Goal: Task Accomplishment & Management: Complete application form

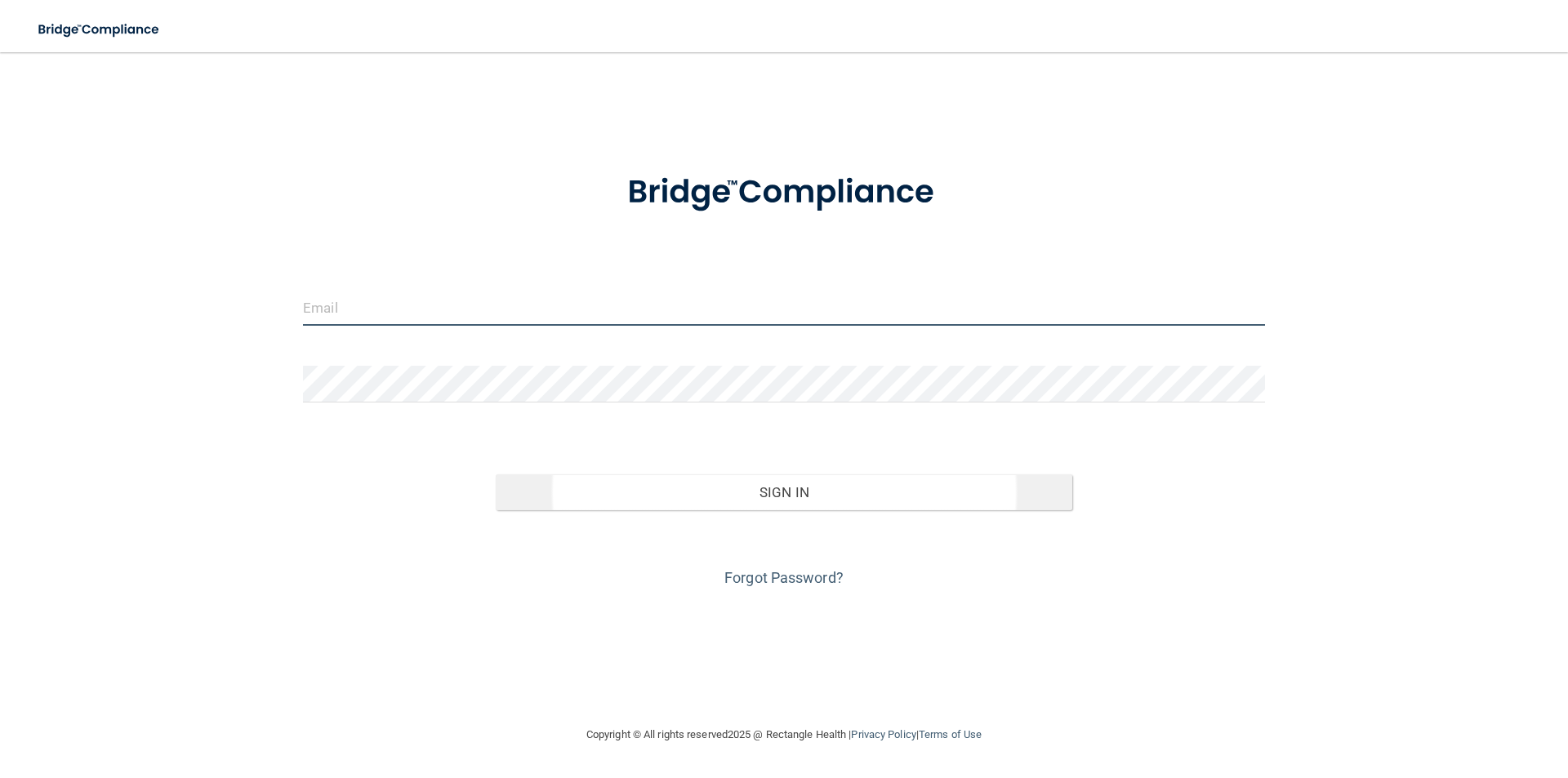
type input "[PERSON_NAME][EMAIL_ADDRESS][DOMAIN_NAME]"
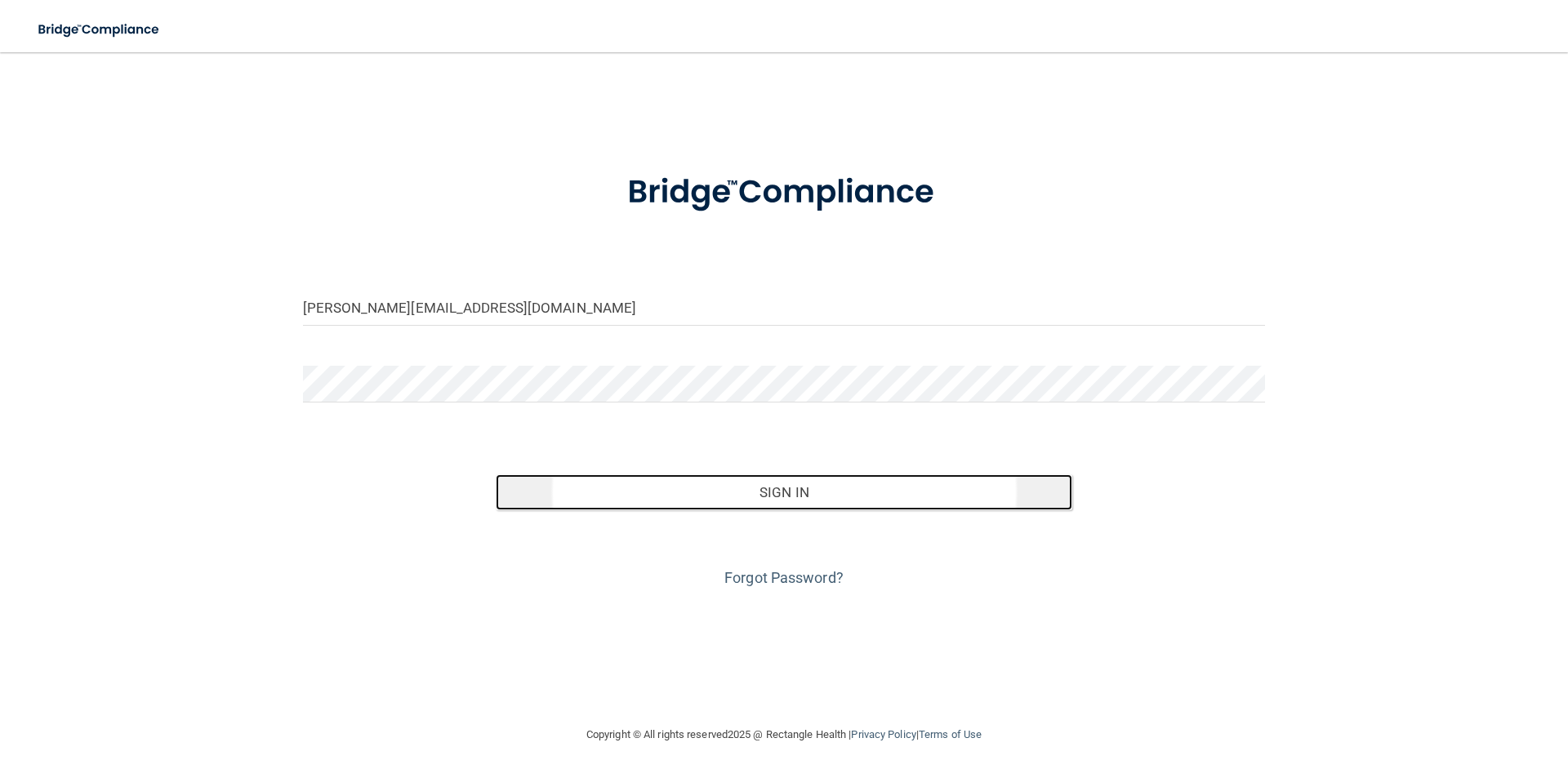
click at [811, 491] on button "Sign In" at bounding box center [784, 493] width 577 height 36
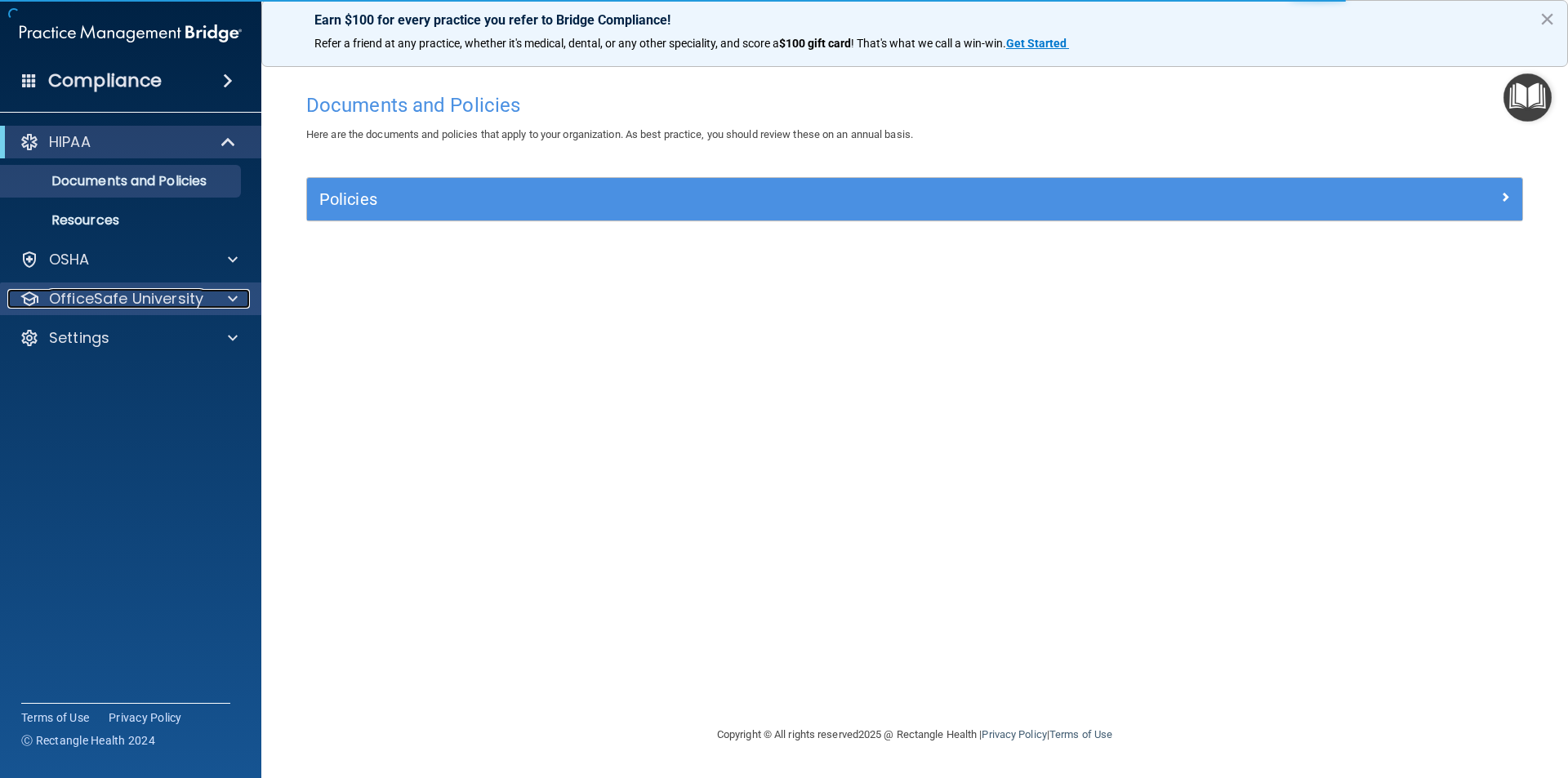
click at [231, 293] on span at bounding box center [232, 299] width 10 height 20
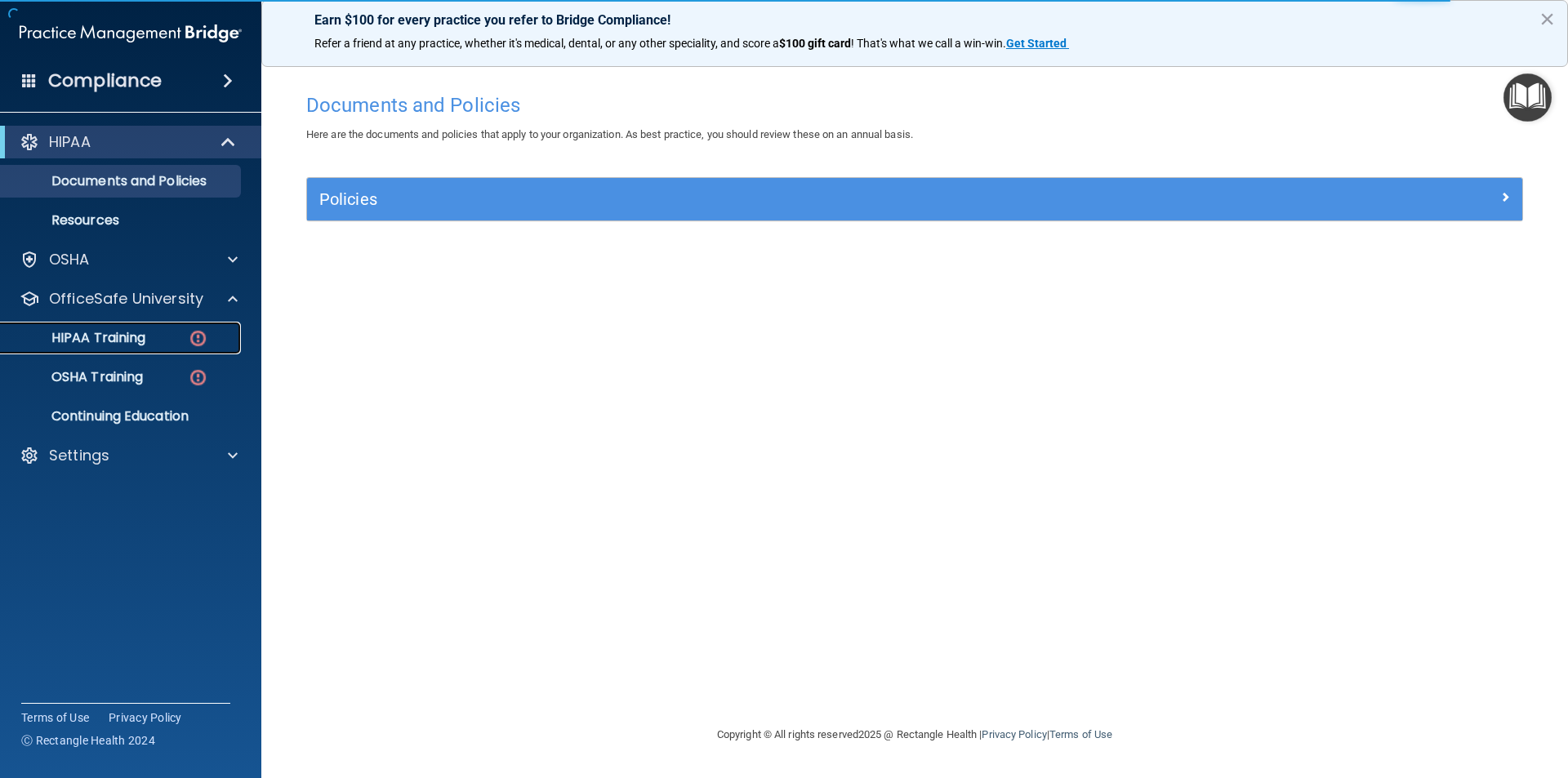
click at [195, 341] on img at bounding box center [198, 338] width 21 height 21
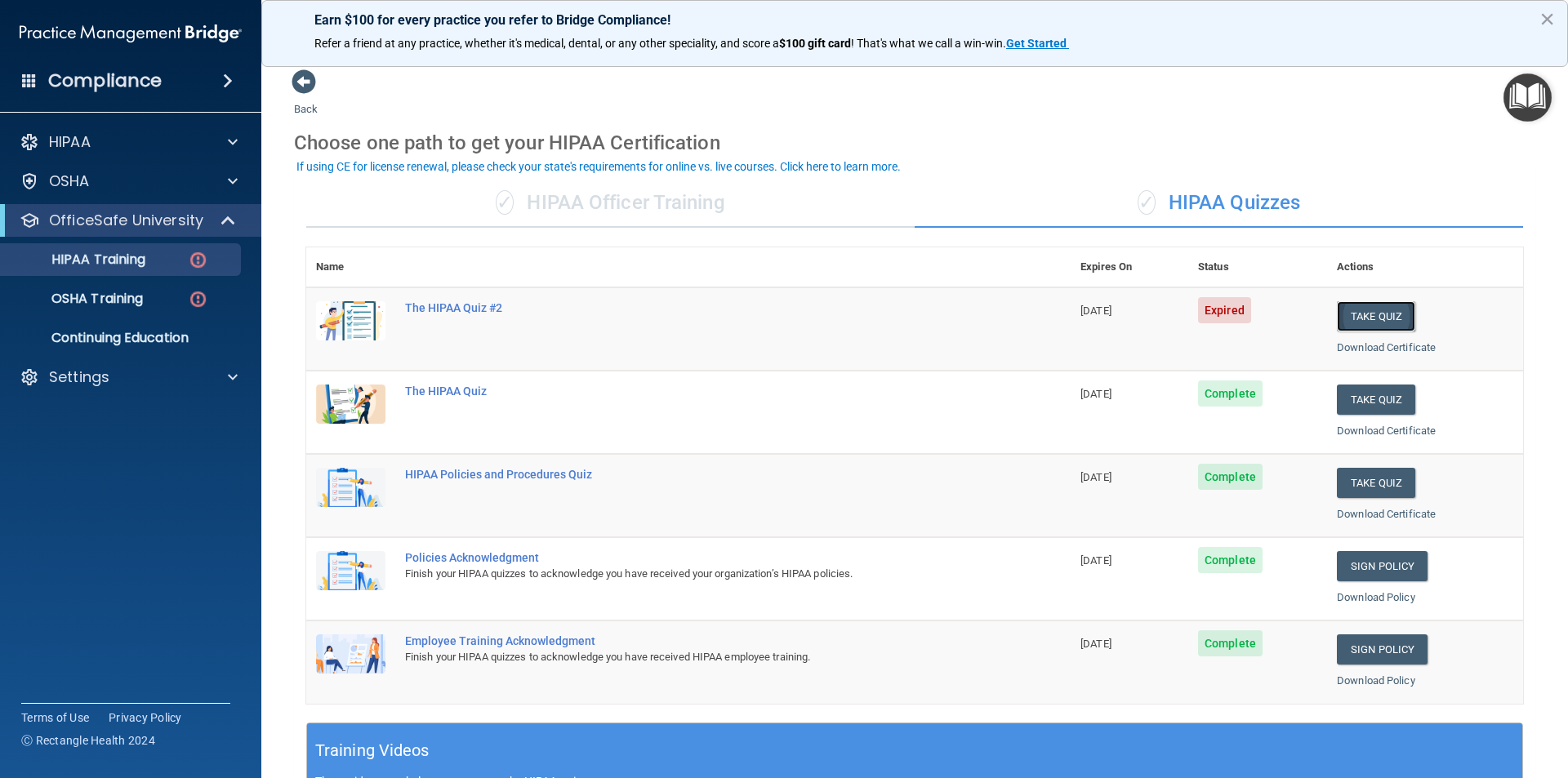
click at [1352, 314] on button "Take Quiz" at bounding box center [1375, 316] width 78 height 30
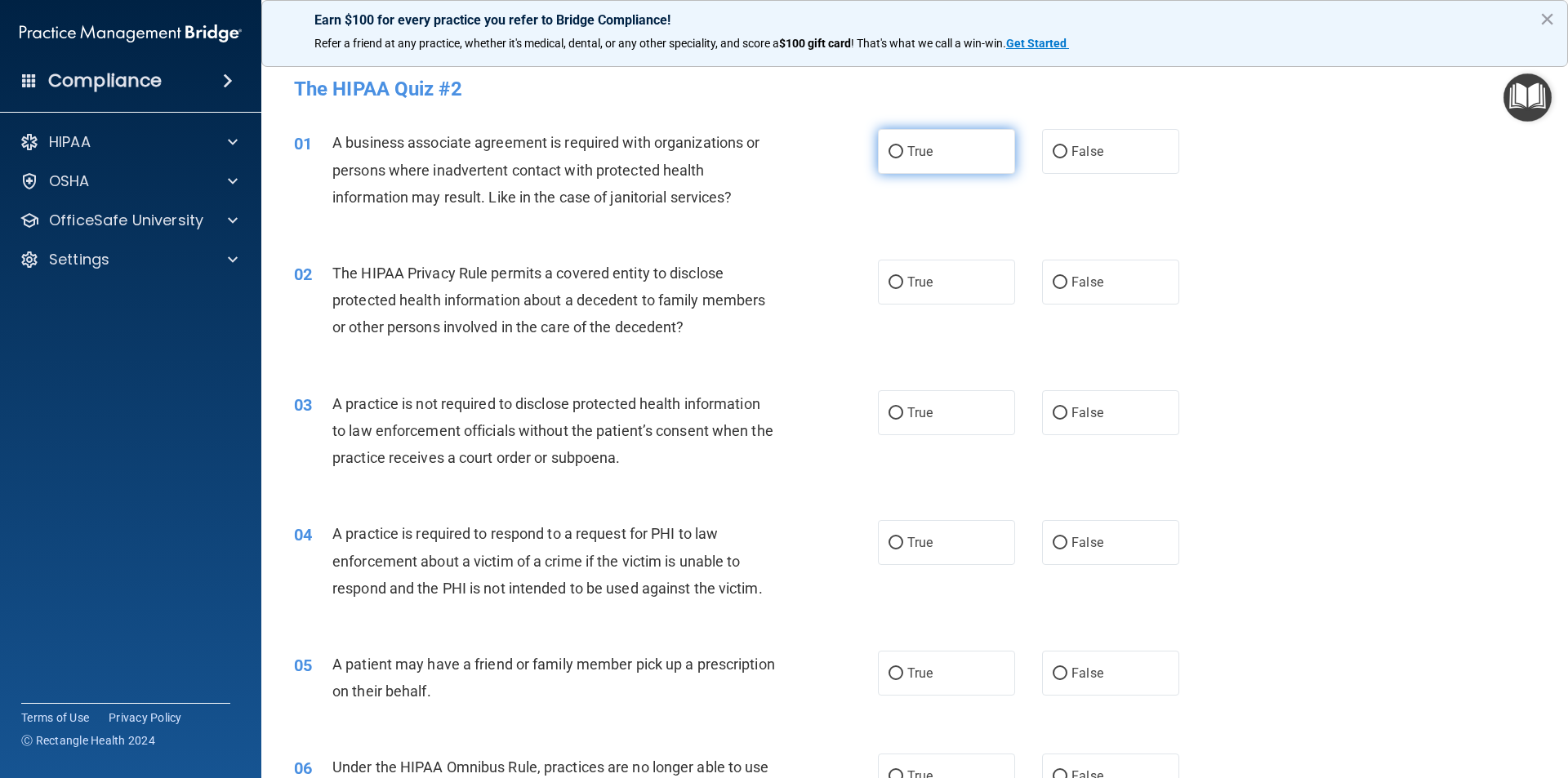
click at [898, 157] on label "True" at bounding box center [946, 151] width 137 height 45
click at [898, 157] on input "True" at bounding box center [896, 152] width 15 height 12
radio input "true"
click at [889, 282] on input "True" at bounding box center [896, 283] width 15 height 12
radio input "true"
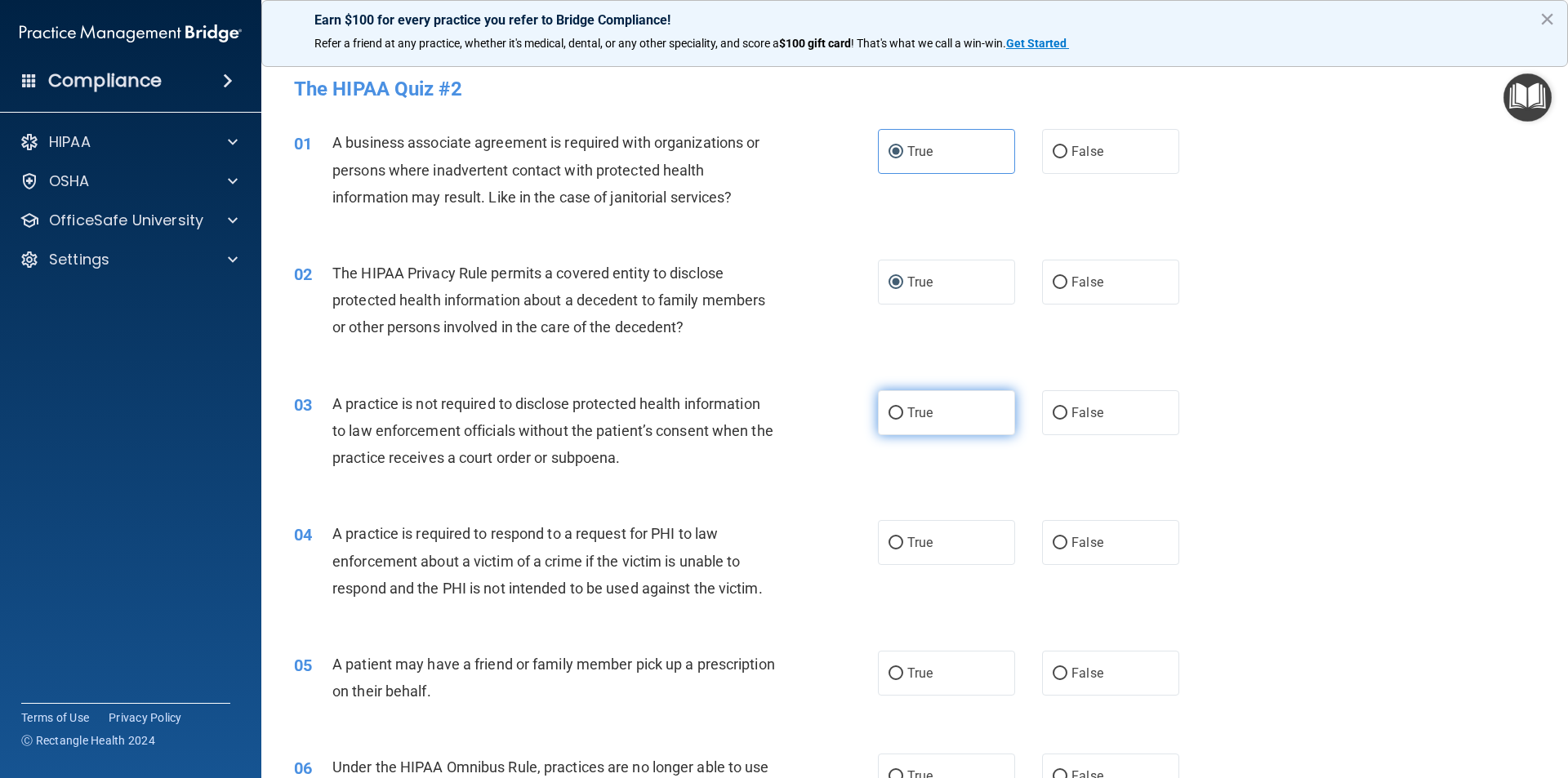
click at [893, 407] on input "True" at bounding box center [896, 413] width 15 height 12
radio input "true"
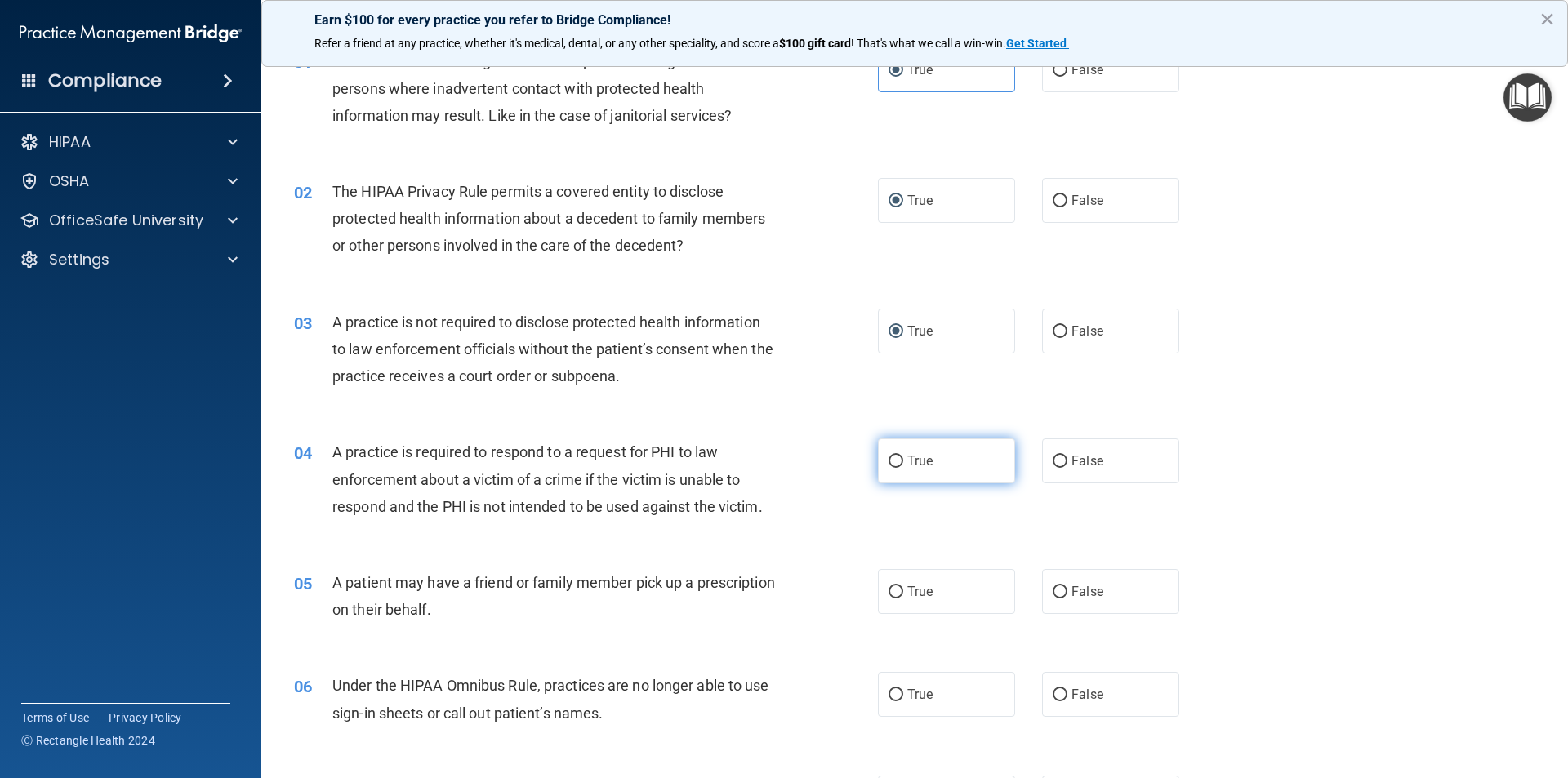
click at [891, 464] on input "True" at bounding box center [896, 462] width 15 height 12
radio input "true"
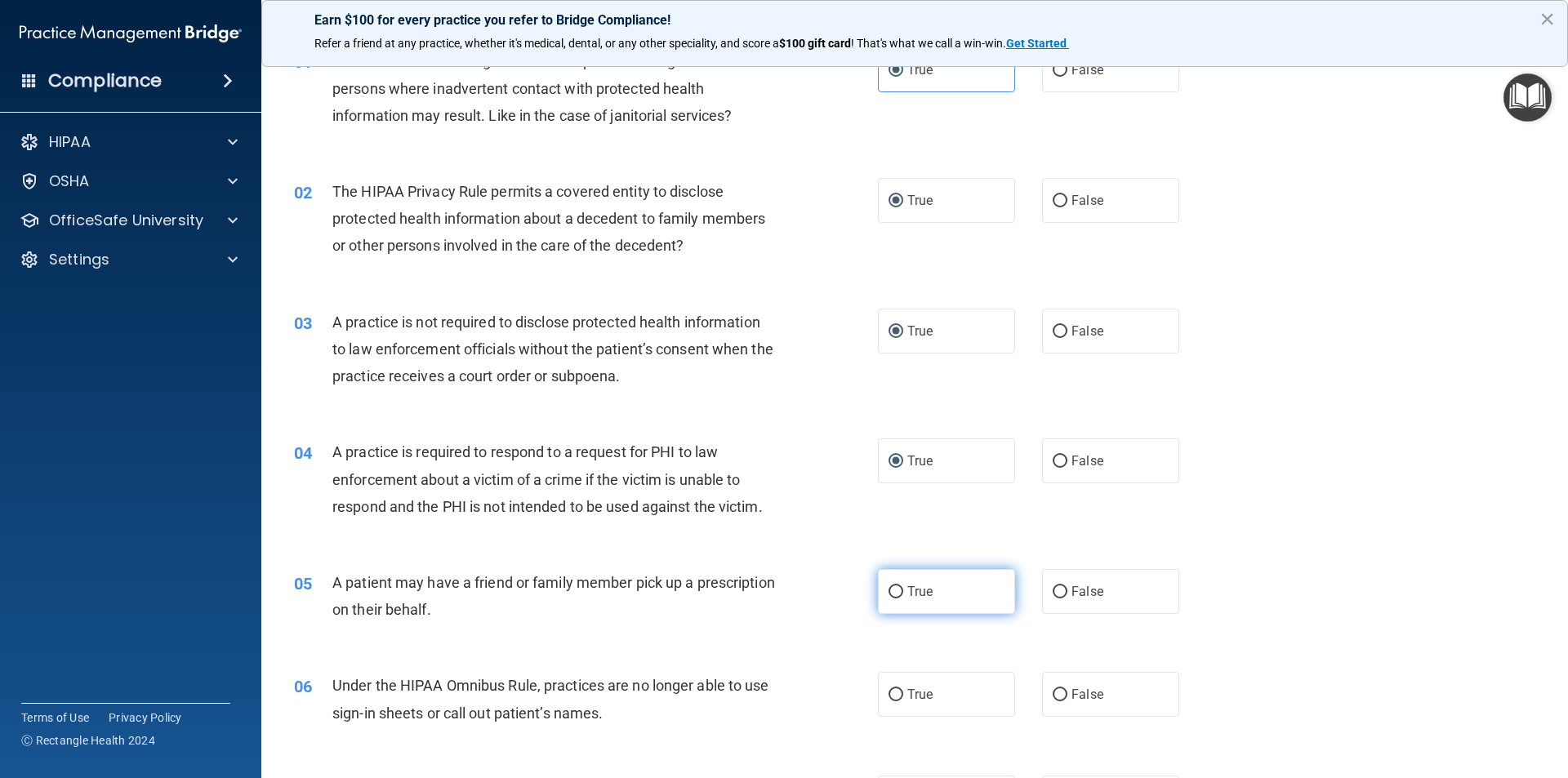
click at [894, 592] on input "True" at bounding box center [896, 592] width 15 height 12
radio input "true"
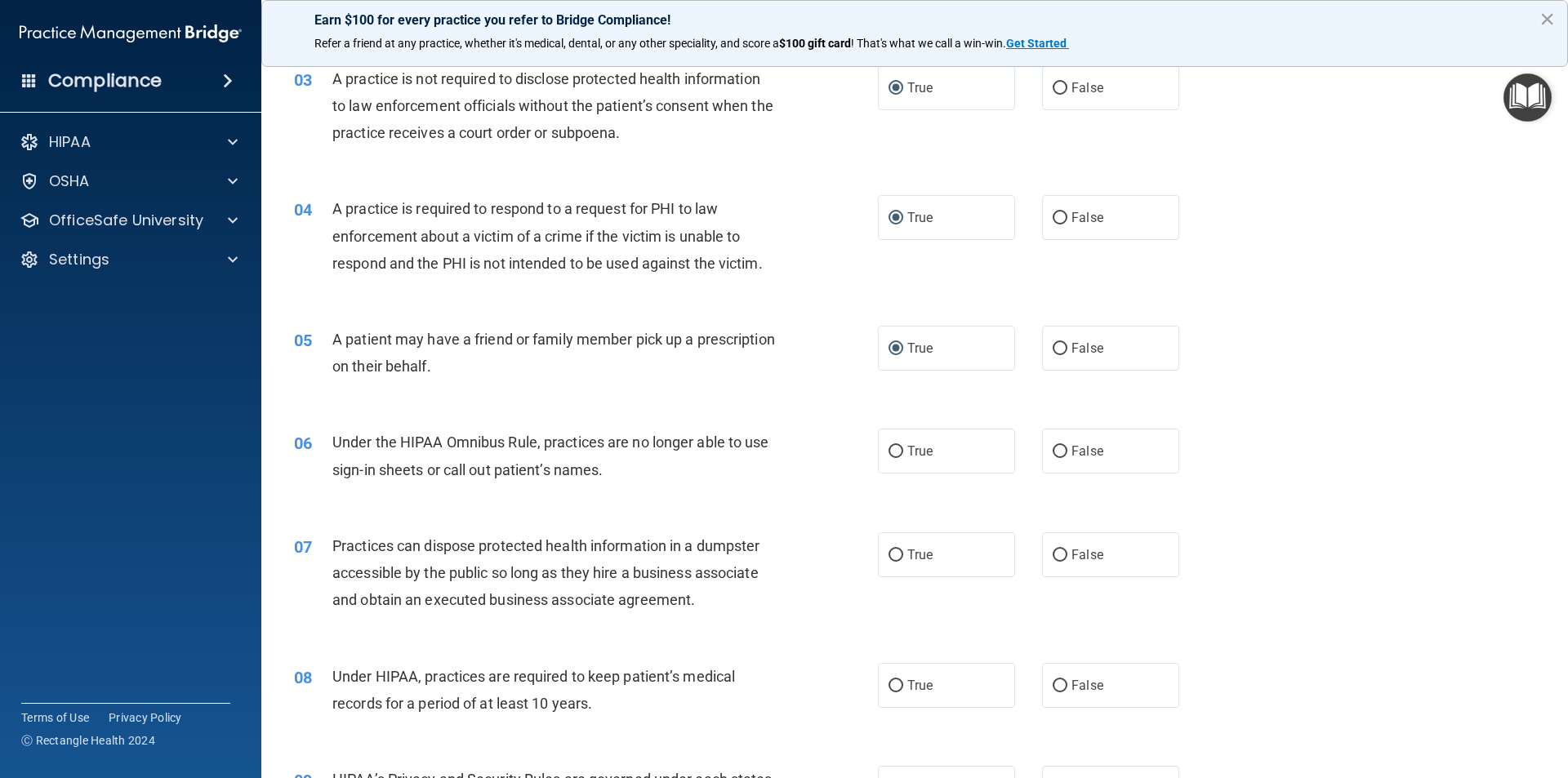
scroll to position [408, 0]
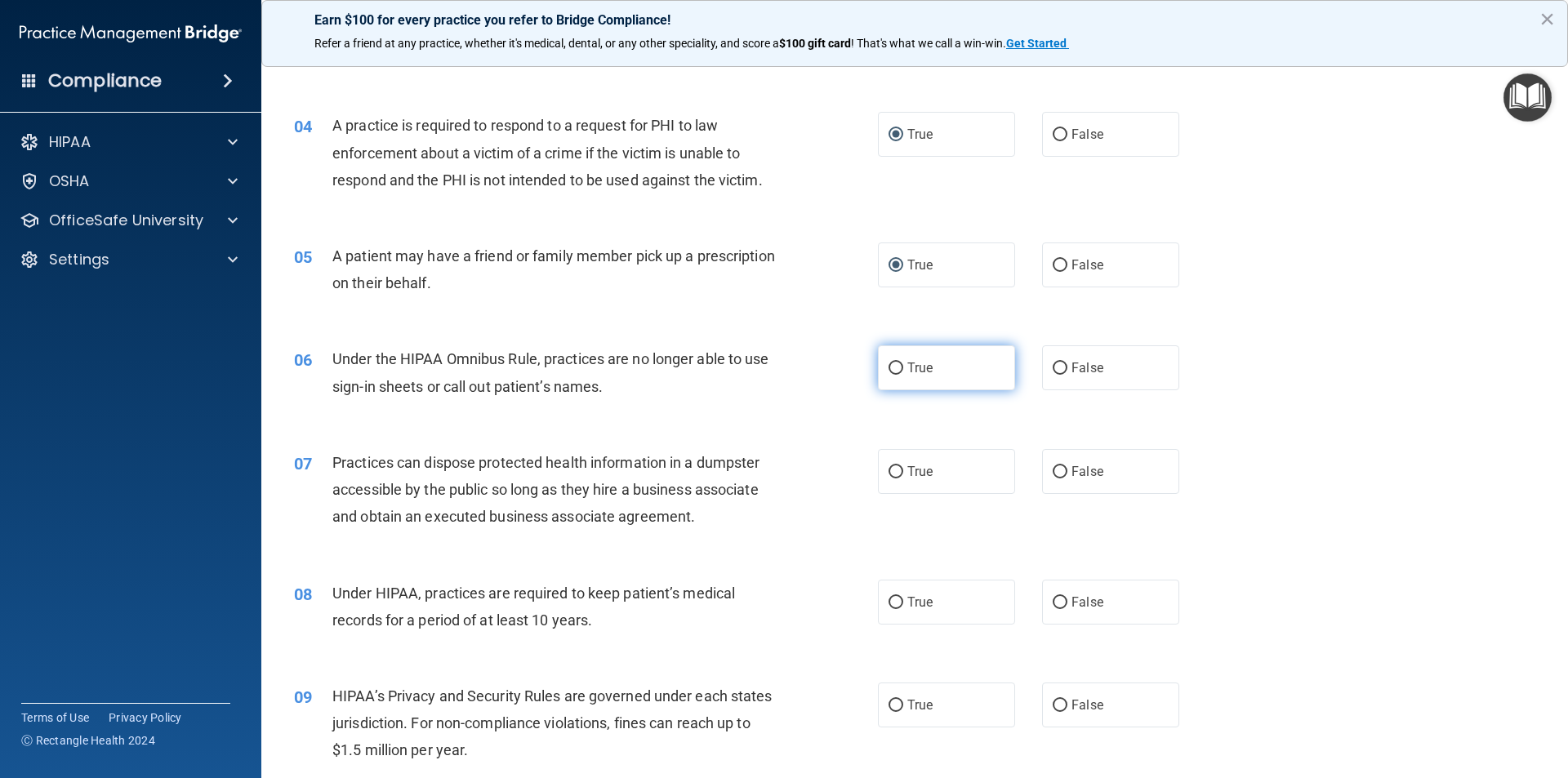
click at [893, 370] on input "True" at bounding box center [896, 368] width 15 height 12
radio input "true"
click at [890, 470] on input "True" at bounding box center [896, 472] width 15 height 12
radio input "true"
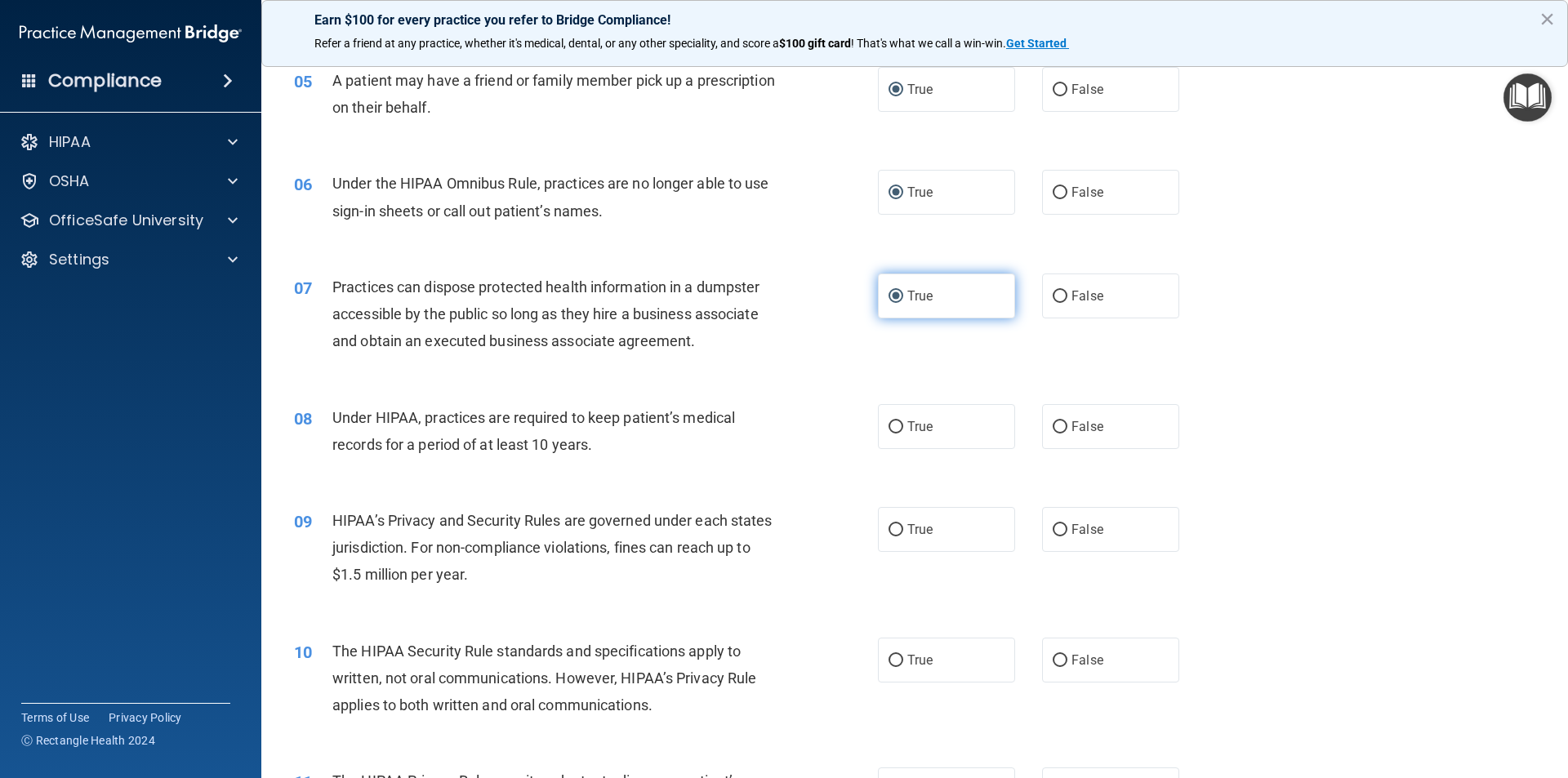
scroll to position [653, 0]
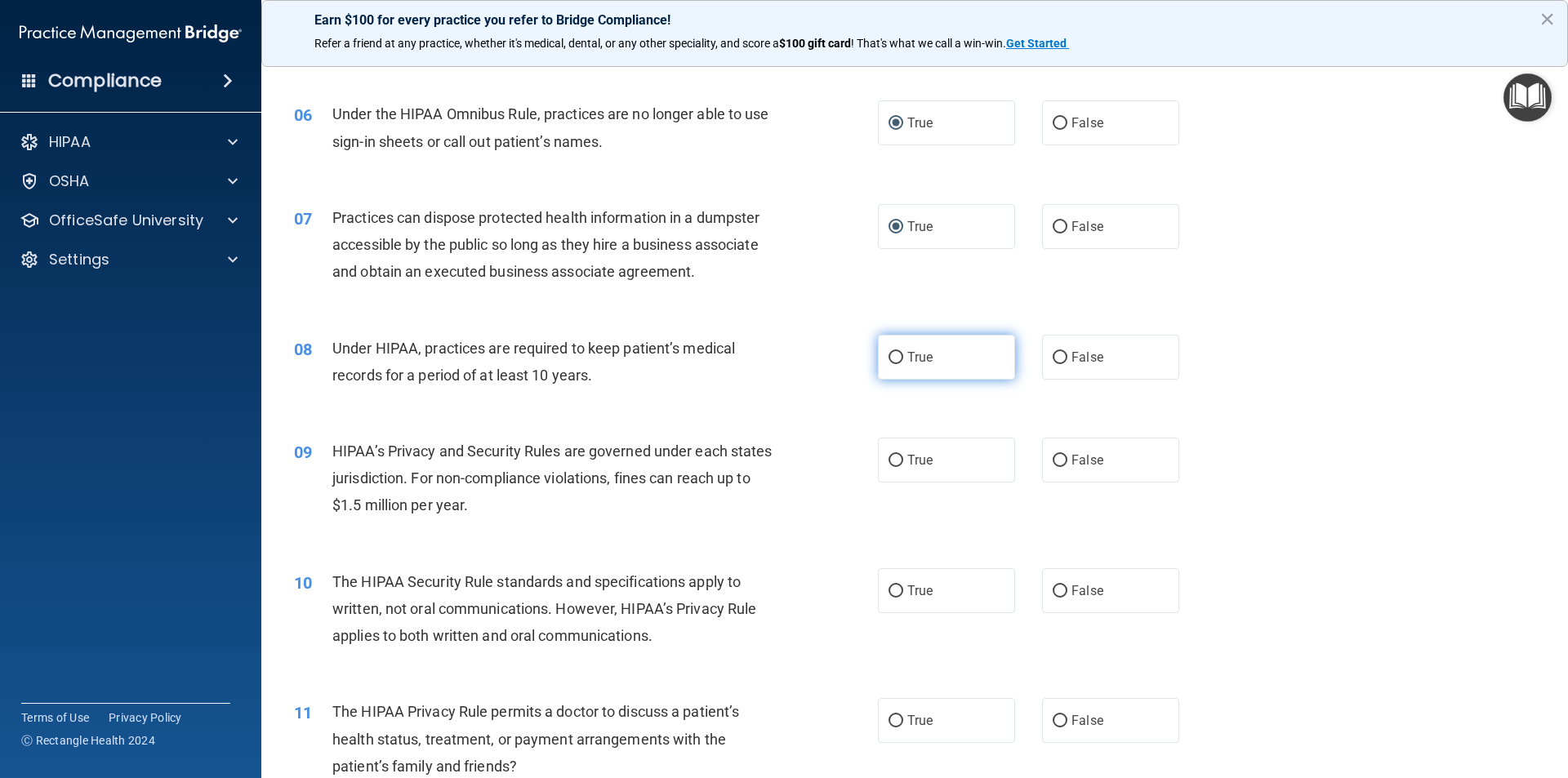
click at [891, 359] on input "True" at bounding box center [896, 357] width 15 height 12
radio input "true"
click at [891, 457] on input "True" at bounding box center [896, 461] width 15 height 12
radio input "true"
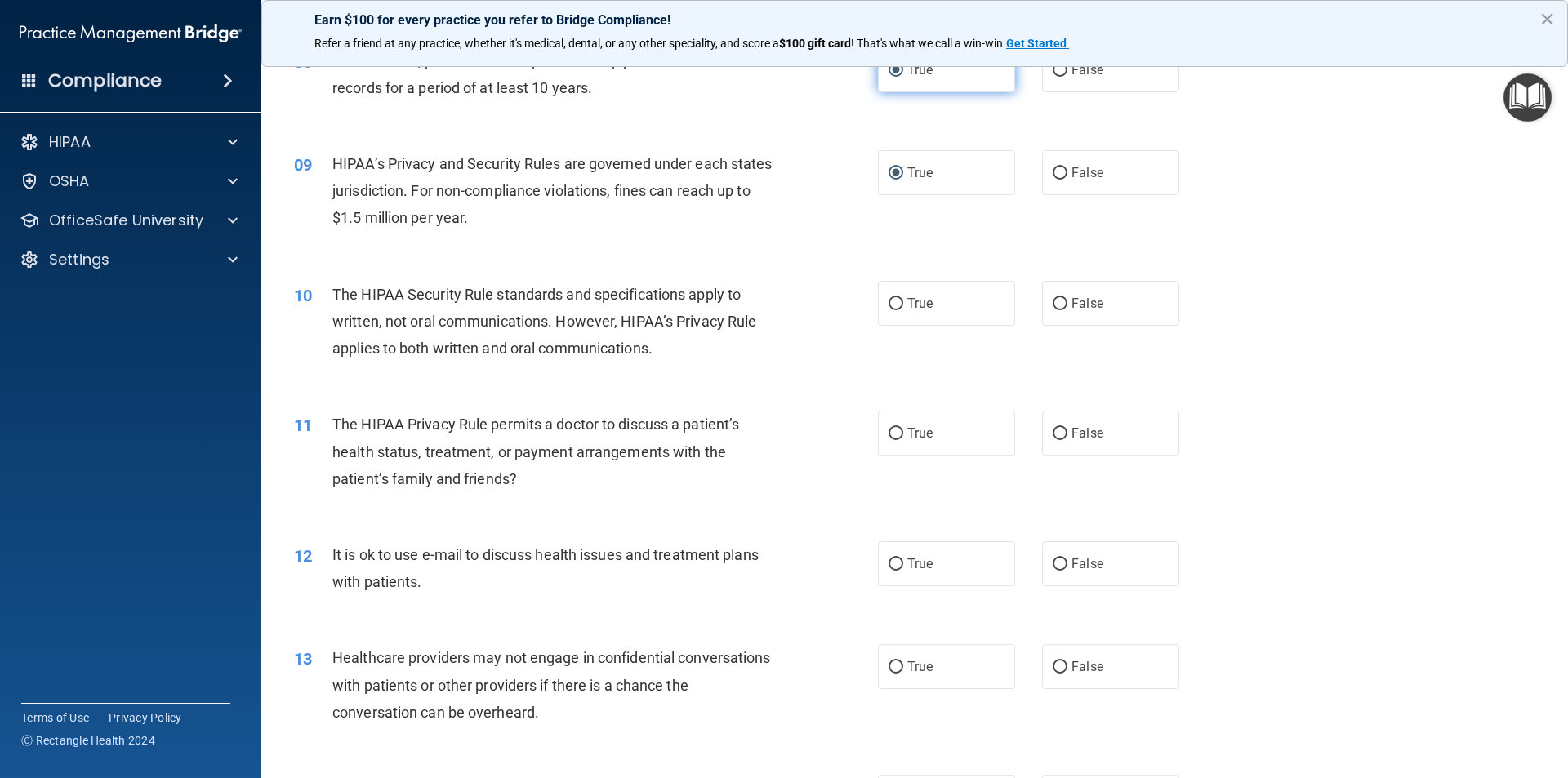
scroll to position [980, 0]
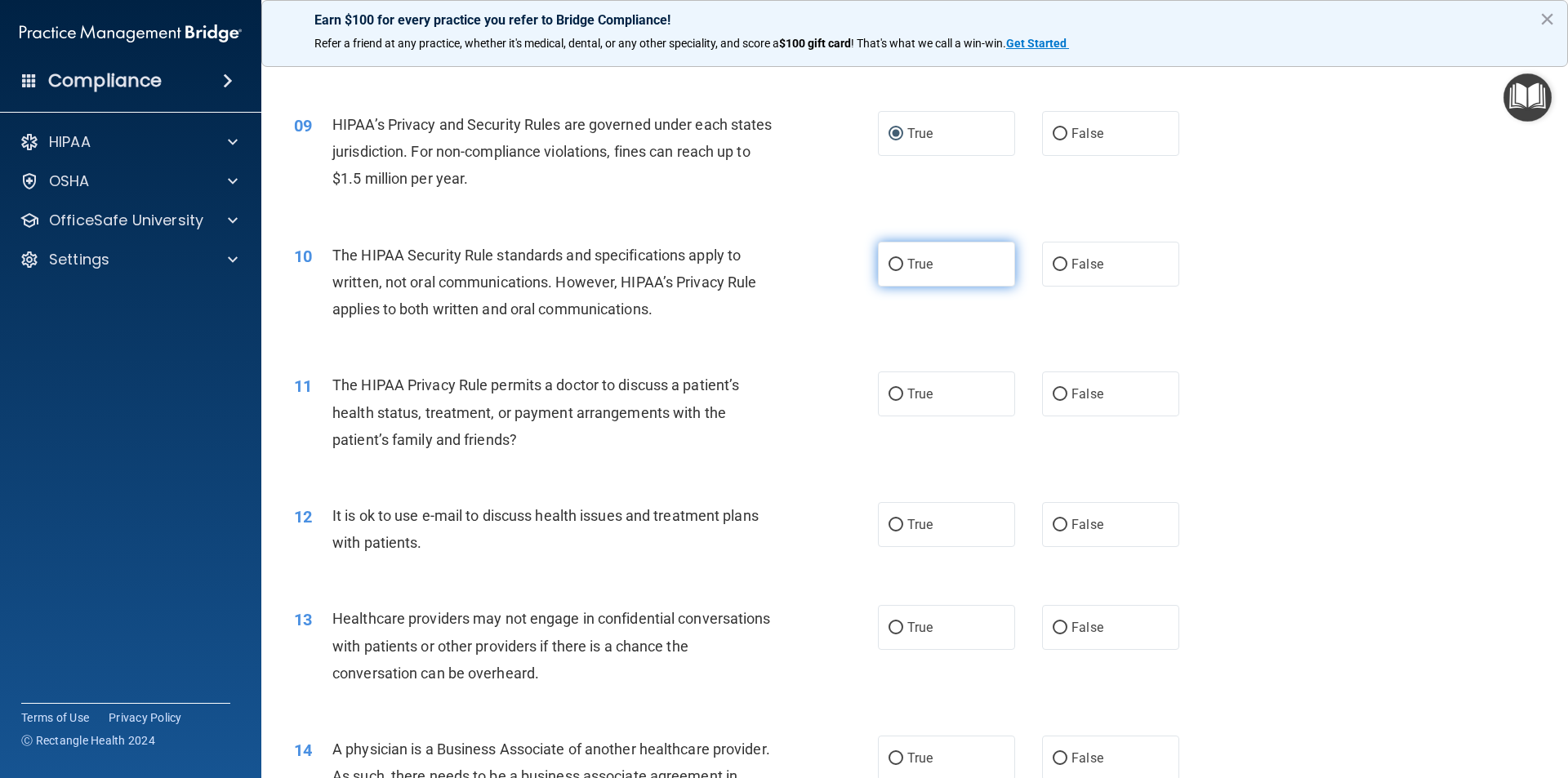
click at [894, 268] on input "True" at bounding box center [896, 265] width 15 height 12
radio input "true"
click at [889, 393] on input "True" at bounding box center [896, 394] width 15 height 12
radio input "true"
click at [891, 526] on input "True" at bounding box center [896, 525] width 15 height 12
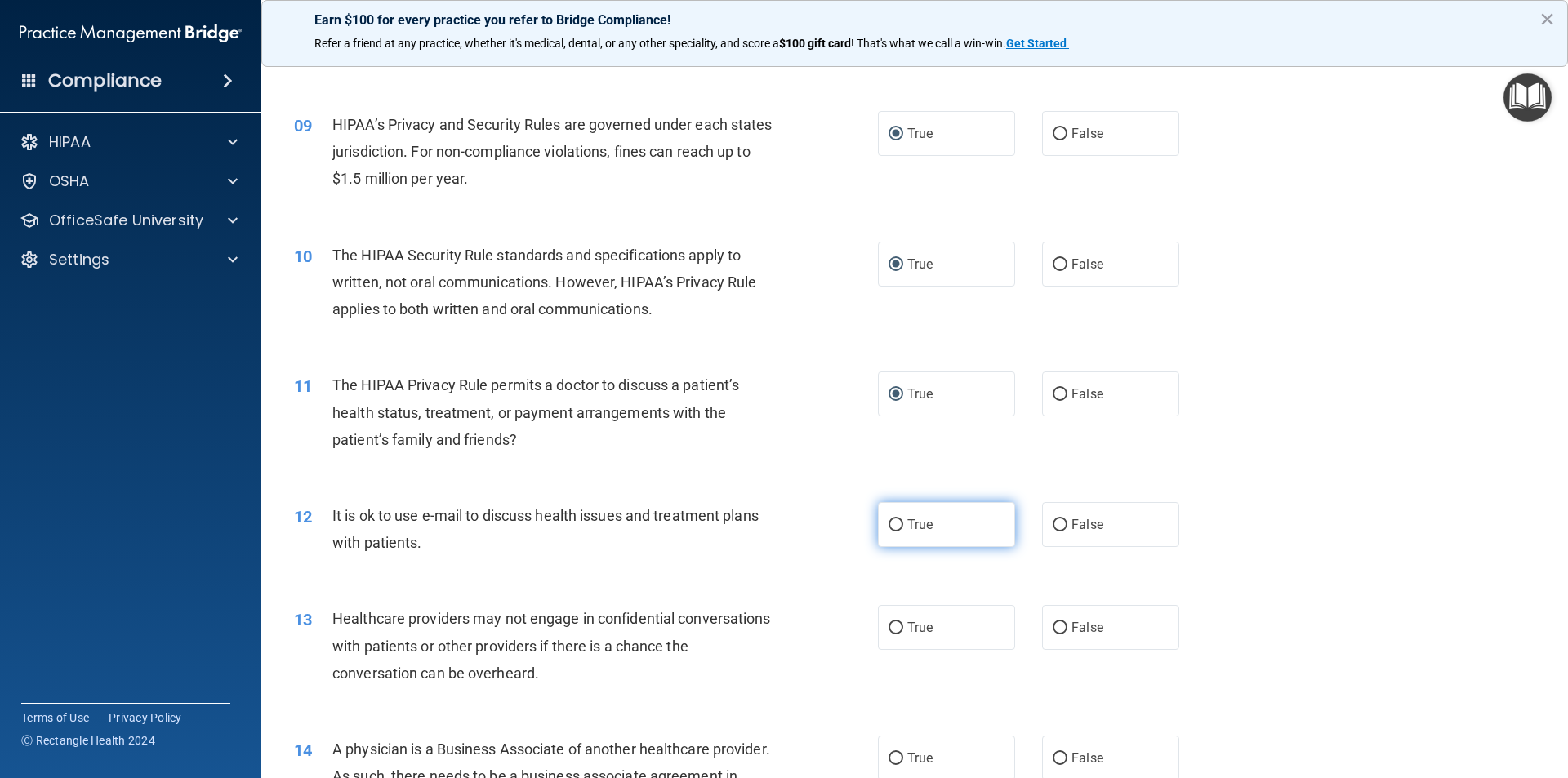
radio input "true"
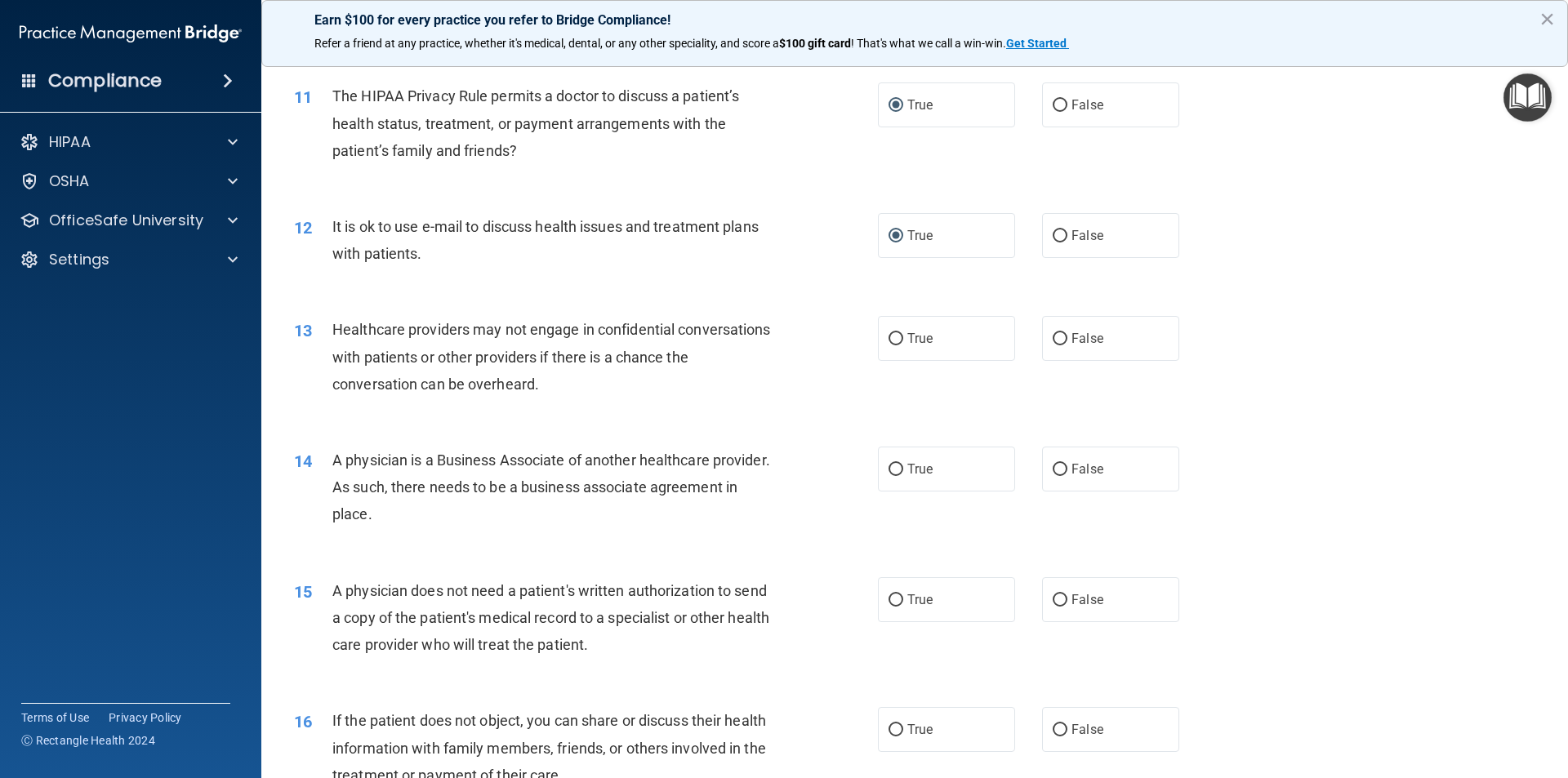
scroll to position [1307, 0]
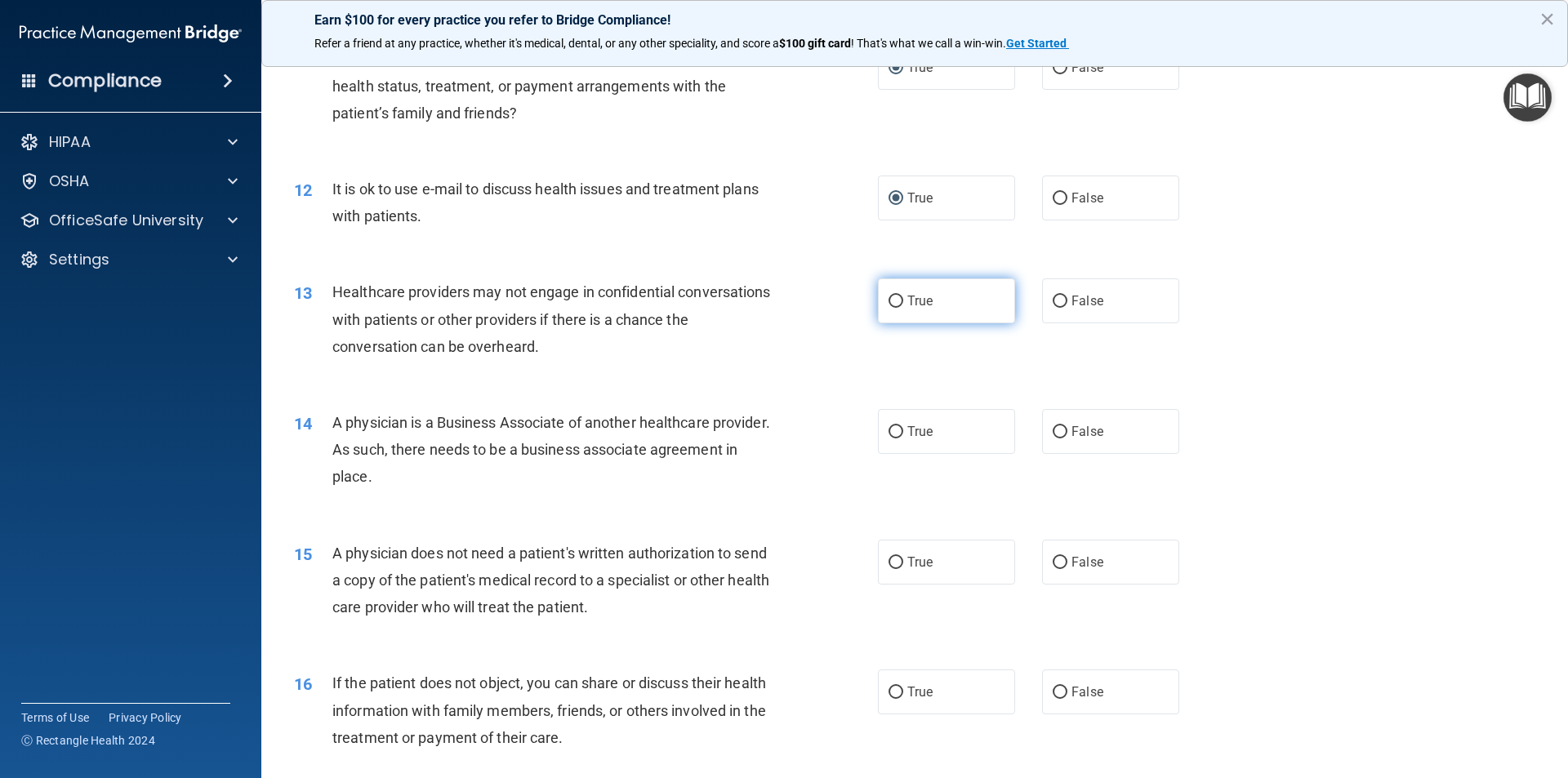
click at [890, 297] on input "True" at bounding box center [896, 302] width 15 height 12
radio input "true"
click at [889, 429] on input "True" at bounding box center [896, 432] width 15 height 12
radio input "true"
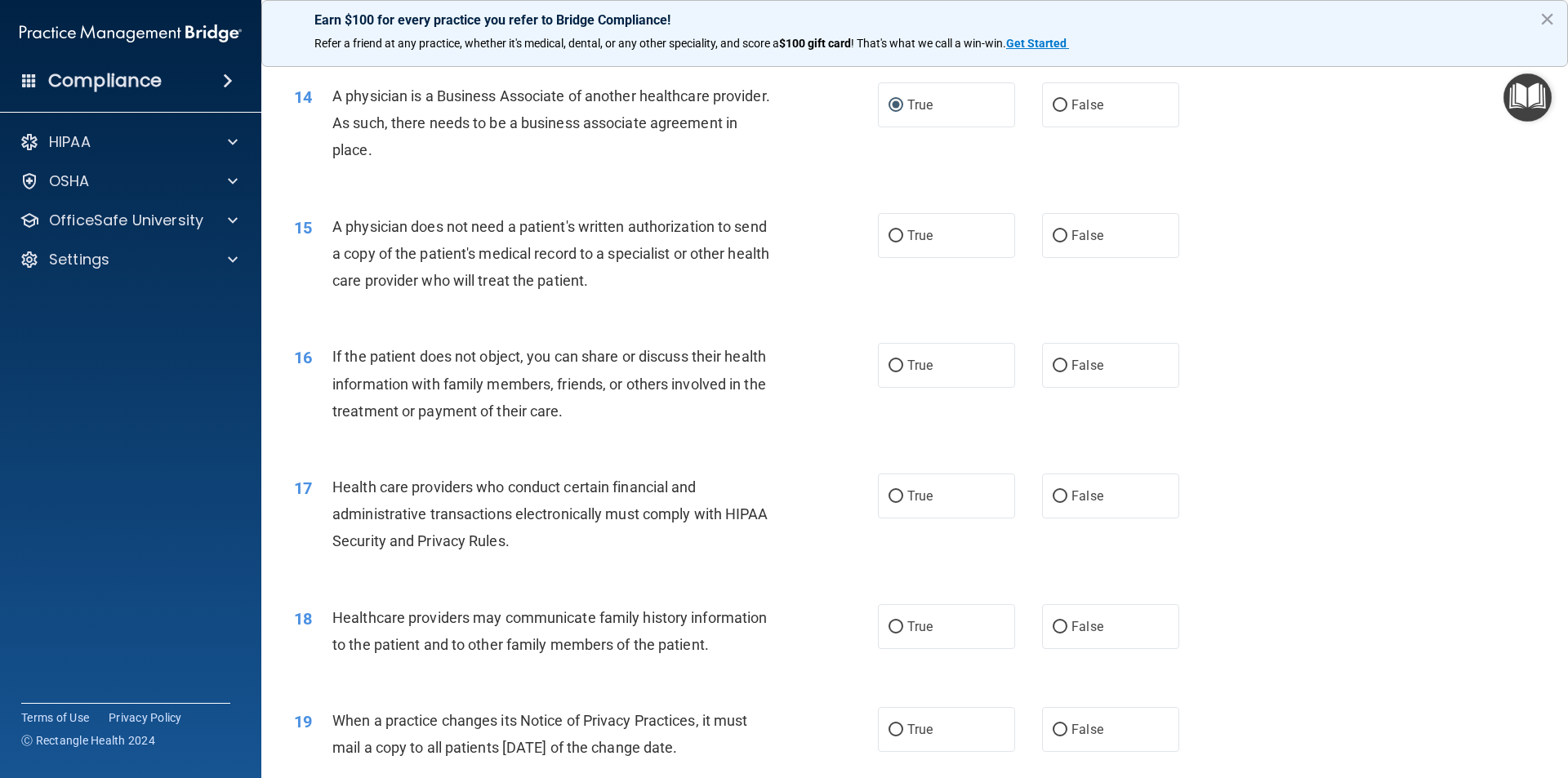
scroll to position [1715, 0]
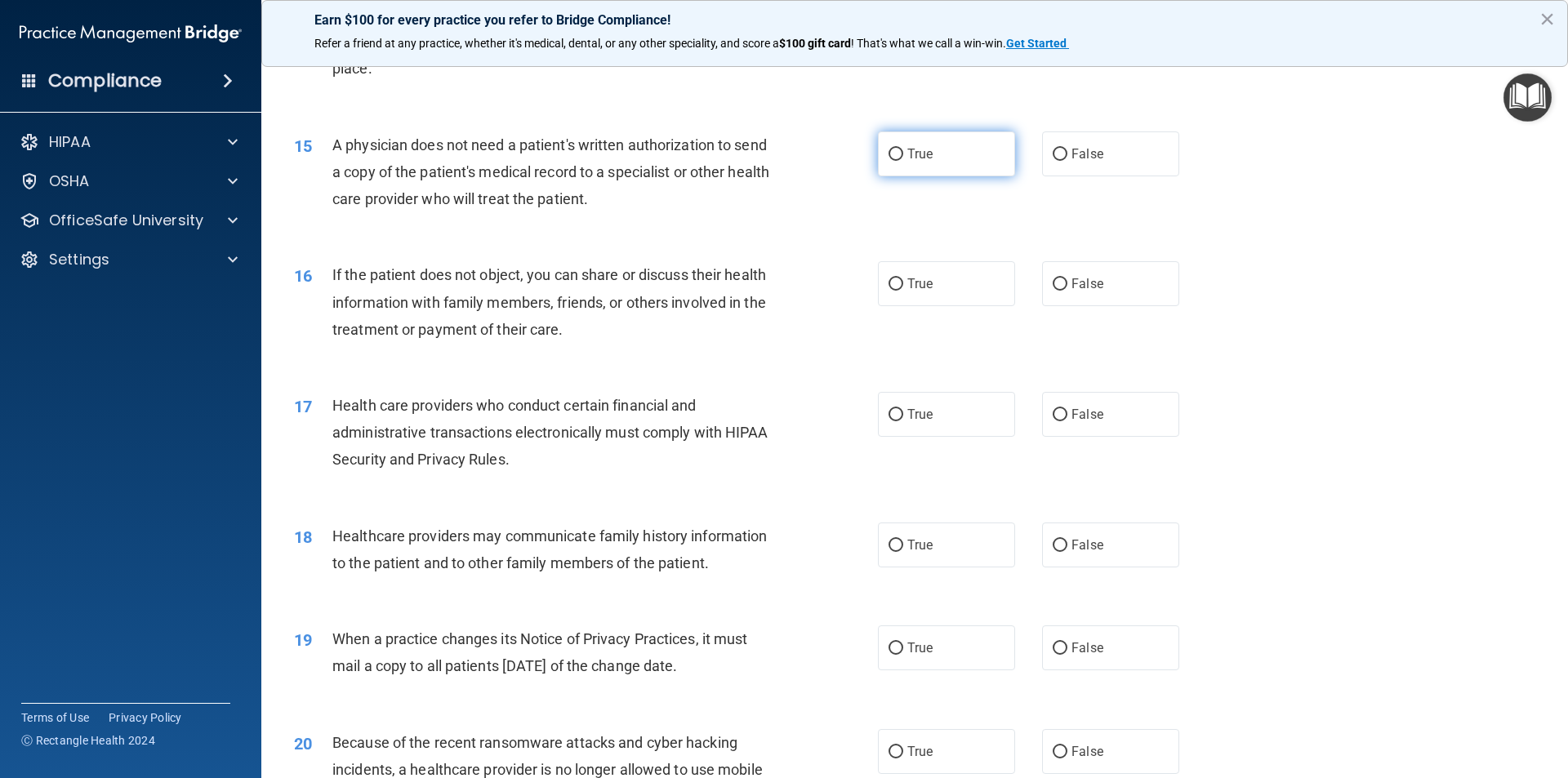
click at [890, 152] on input "True" at bounding box center [896, 154] width 15 height 12
radio input "true"
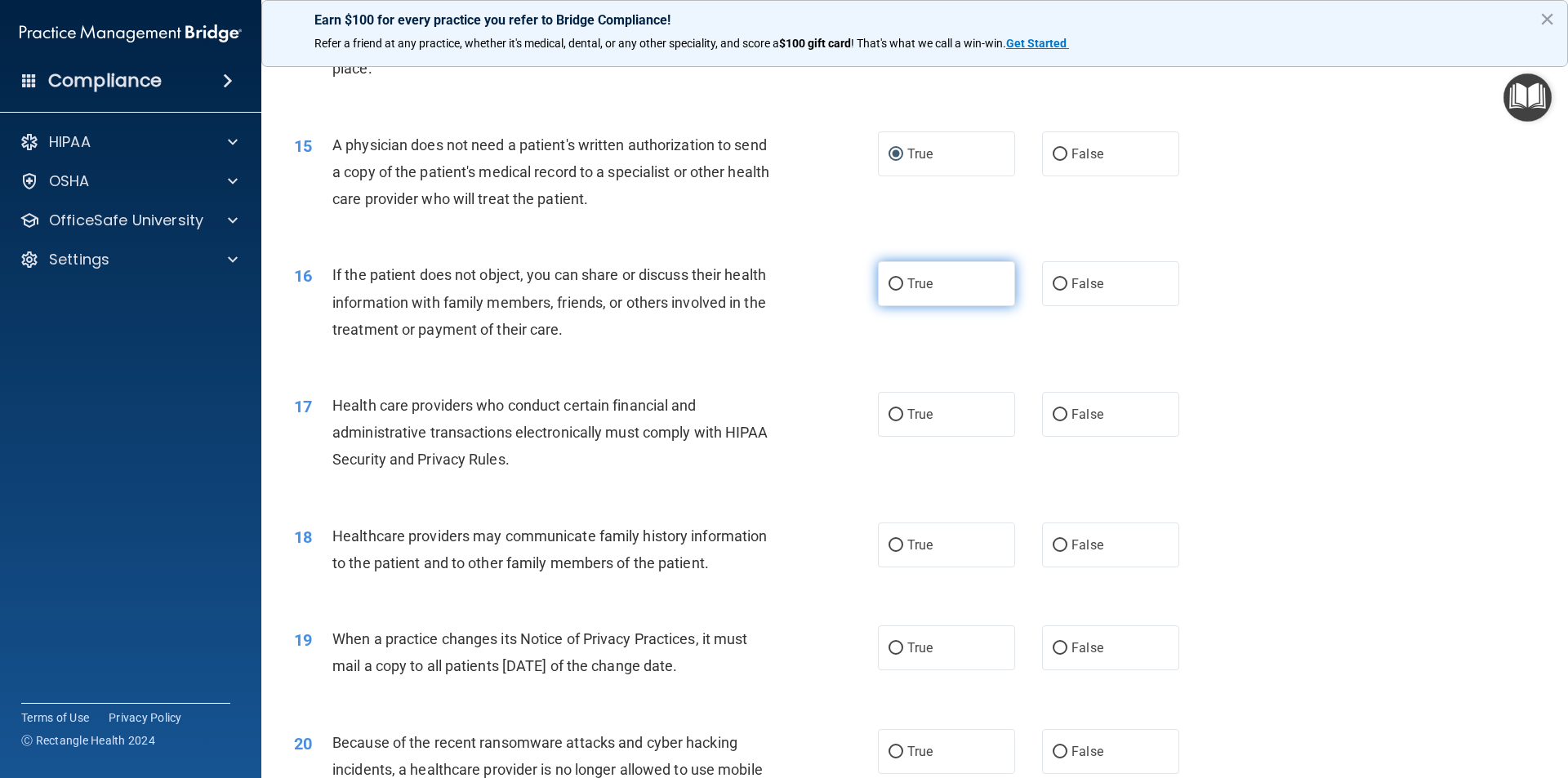
click at [894, 282] on input "True" at bounding box center [896, 284] width 15 height 12
radio input "true"
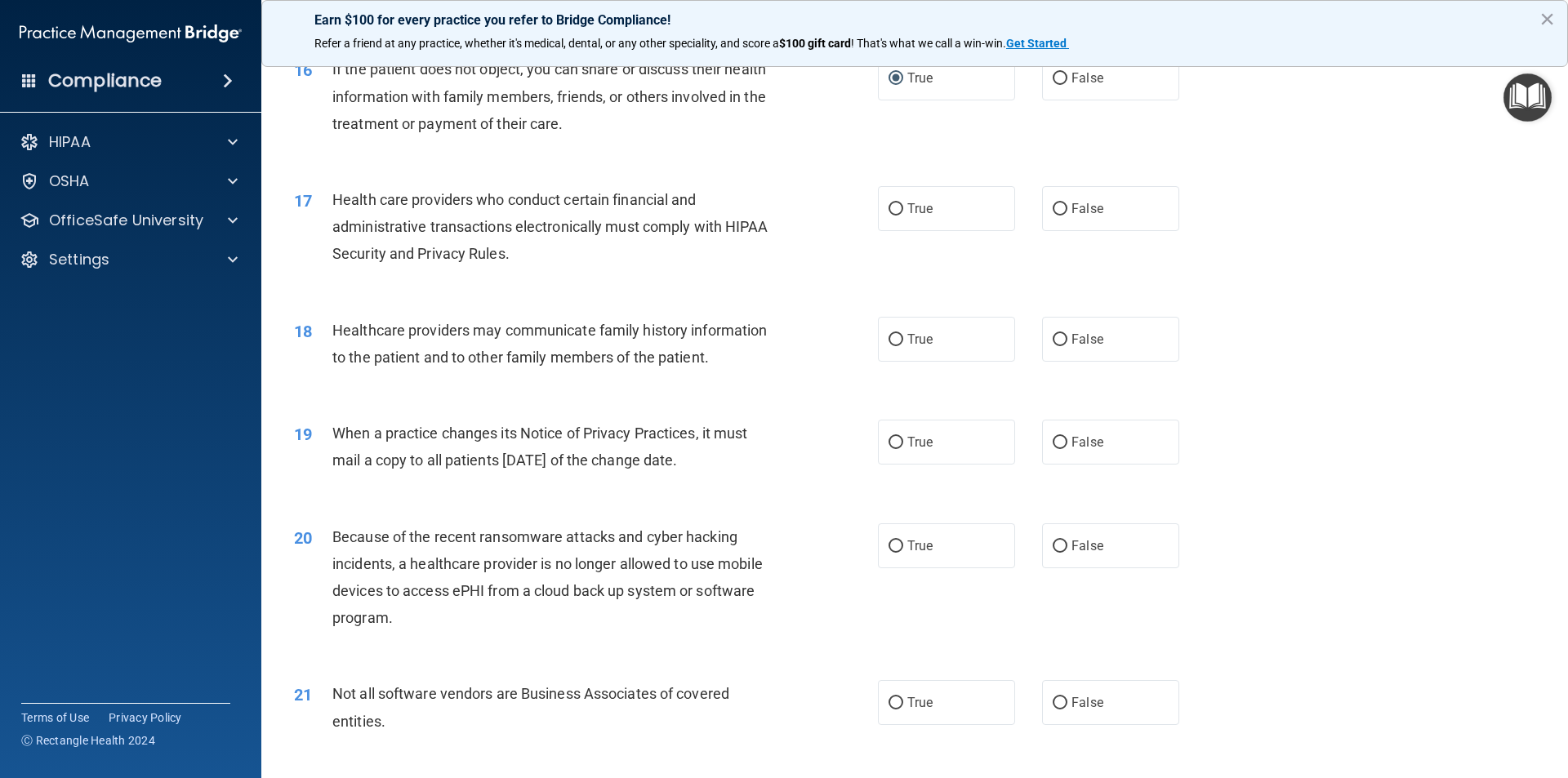
scroll to position [1960, 0]
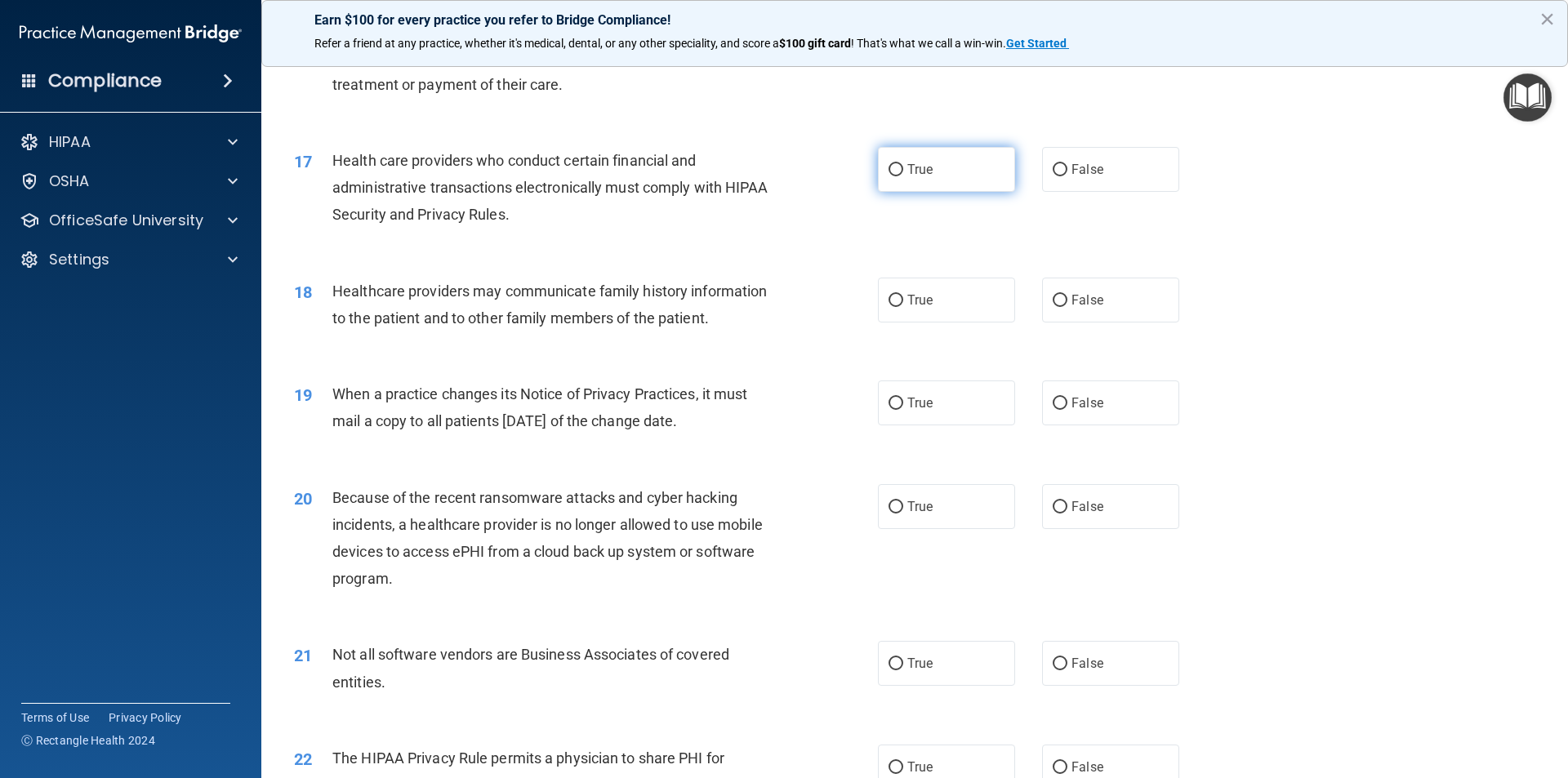
click at [889, 164] on input "True" at bounding box center [896, 170] width 15 height 12
radio input "true"
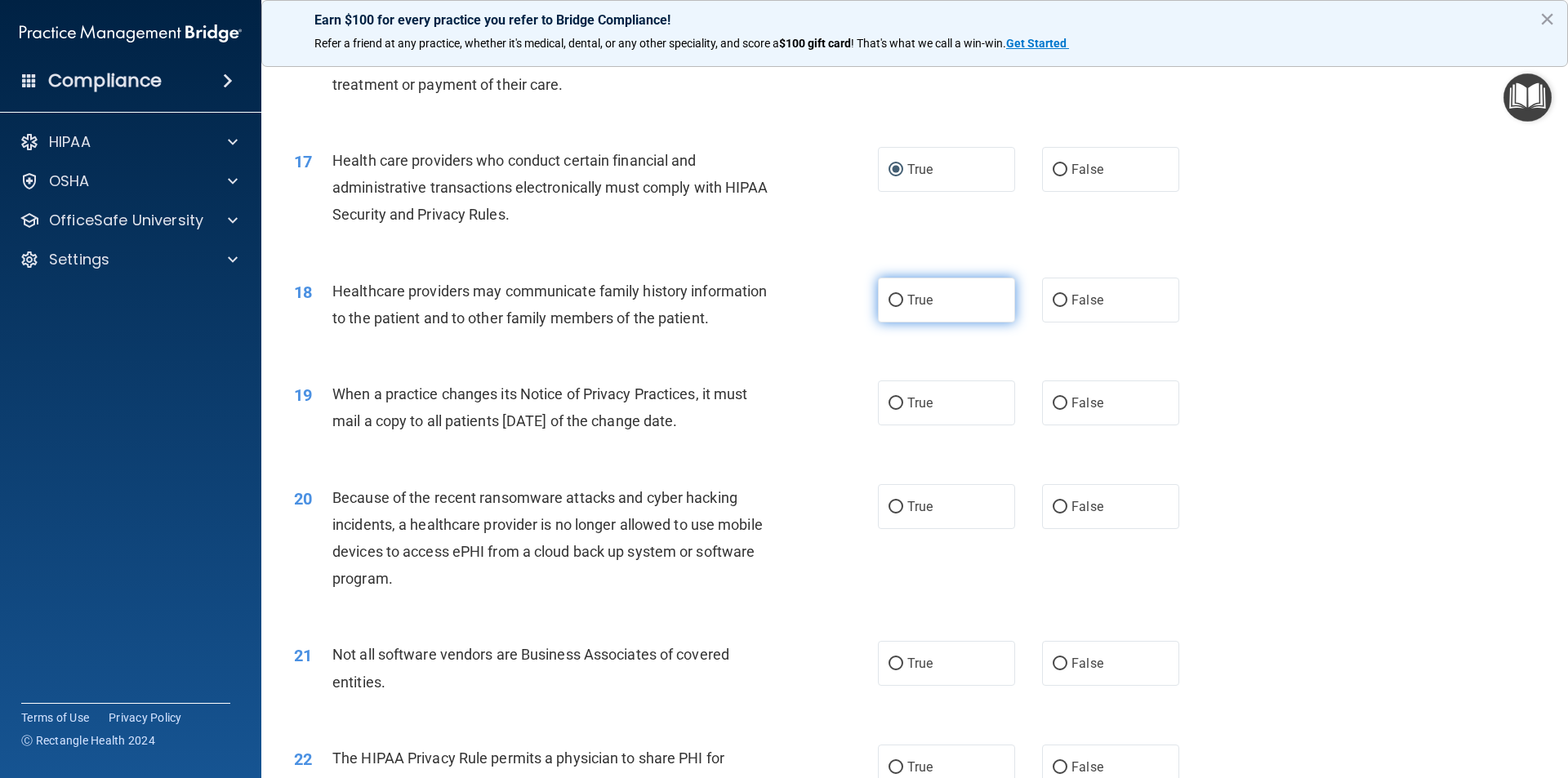
click at [889, 299] on input "True" at bounding box center [896, 301] width 15 height 12
radio input "true"
click at [894, 398] on input "True" at bounding box center [896, 403] width 15 height 12
radio input "true"
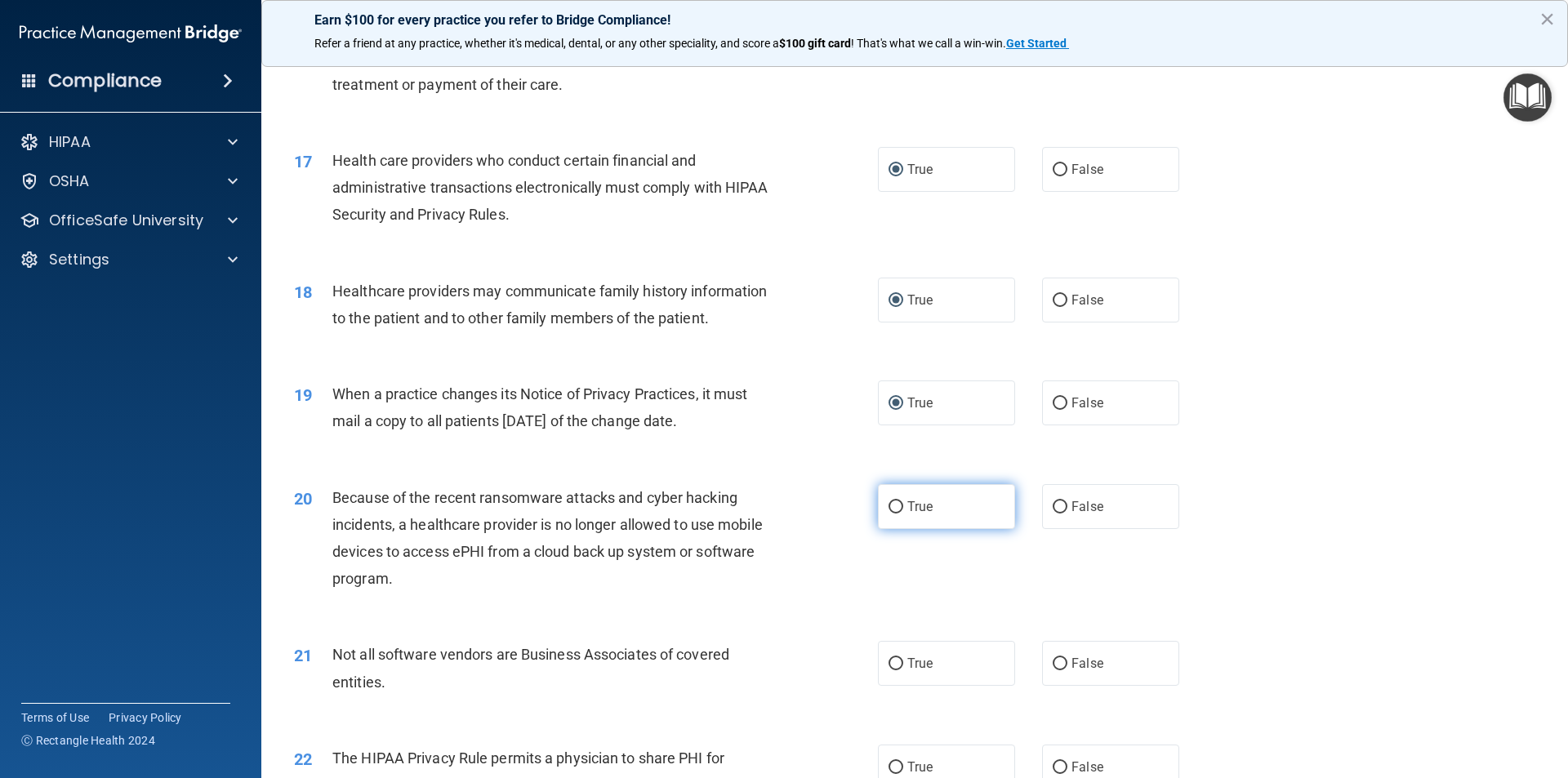
click at [889, 505] on input "True" at bounding box center [896, 507] width 15 height 12
radio input "true"
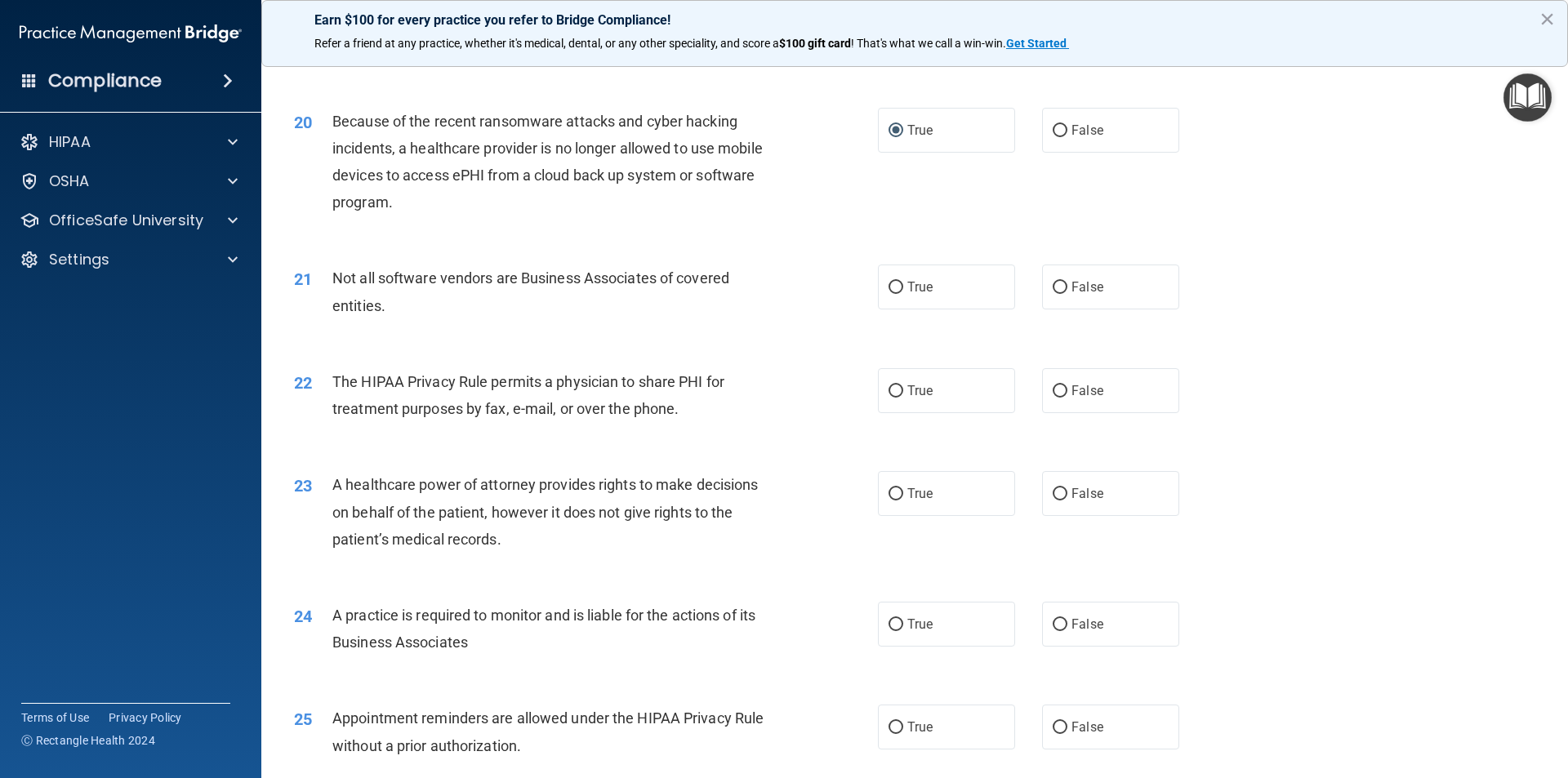
scroll to position [2369, 0]
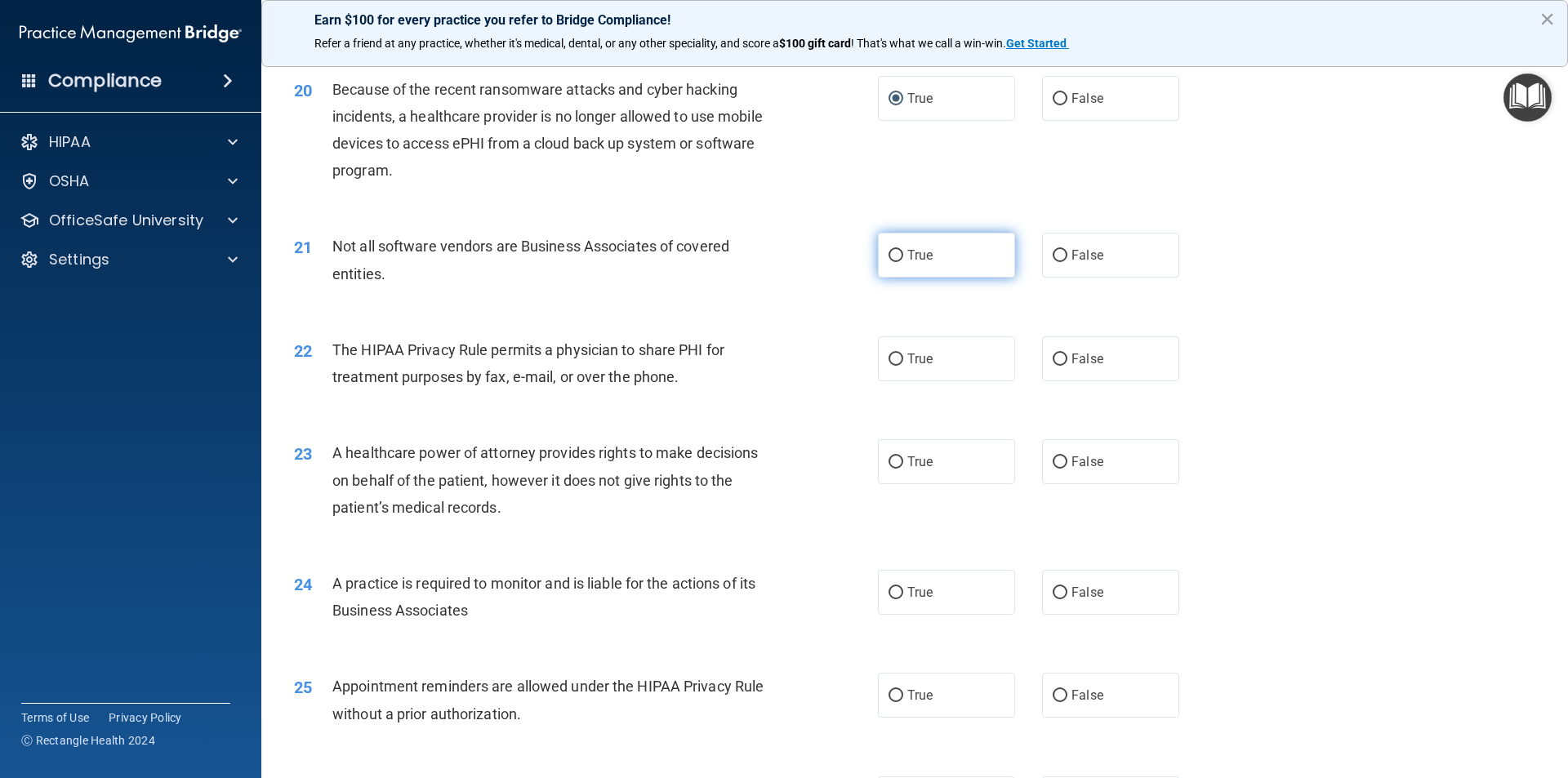
click at [889, 255] on input "True" at bounding box center [896, 255] width 15 height 12
radio input "true"
click at [891, 361] on input "True" at bounding box center [896, 359] width 15 height 12
radio input "true"
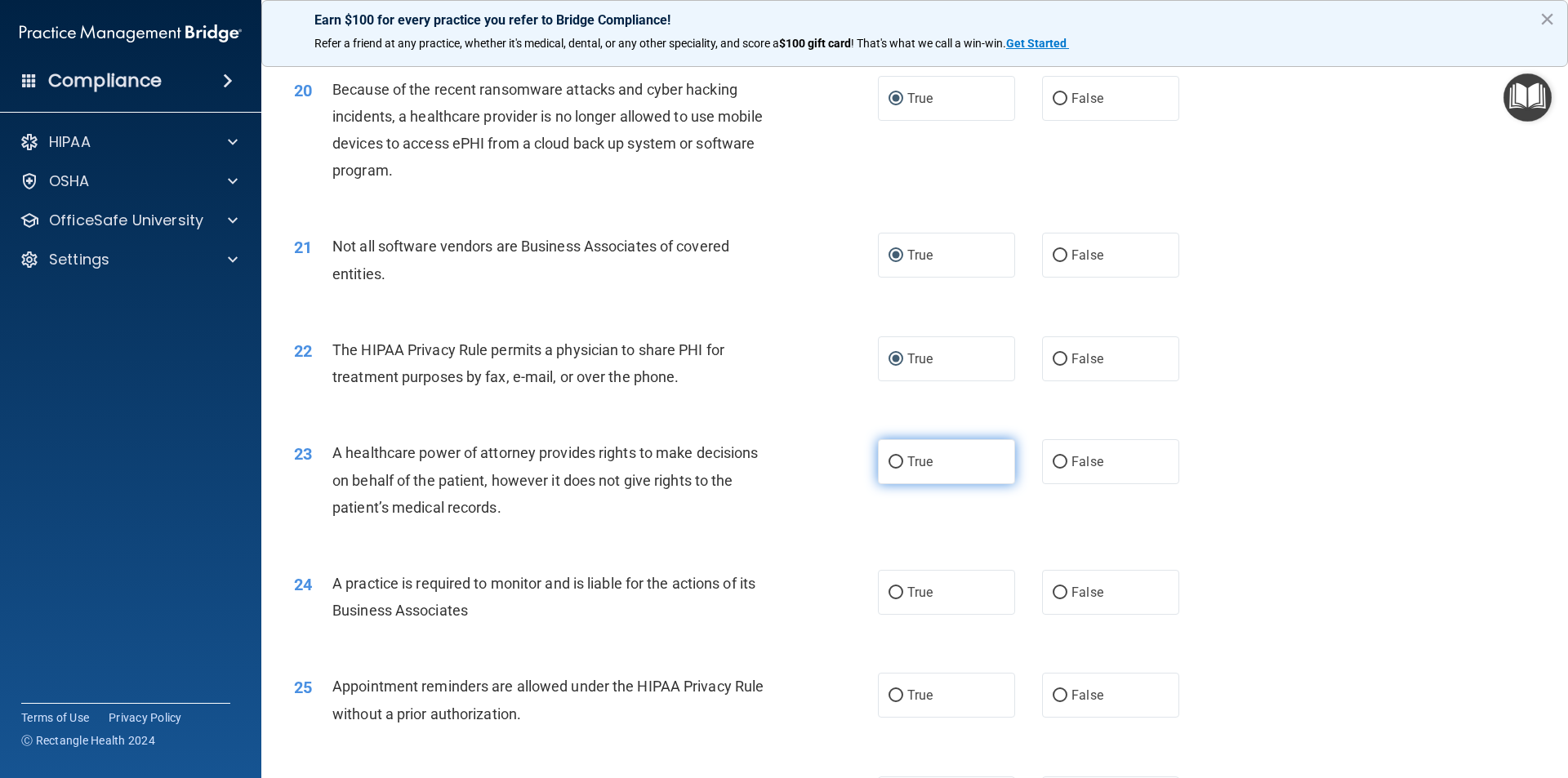
click at [893, 457] on input "True" at bounding box center [896, 463] width 15 height 12
radio input "true"
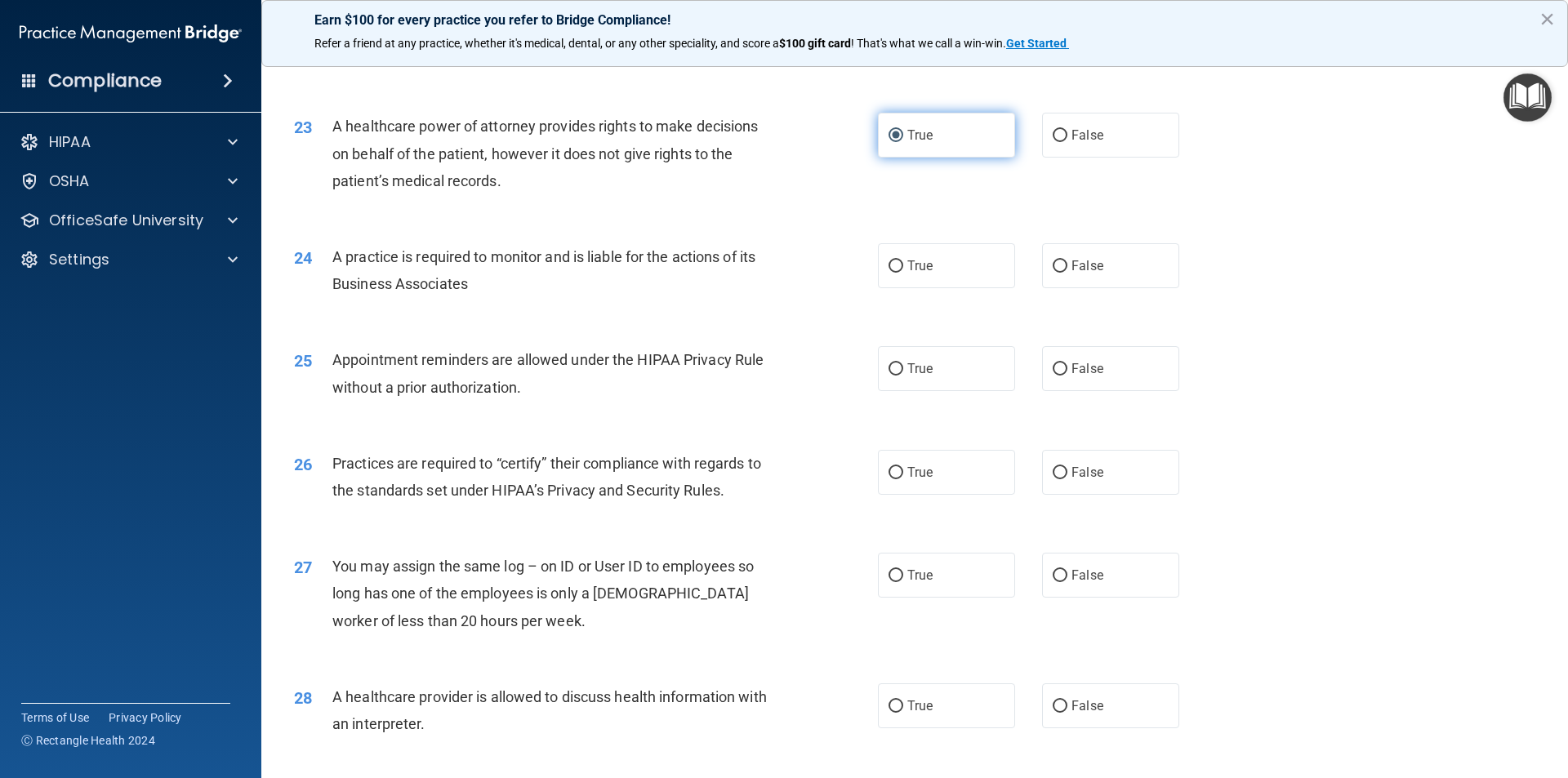
scroll to position [2777, 0]
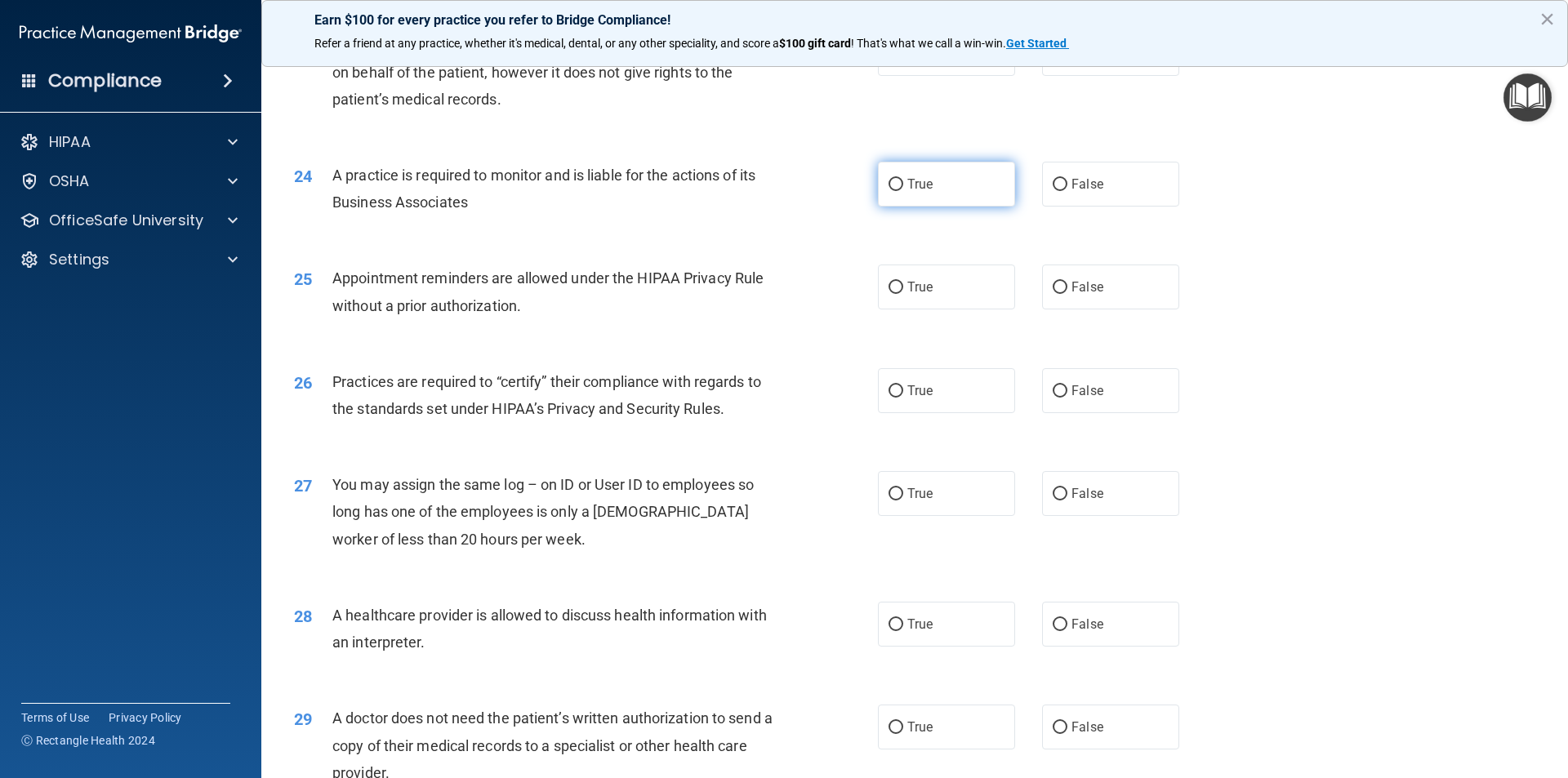
click at [891, 179] on input "True" at bounding box center [896, 185] width 15 height 12
radio input "true"
click at [890, 288] on input "True" at bounding box center [896, 288] width 15 height 12
radio input "true"
click at [890, 383] on label "True" at bounding box center [946, 390] width 137 height 45
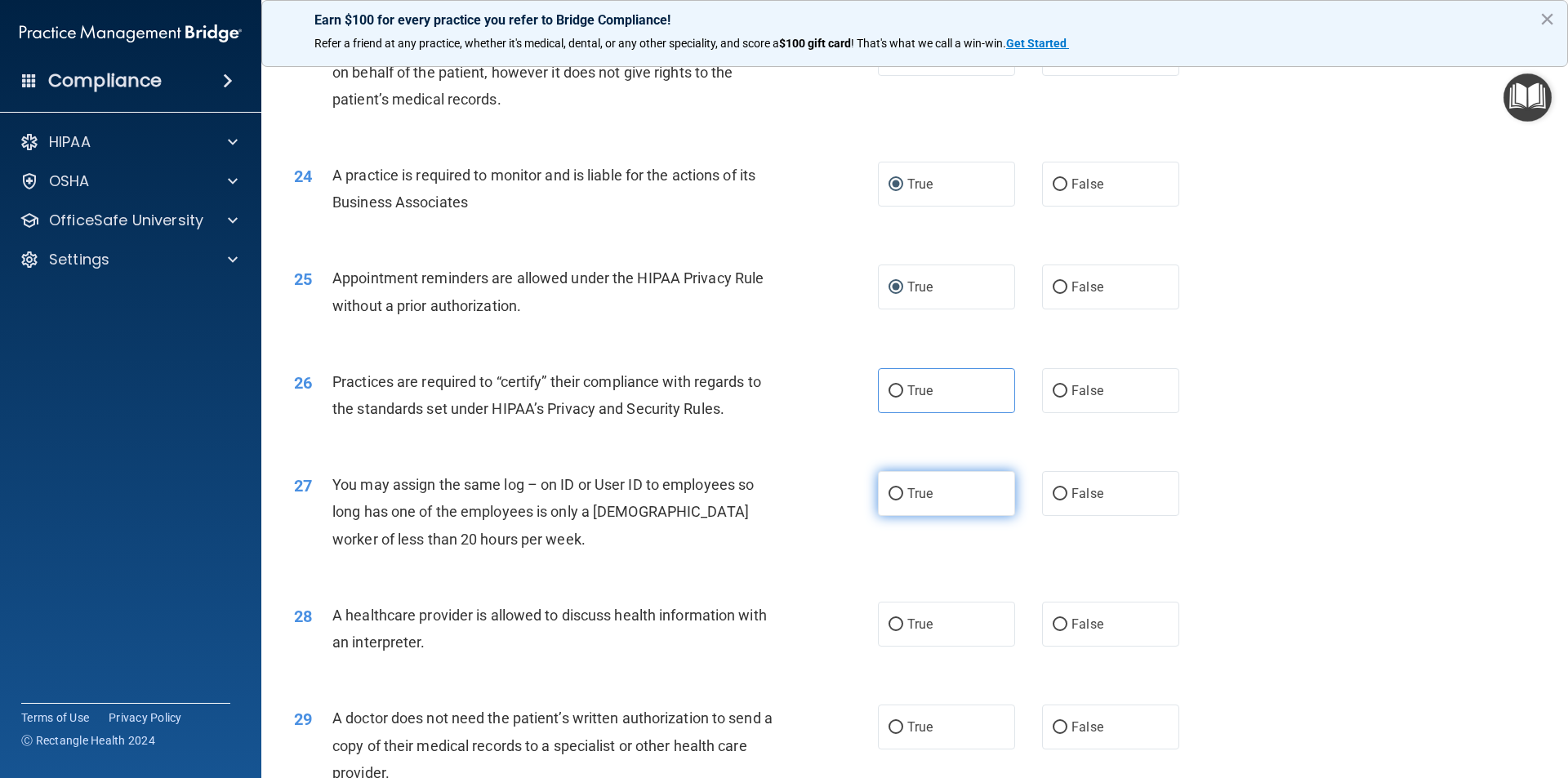
click at [890, 496] on input "True" at bounding box center [896, 494] width 15 height 12
radio input "true"
click at [884, 383] on label "True" at bounding box center [946, 390] width 137 height 45
click at [889, 385] on input "True" at bounding box center [896, 391] width 15 height 12
radio input "true"
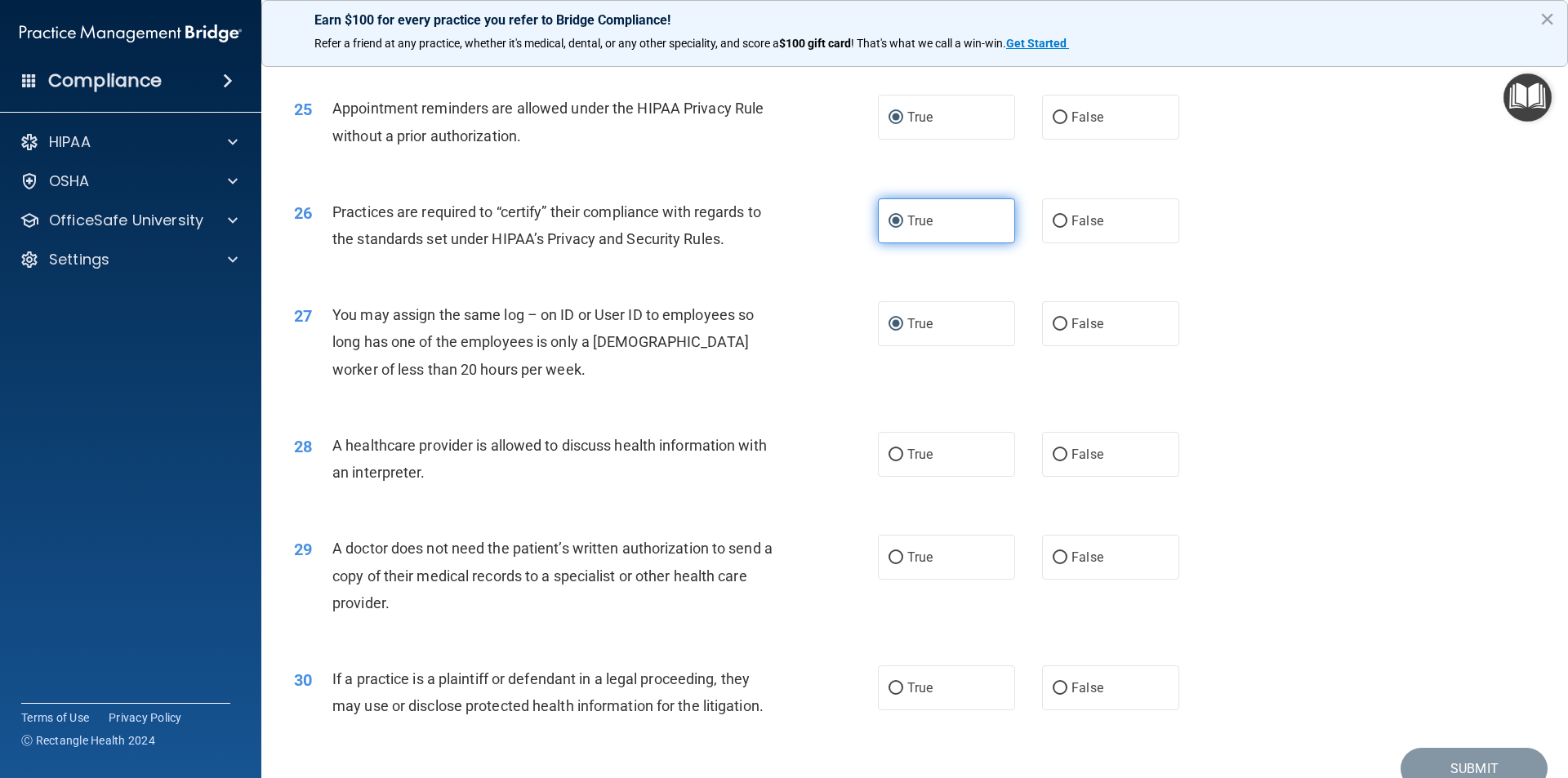
scroll to position [3022, 0]
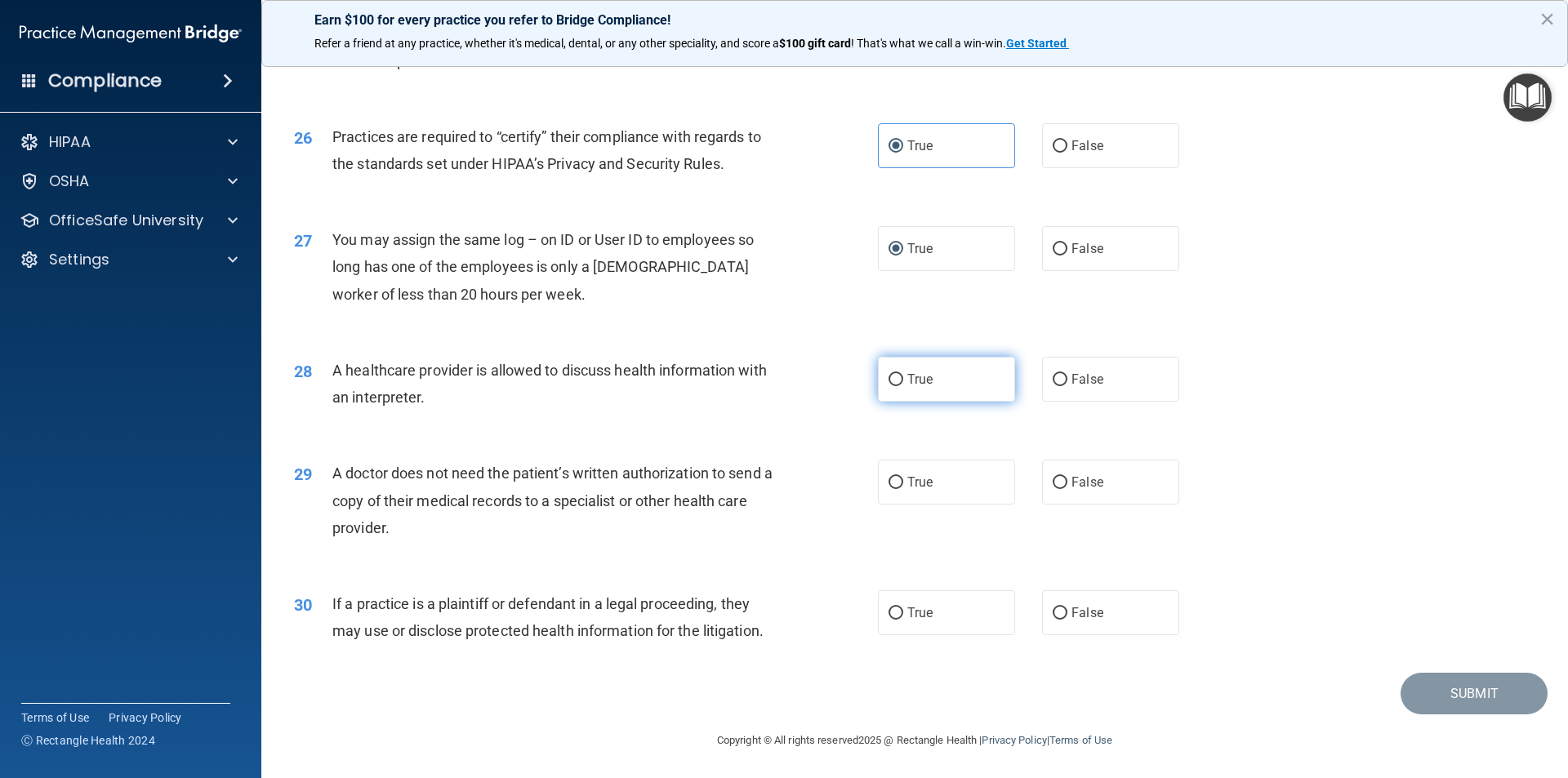
click at [889, 374] on input "True" at bounding box center [896, 380] width 15 height 12
radio input "true"
click at [891, 472] on label "True" at bounding box center [946, 482] width 137 height 45
click at [891, 477] on input "True" at bounding box center [896, 483] width 15 height 12
radio input "true"
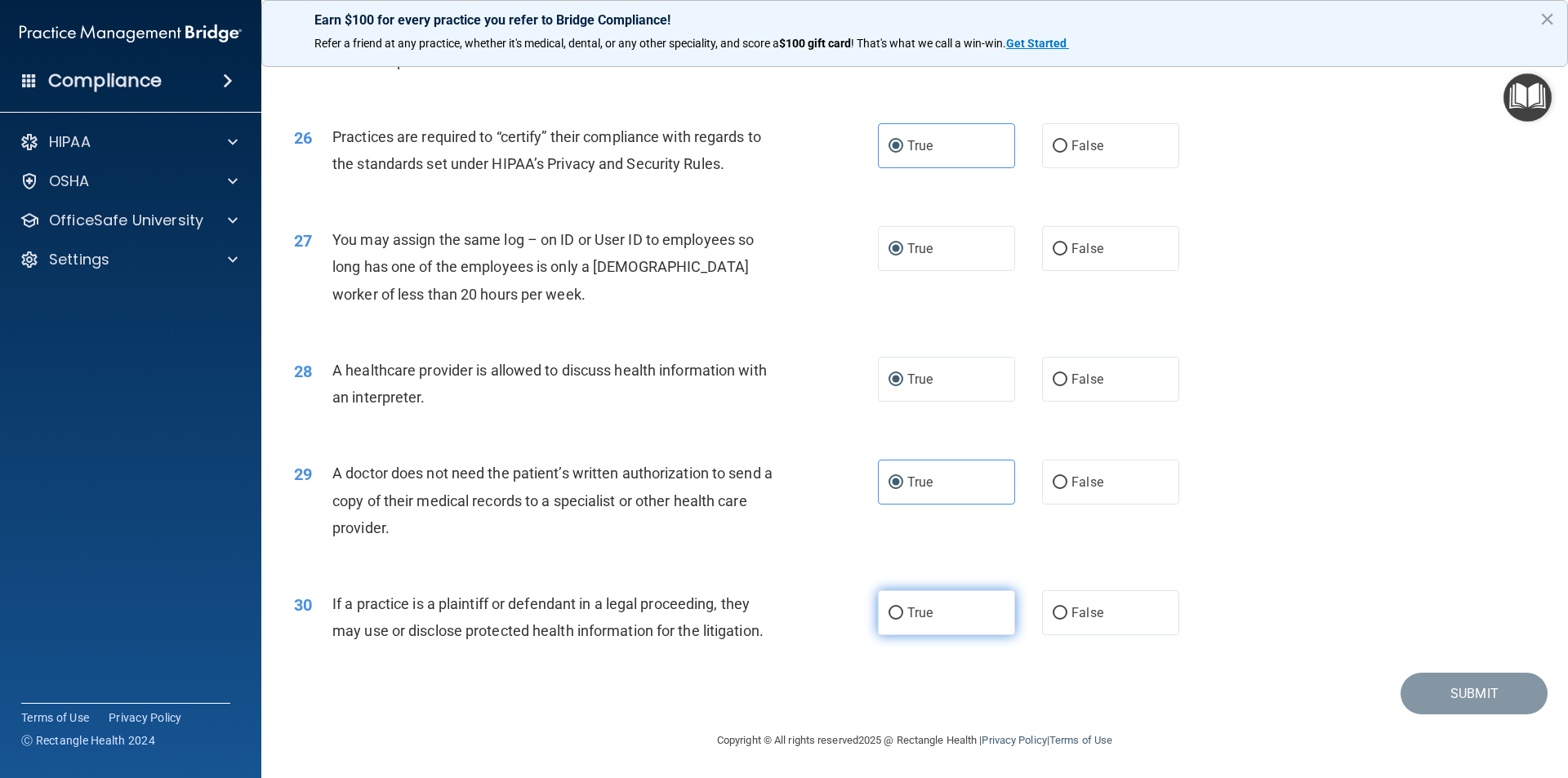
click at [890, 608] on input "True" at bounding box center [896, 614] width 15 height 12
radio input "true"
click at [1474, 698] on button "Submit" at bounding box center [1474, 693] width 147 height 42
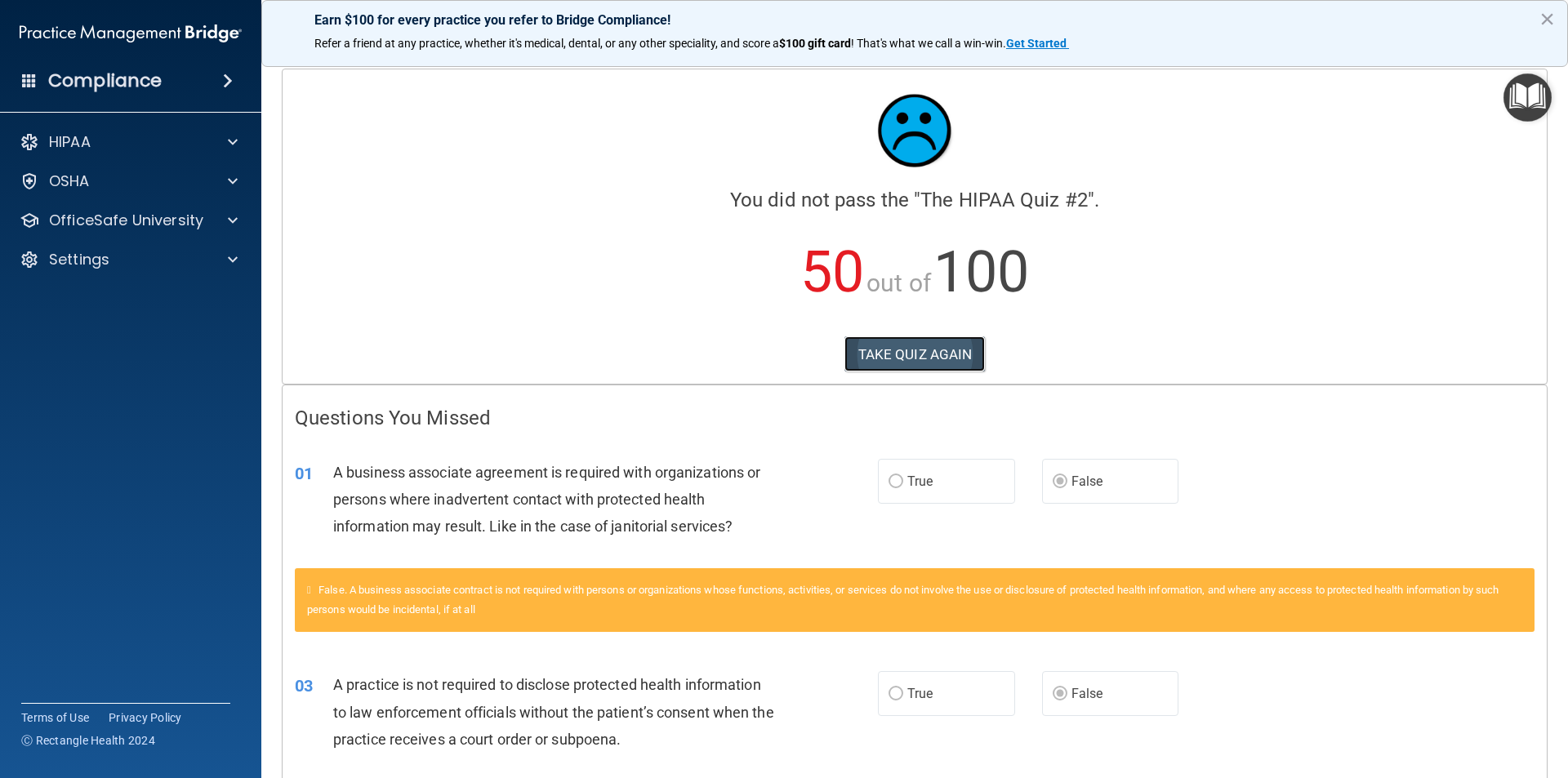
click at [896, 346] on button "TAKE QUIZ AGAIN" at bounding box center [915, 355] width 141 height 36
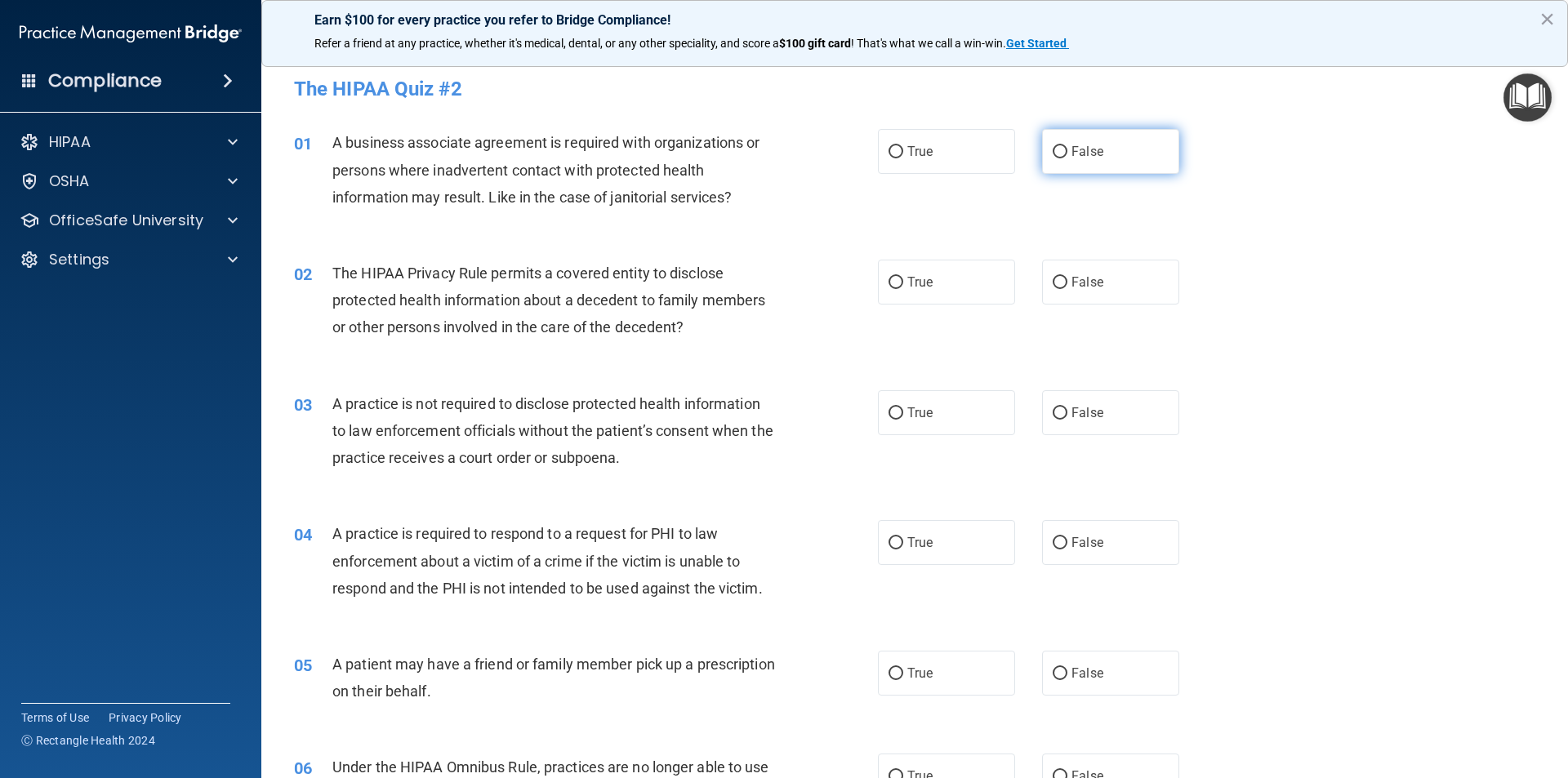
click at [1060, 154] on label "False" at bounding box center [1110, 151] width 137 height 45
click at [1060, 154] on input "False" at bounding box center [1060, 152] width 15 height 12
radio input "true"
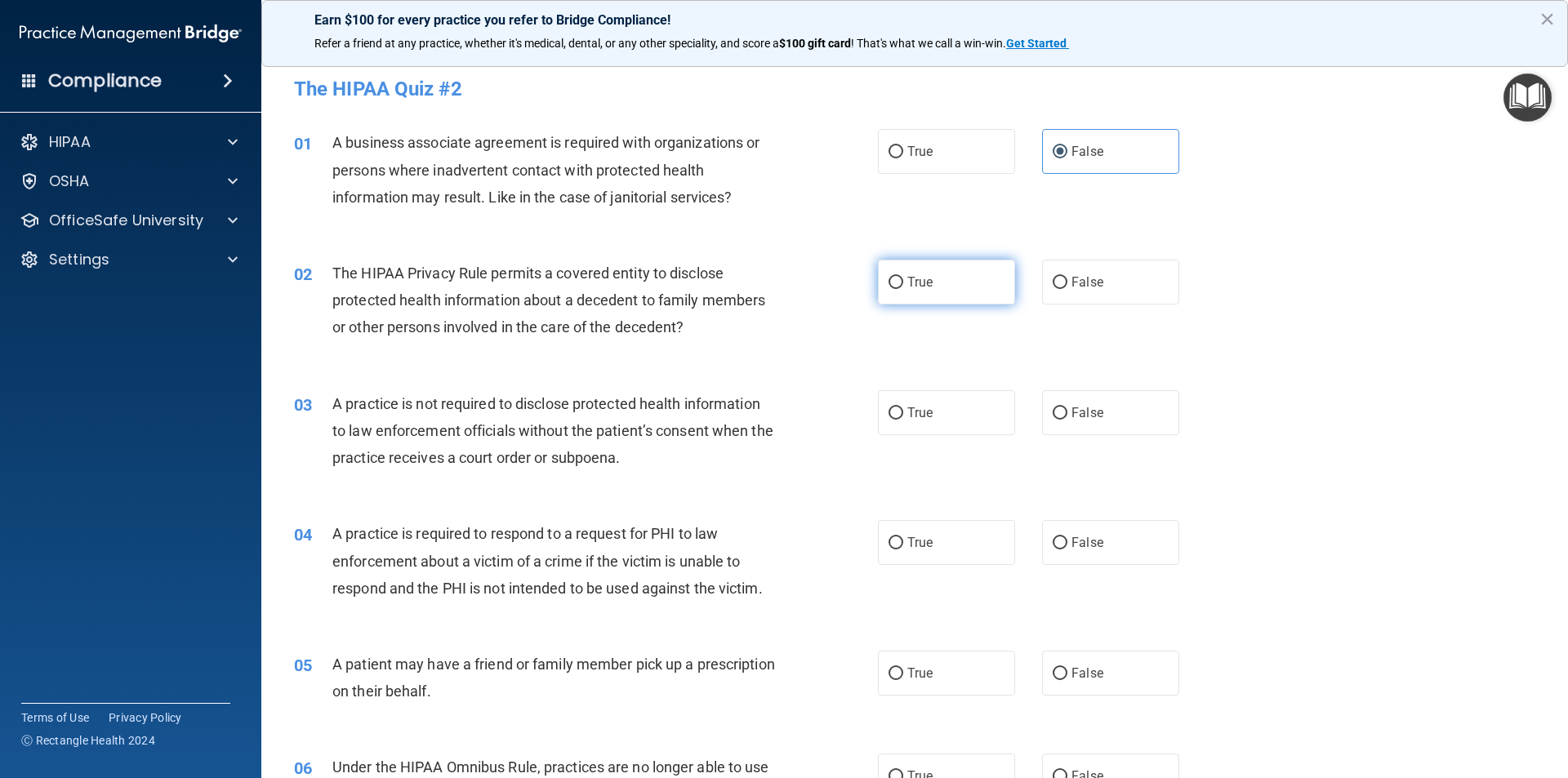
click at [889, 277] on input "True" at bounding box center [896, 283] width 15 height 12
radio input "true"
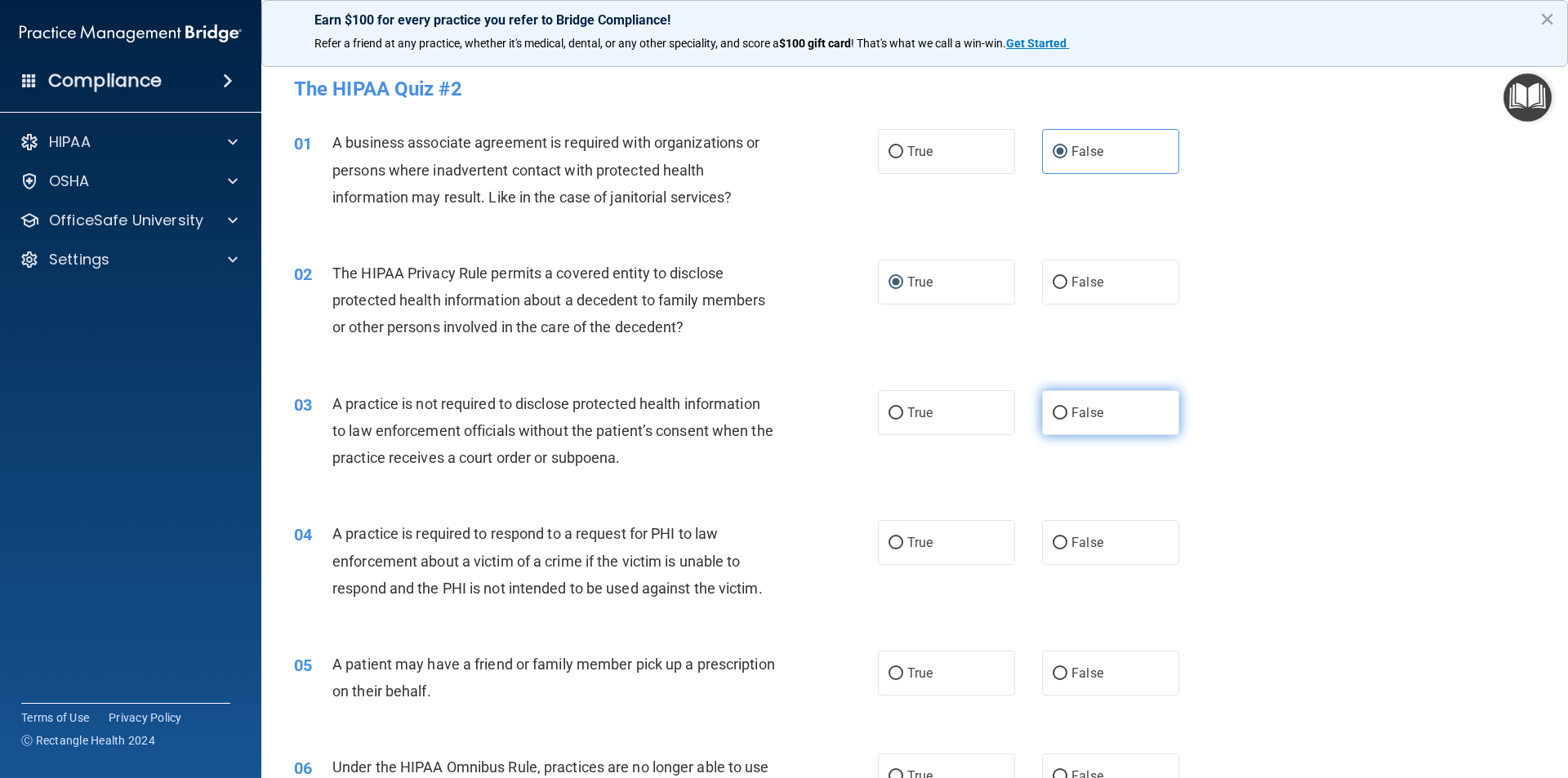
click at [1052, 409] on input "False" at bounding box center [1060, 413] width 15 height 12
radio input "true"
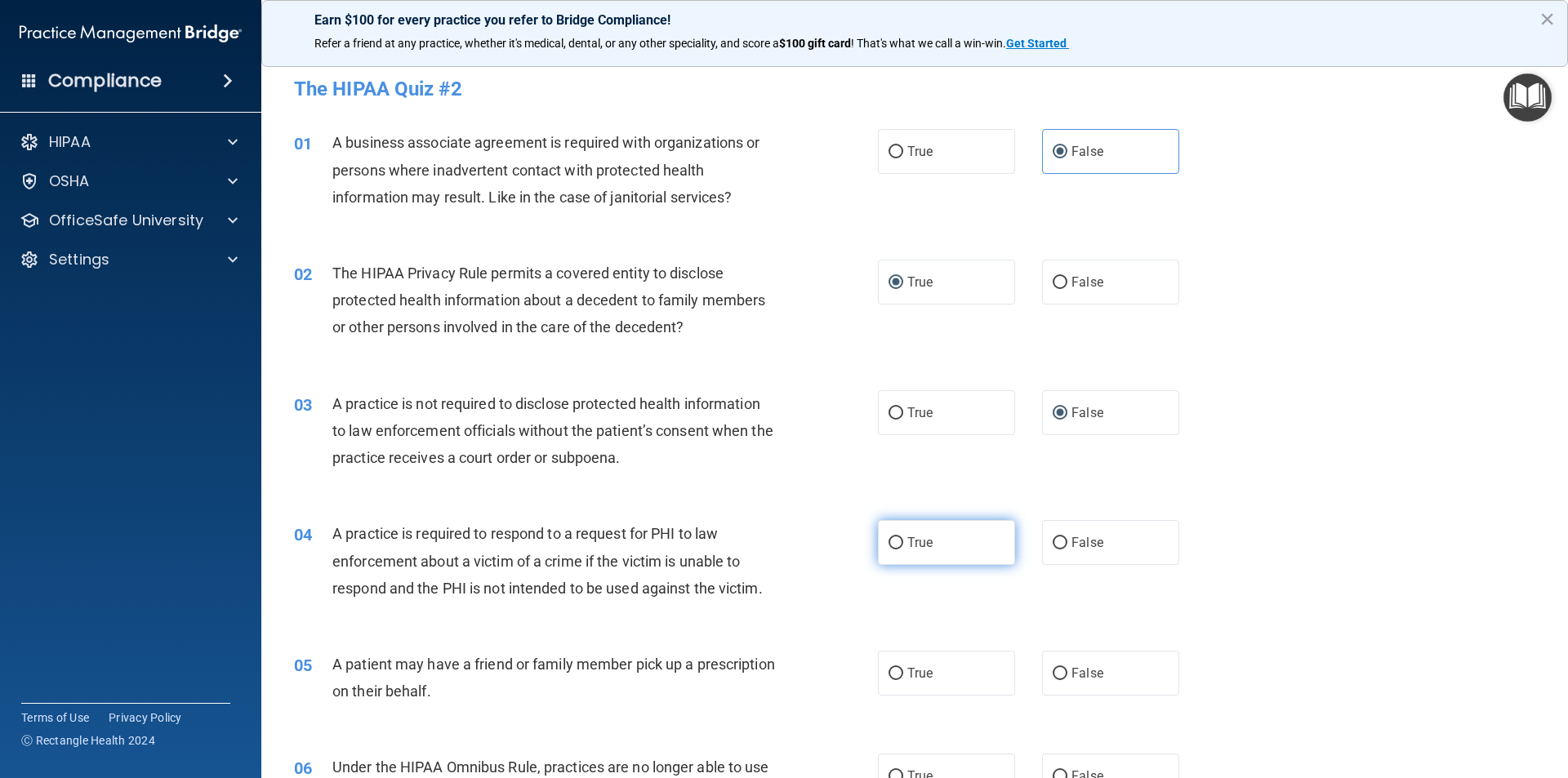
click at [889, 541] on input "True" at bounding box center [896, 543] width 15 height 12
radio input "true"
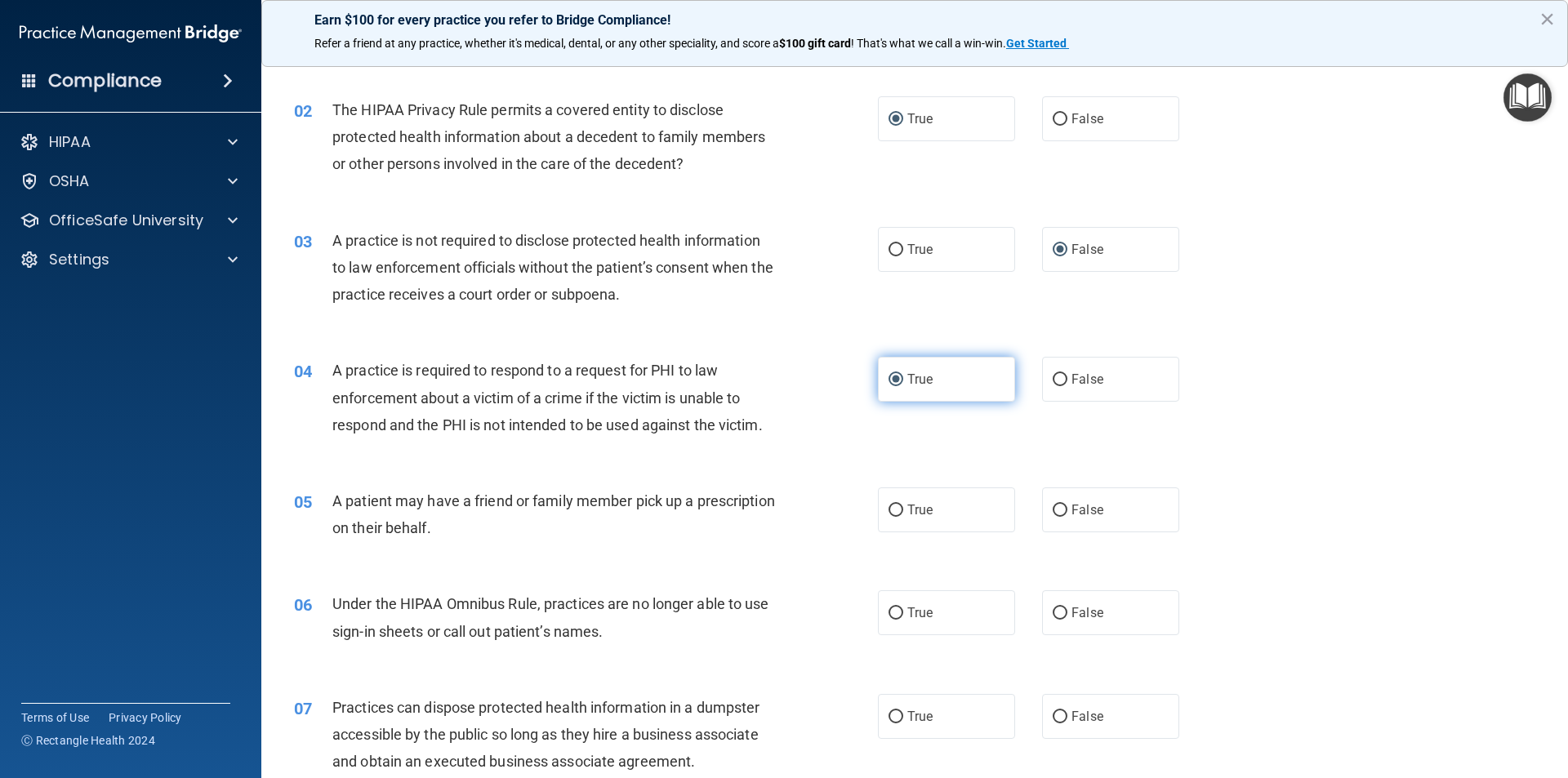
scroll to position [245, 0]
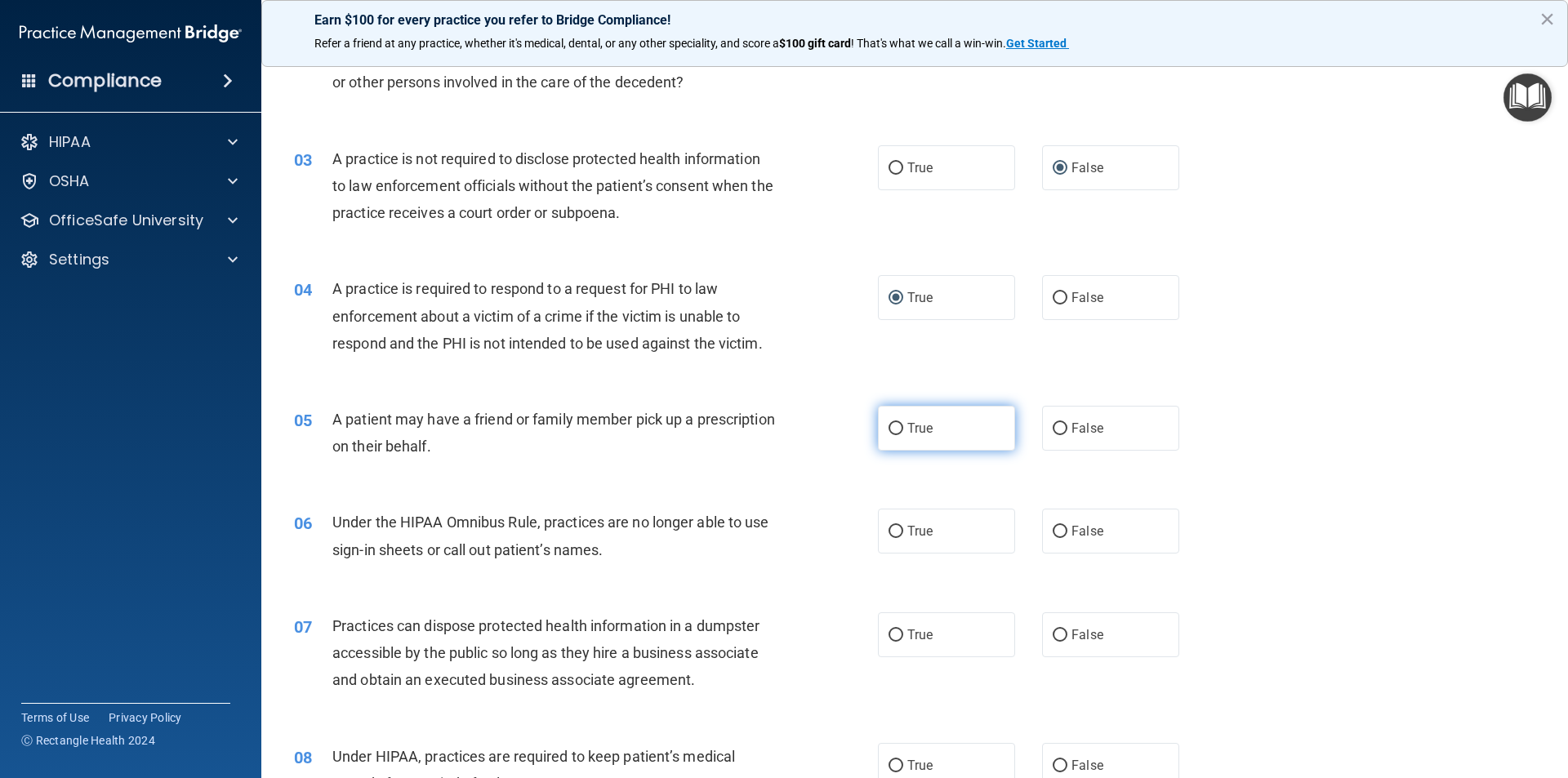
click at [890, 428] on input "True" at bounding box center [896, 429] width 15 height 12
radio input "true"
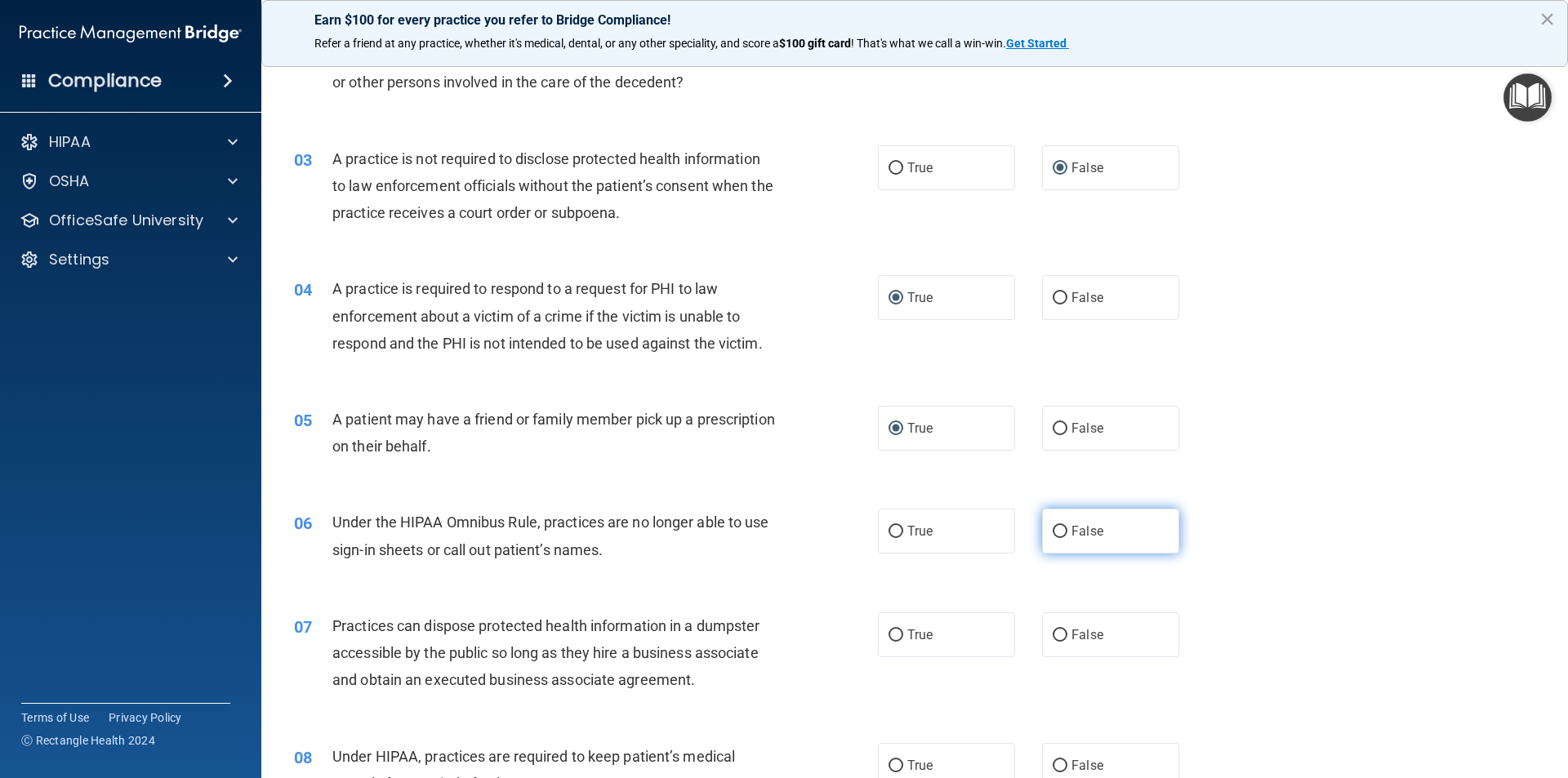
click at [1052, 531] on input "False" at bounding box center [1060, 532] width 15 height 12
radio input "true"
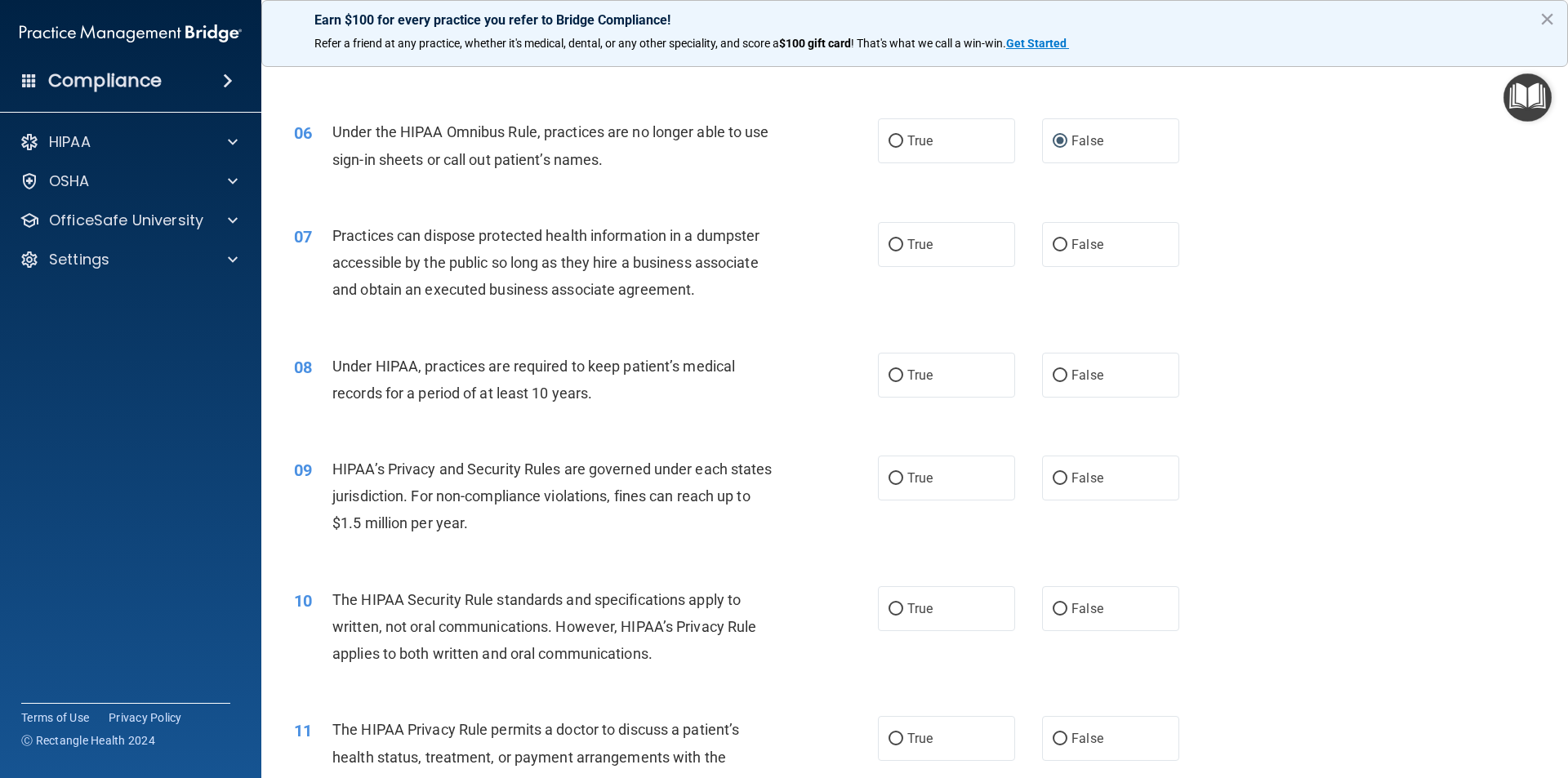
scroll to position [653, 0]
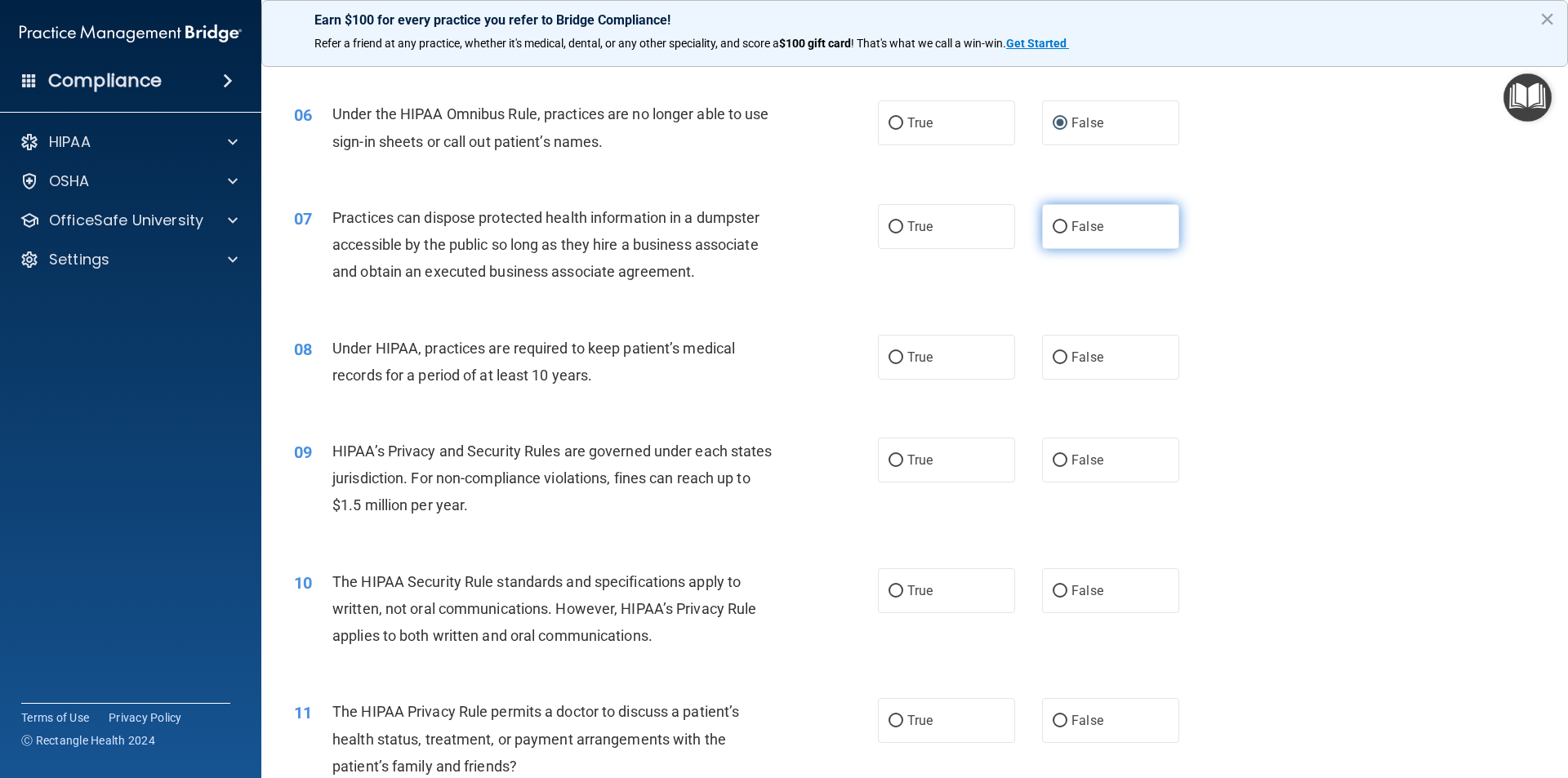
click at [1055, 227] on input "False" at bounding box center [1060, 227] width 15 height 12
radio input "true"
click at [1056, 359] on input "False" at bounding box center [1060, 357] width 15 height 12
radio input "true"
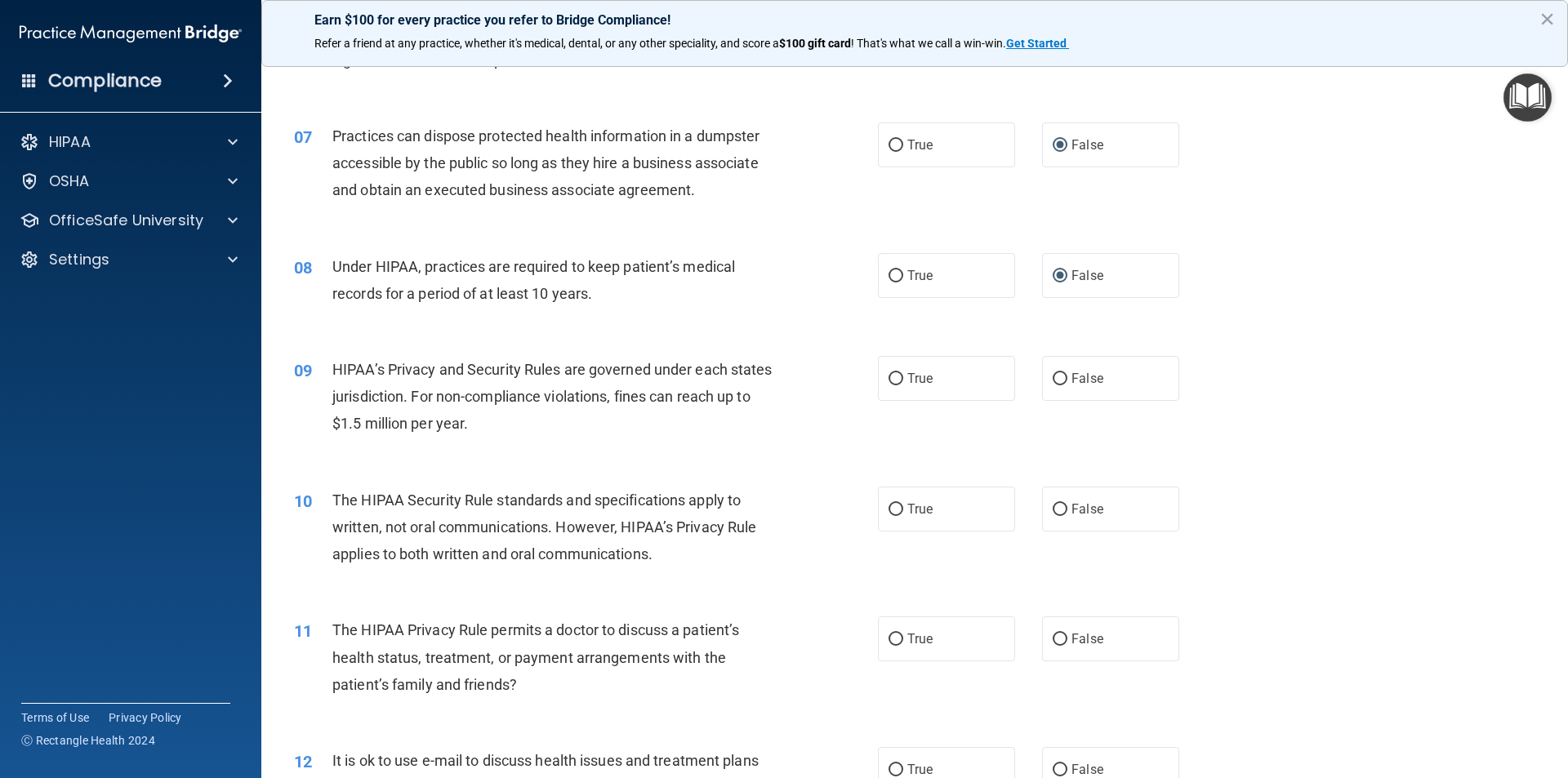
scroll to position [817, 0]
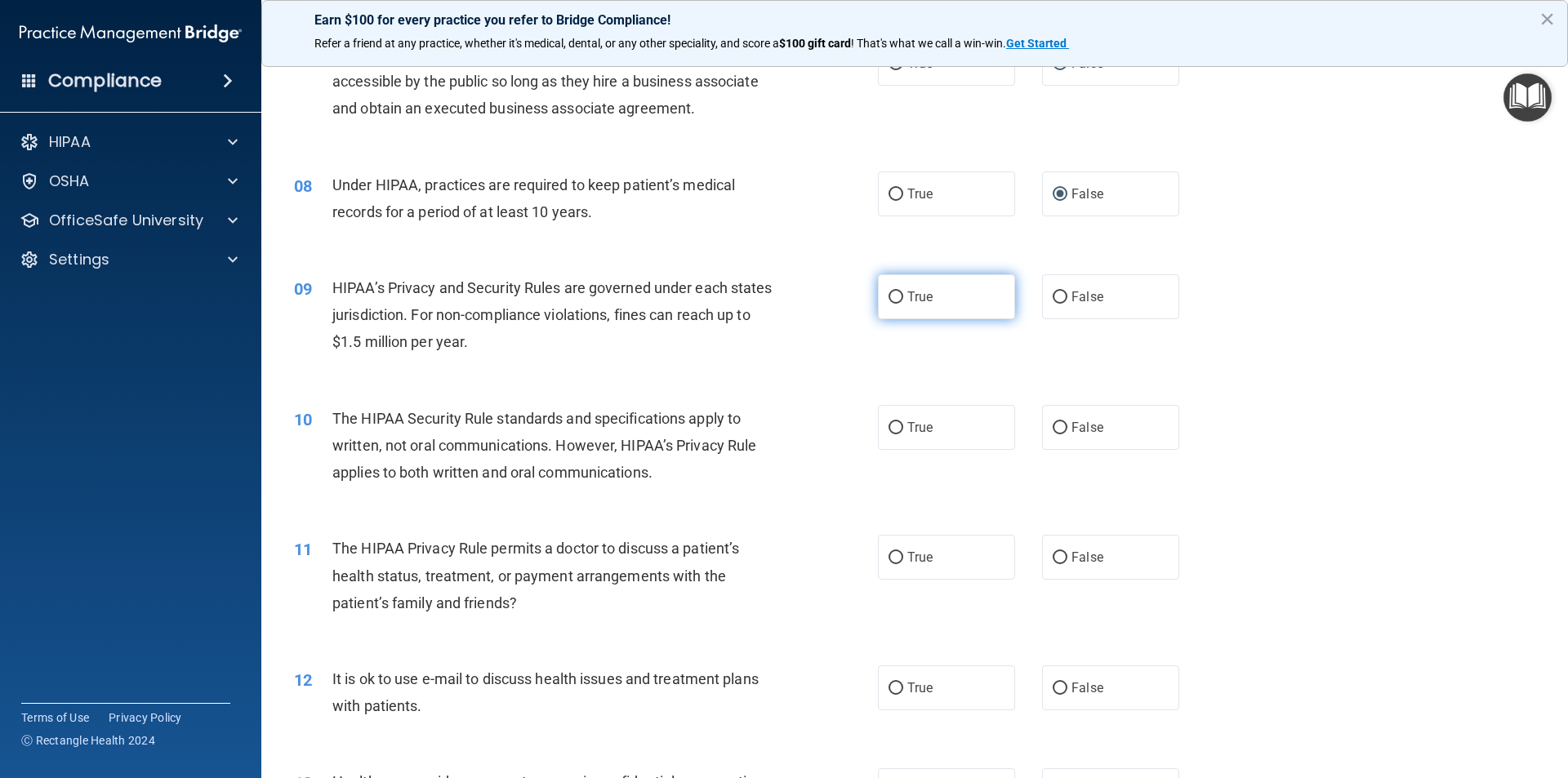
click at [889, 293] on input "True" at bounding box center [896, 297] width 15 height 12
radio input "true"
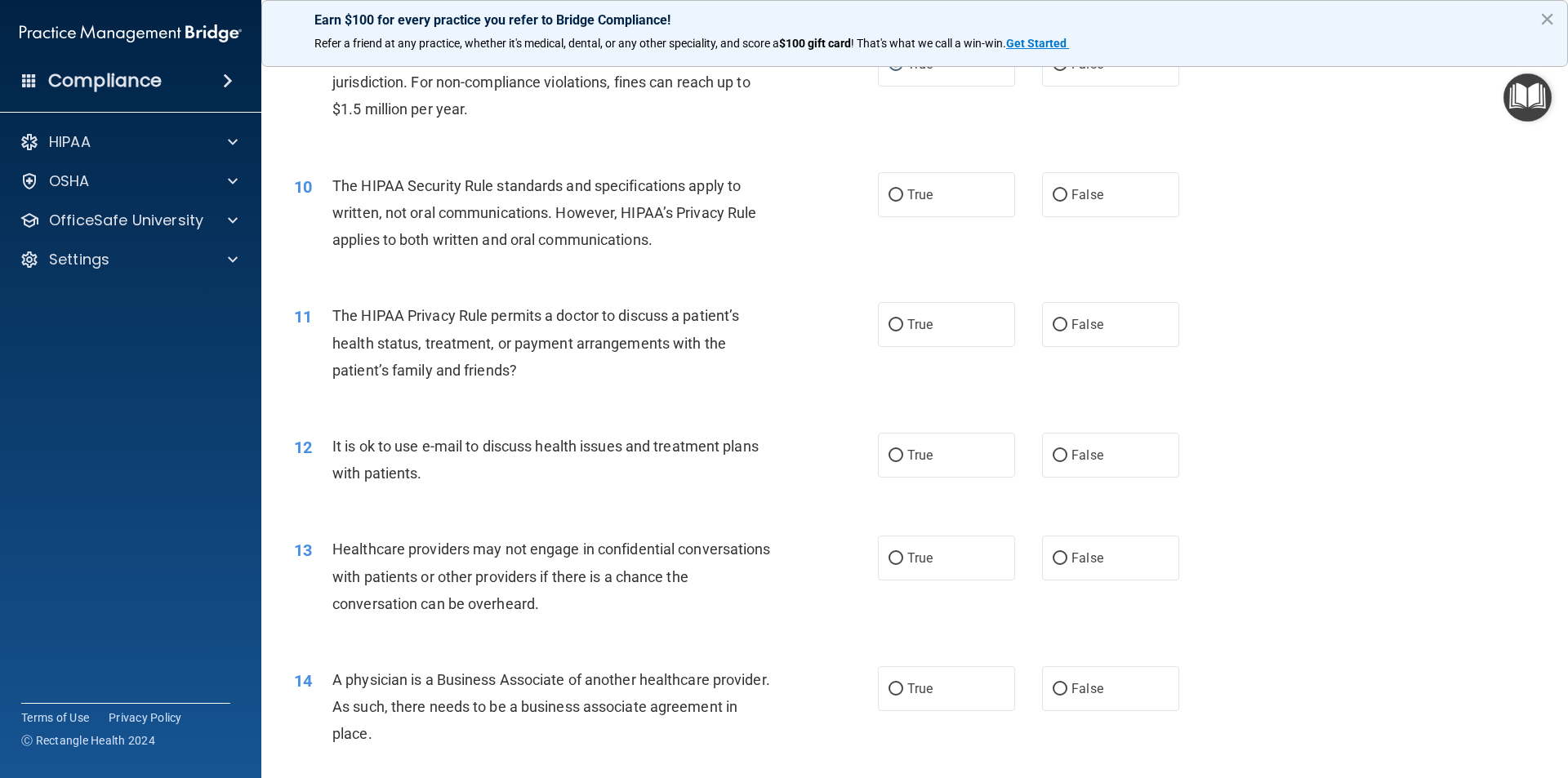
scroll to position [1144, 0]
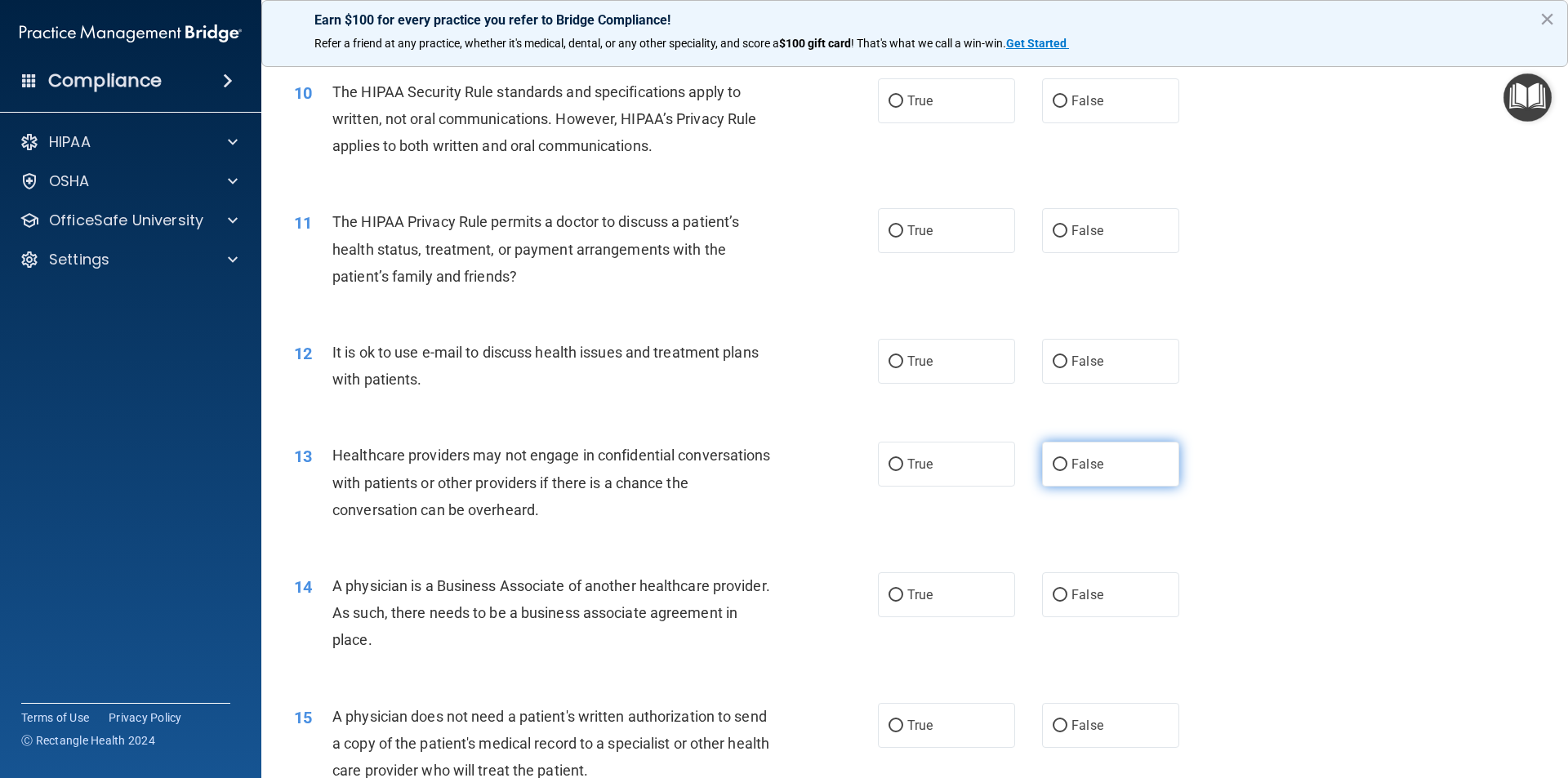
click at [1055, 465] on input "False" at bounding box center [1060, 465] width 15 height 12
radio input "true"
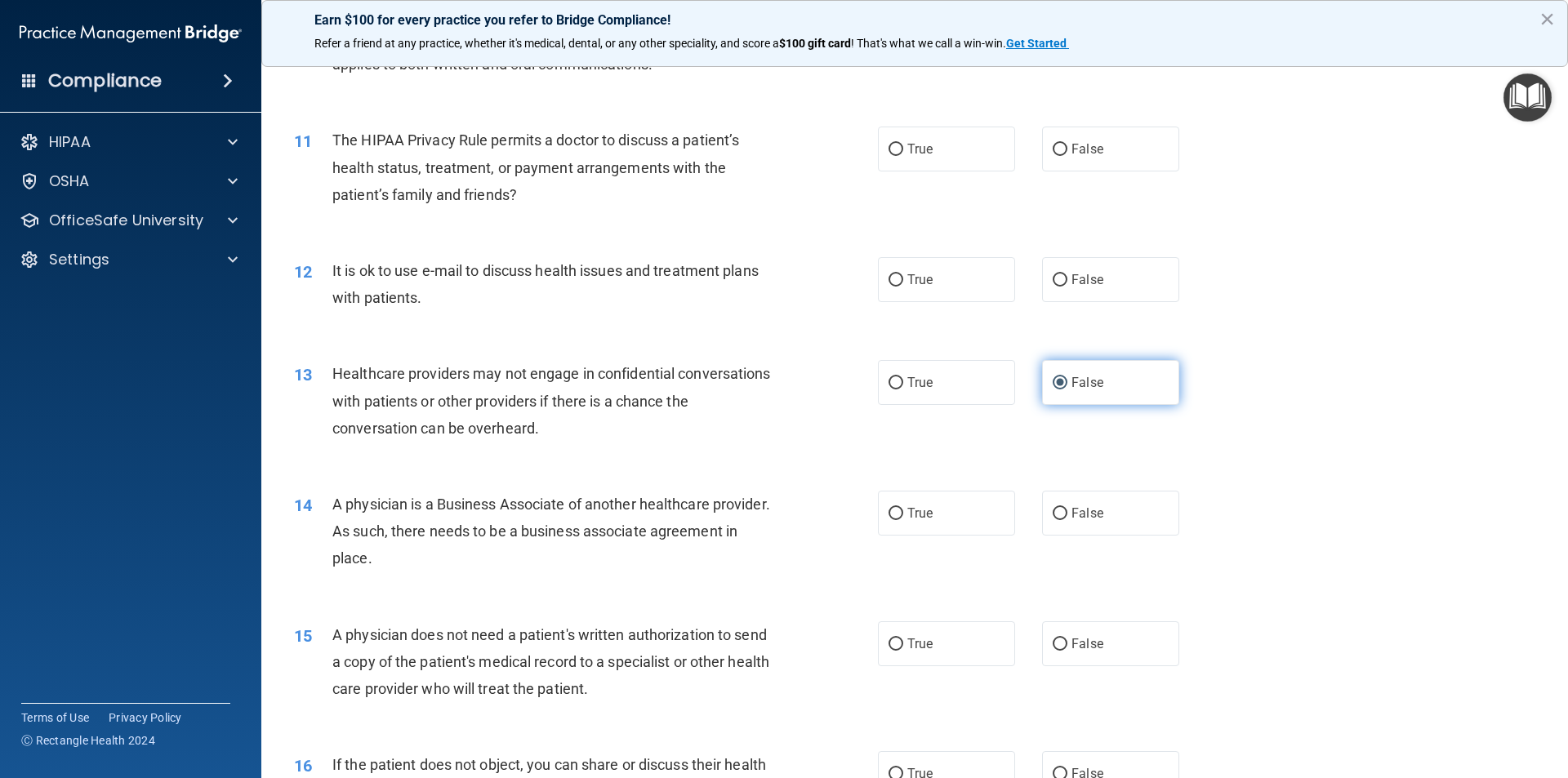
scroll to position [1307, 0]
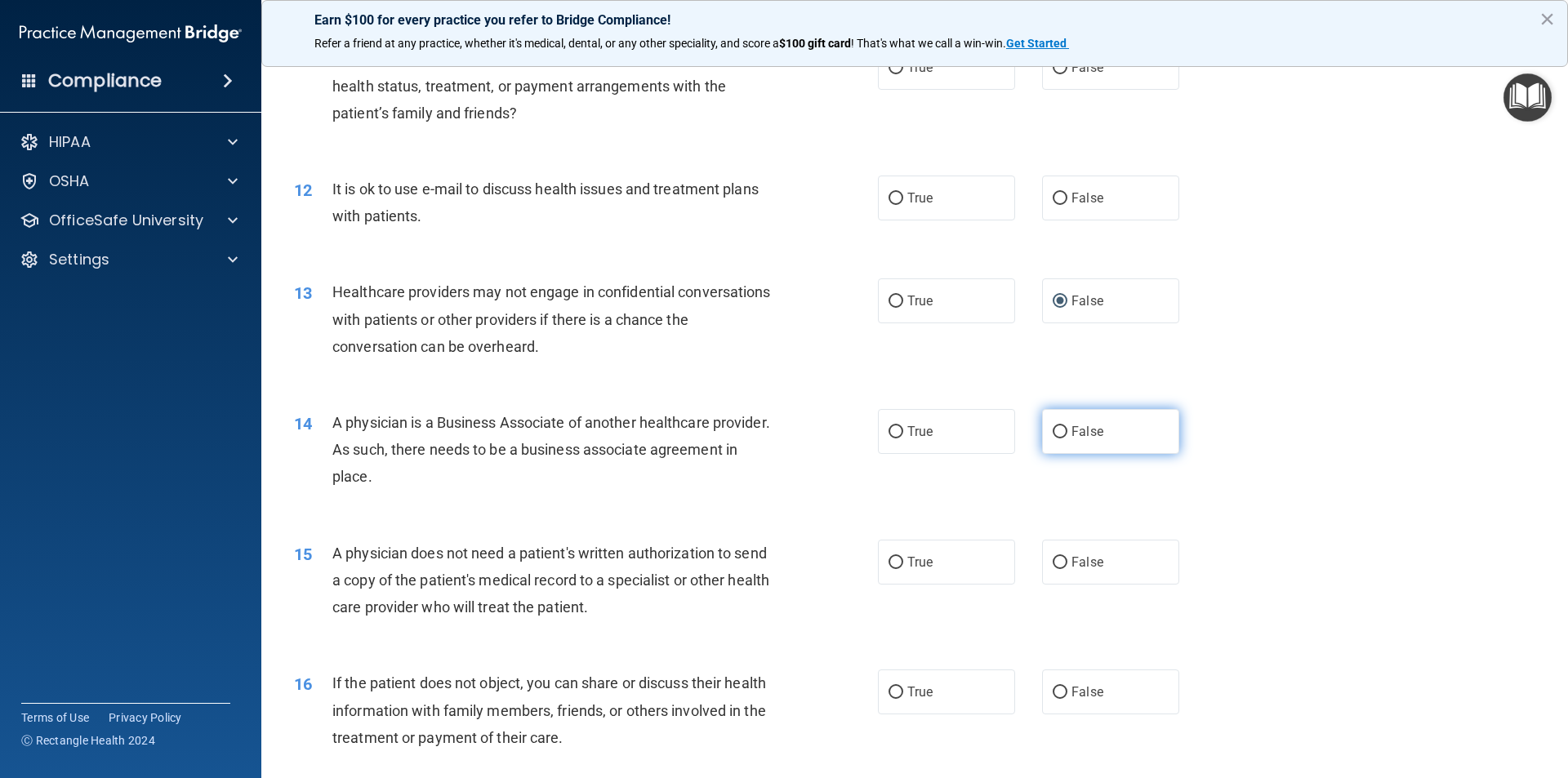
click at [1052, 431] on input "False" at bounding box center [1060, 432] width 15 height 12
radio input "true"
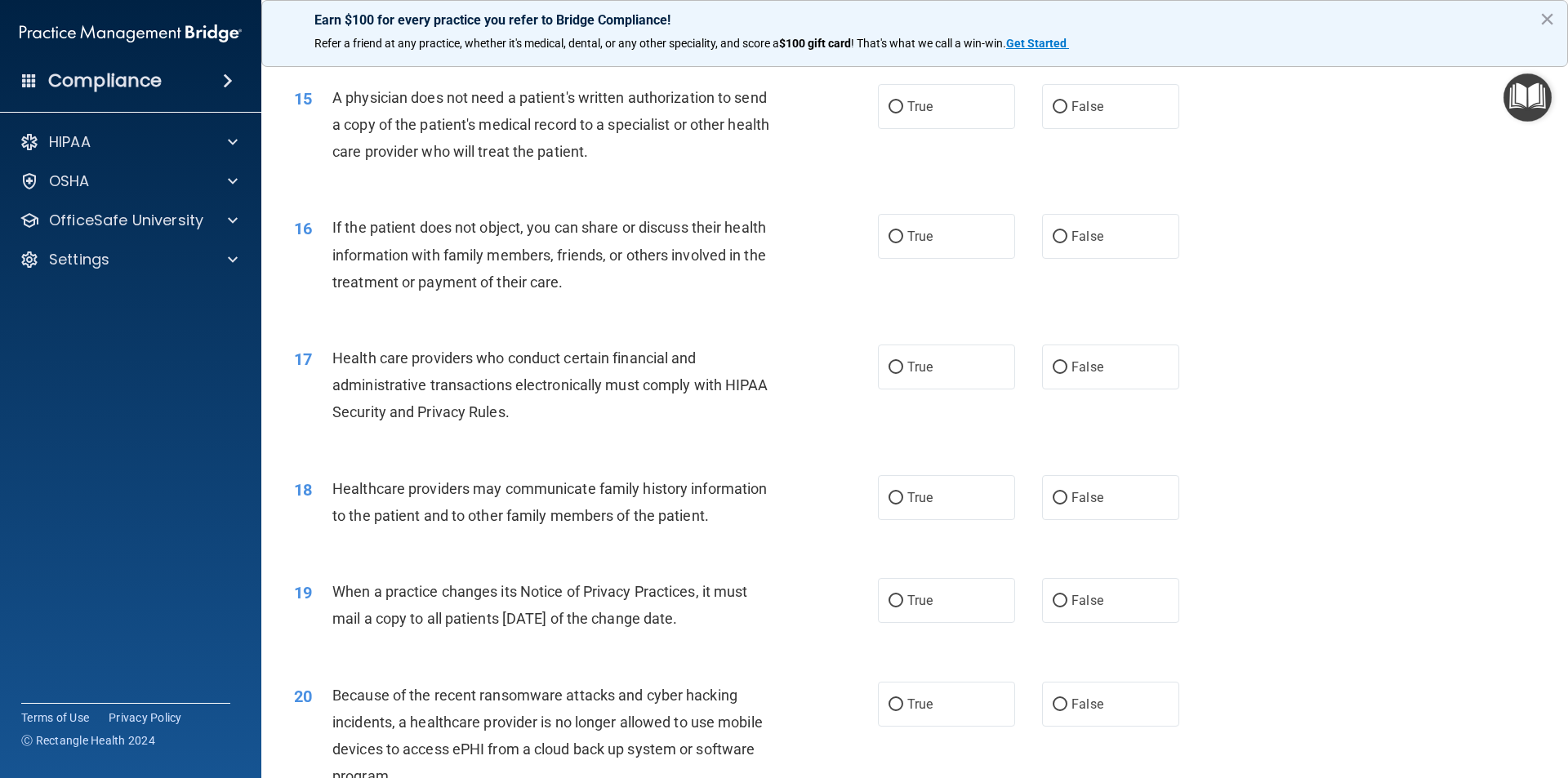
scroll to position [1797, 0]
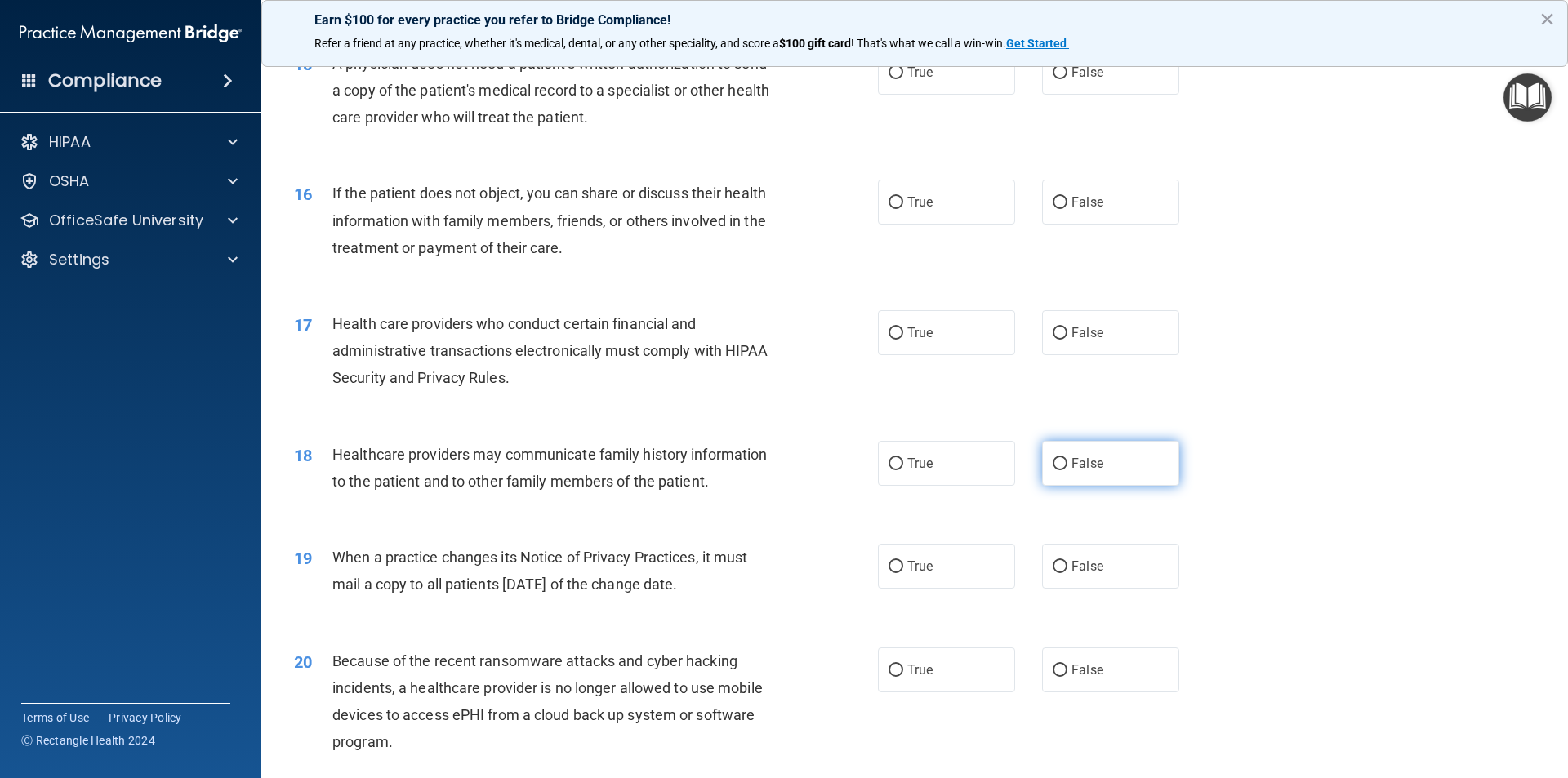
click at [1052, 467] on input "False" at bounding box center [1060, 464] width 15 height 12
radio input "true"
click at [1052, 570] on input "False" at bounding box center [1060, 567] width 15 height 12
radio input "true"
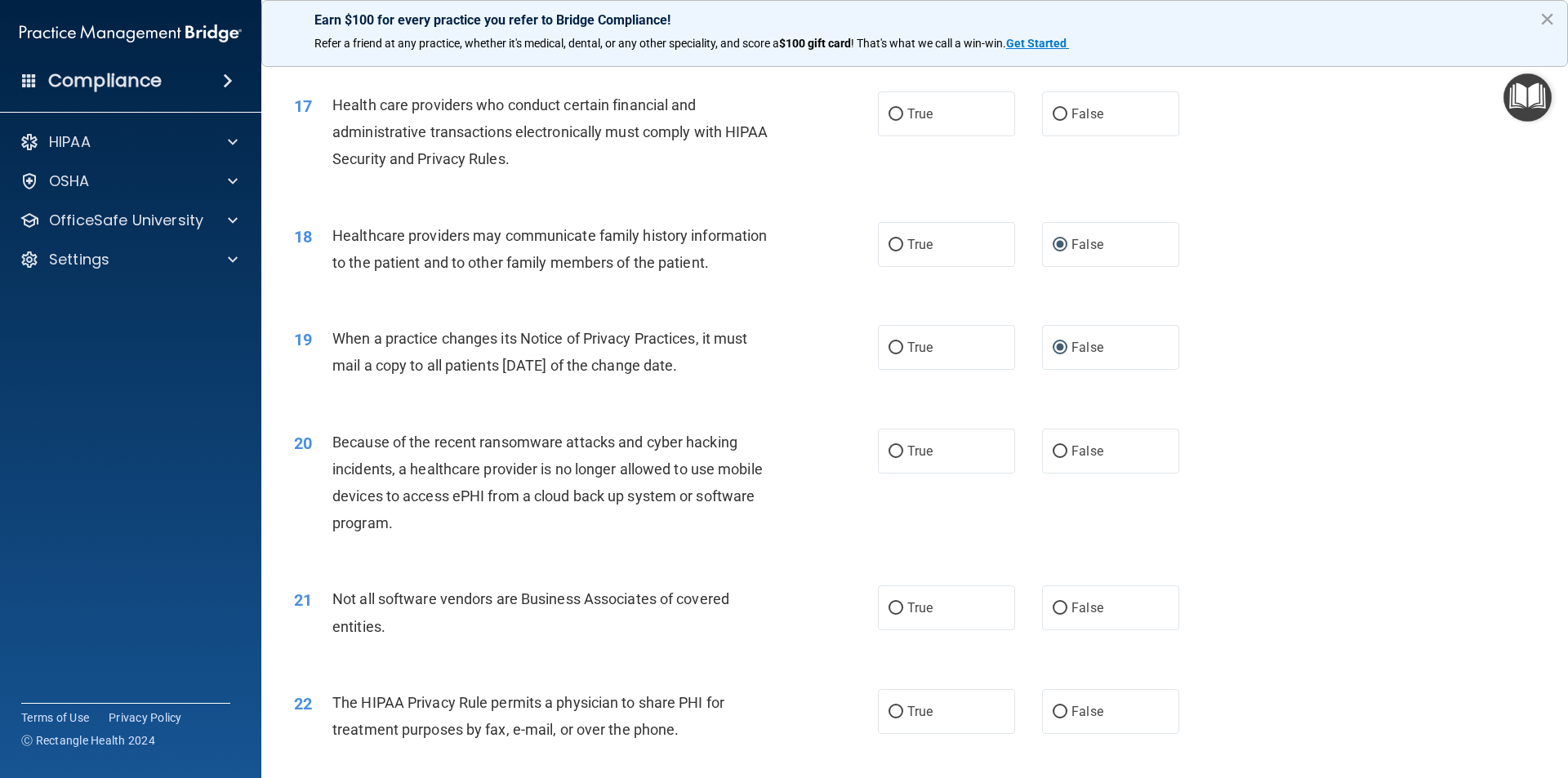
scroll to position [2042, 0]
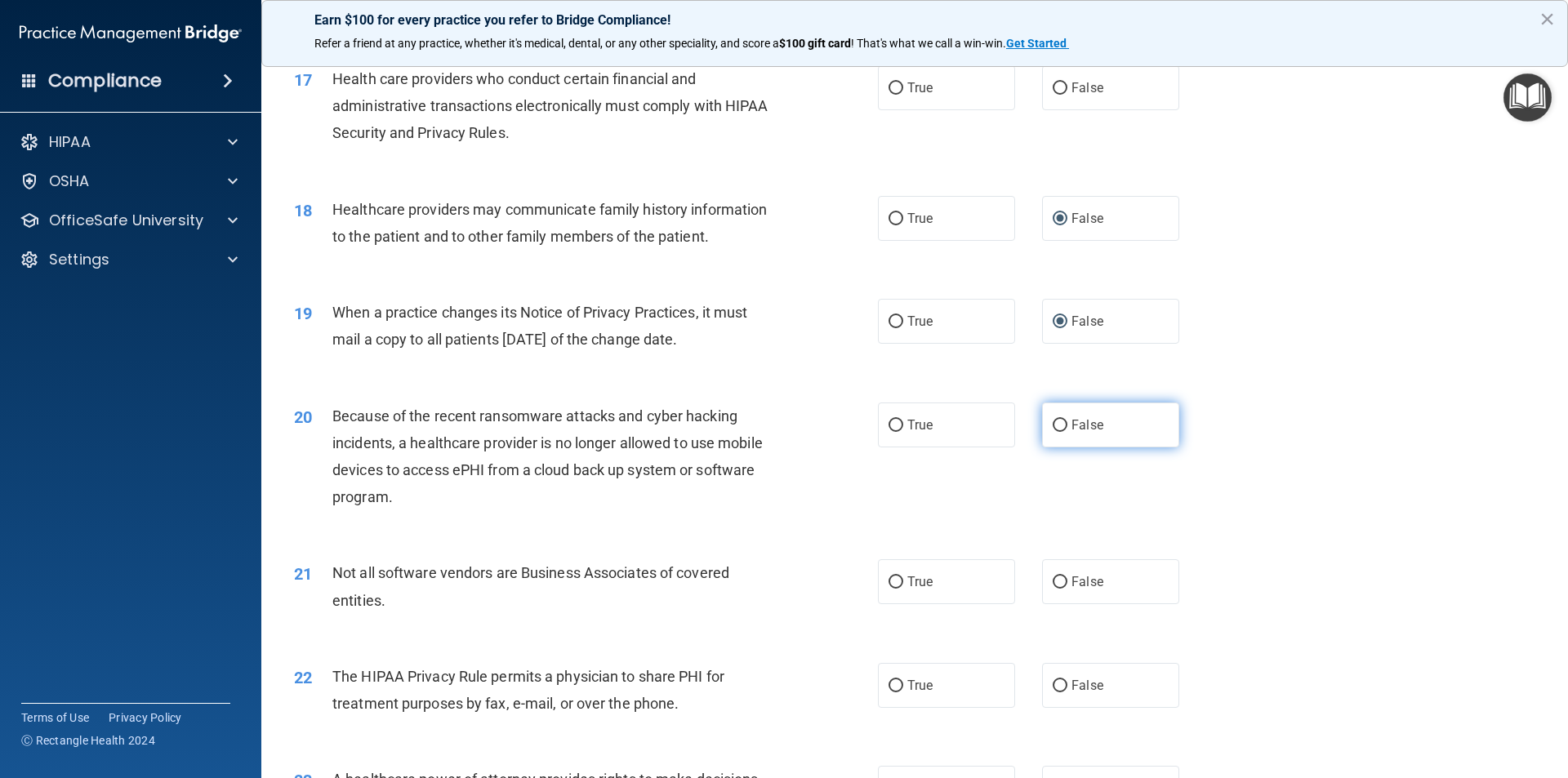
click at [1052, 429] on input "False" at bounding box center [1060, 426] width 15 height 12
radio input "true"
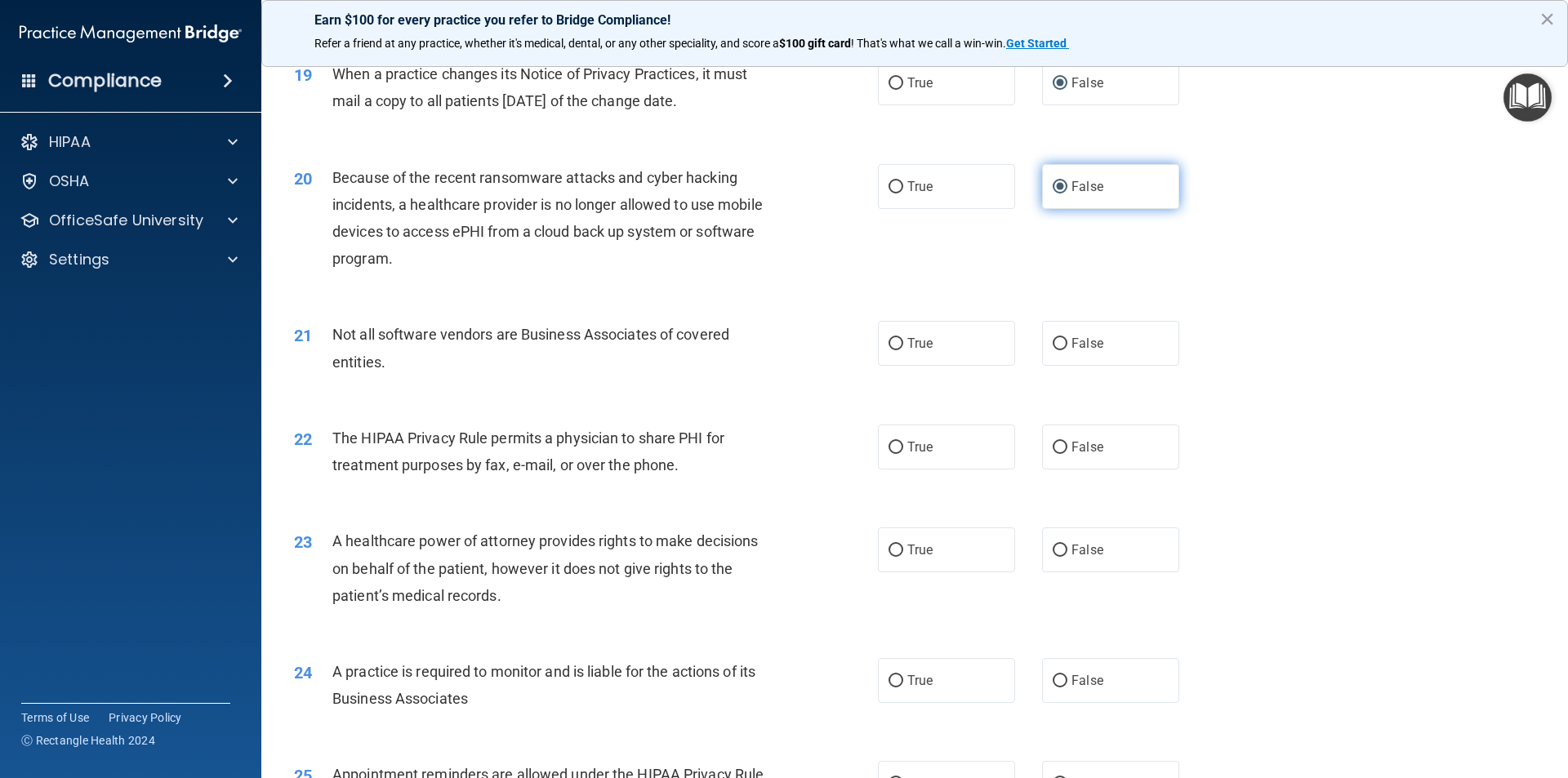
scroll to position [2369, 0]
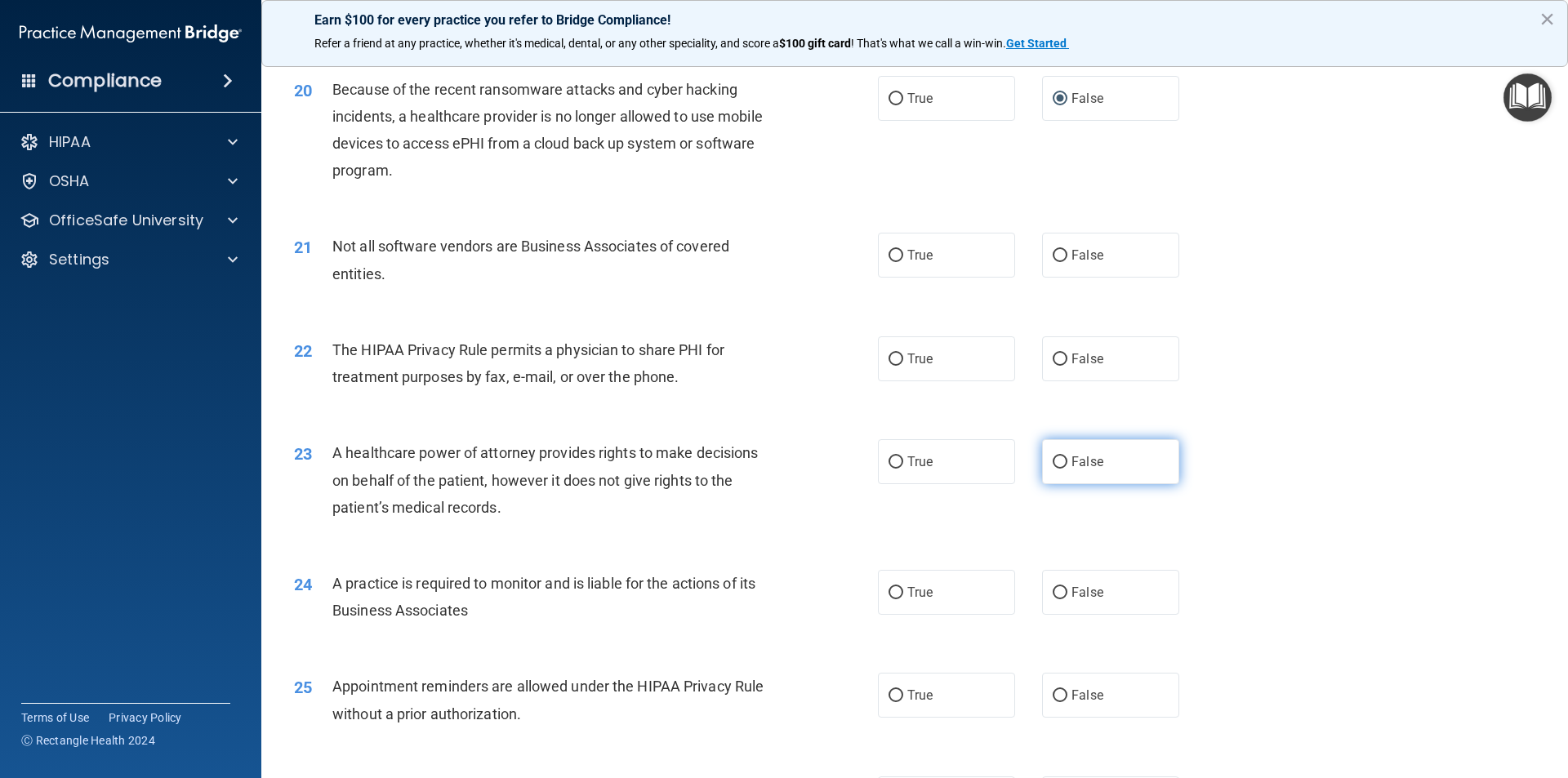
click at [1052, 459] on input "False" at bounding box center [1060, 463] width 15 height 12
radio input "true"
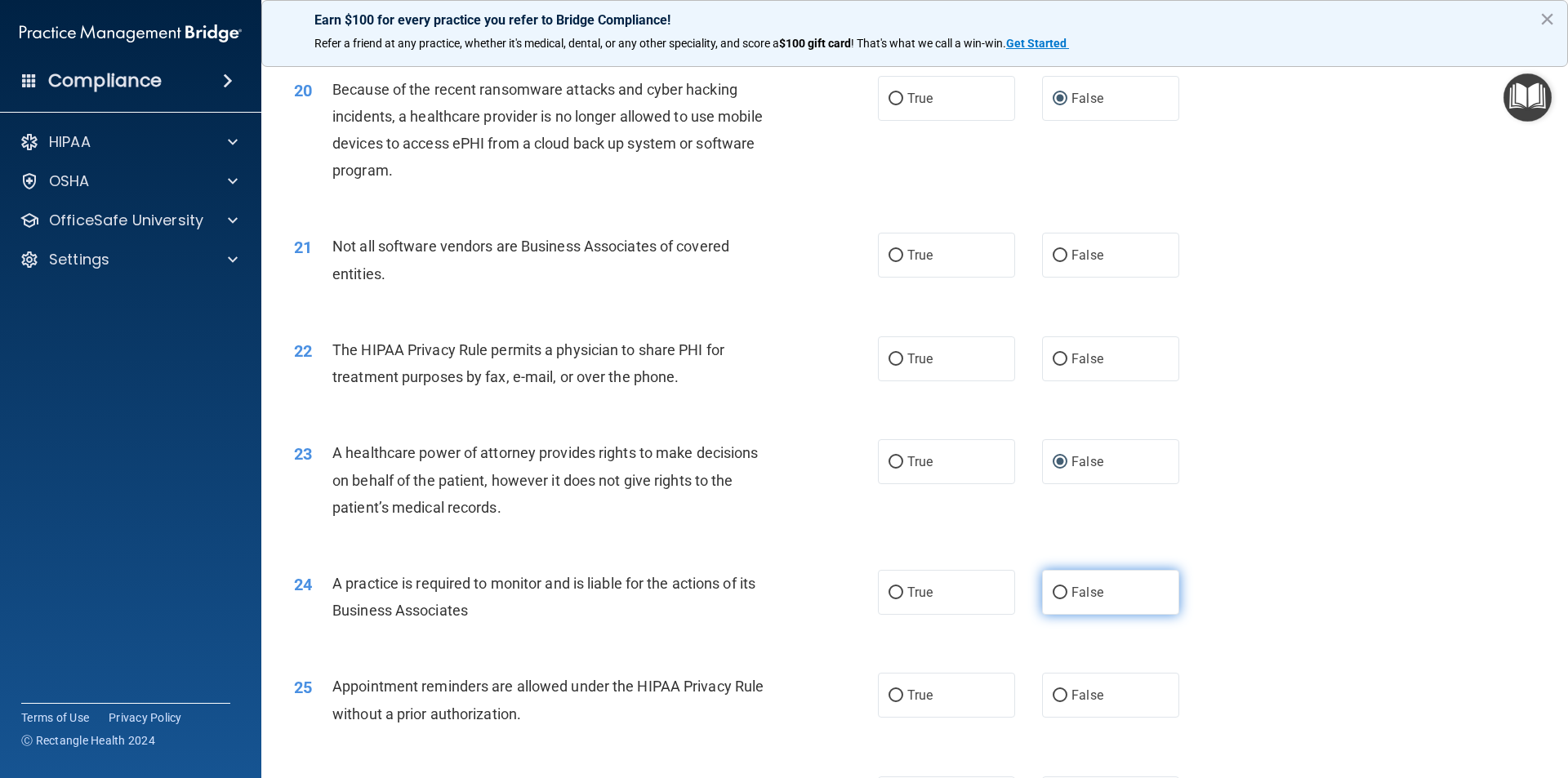
click at [1055, 590] on input "False" at bounding box center [1060, 593] width 15 height 12
radio input "true"
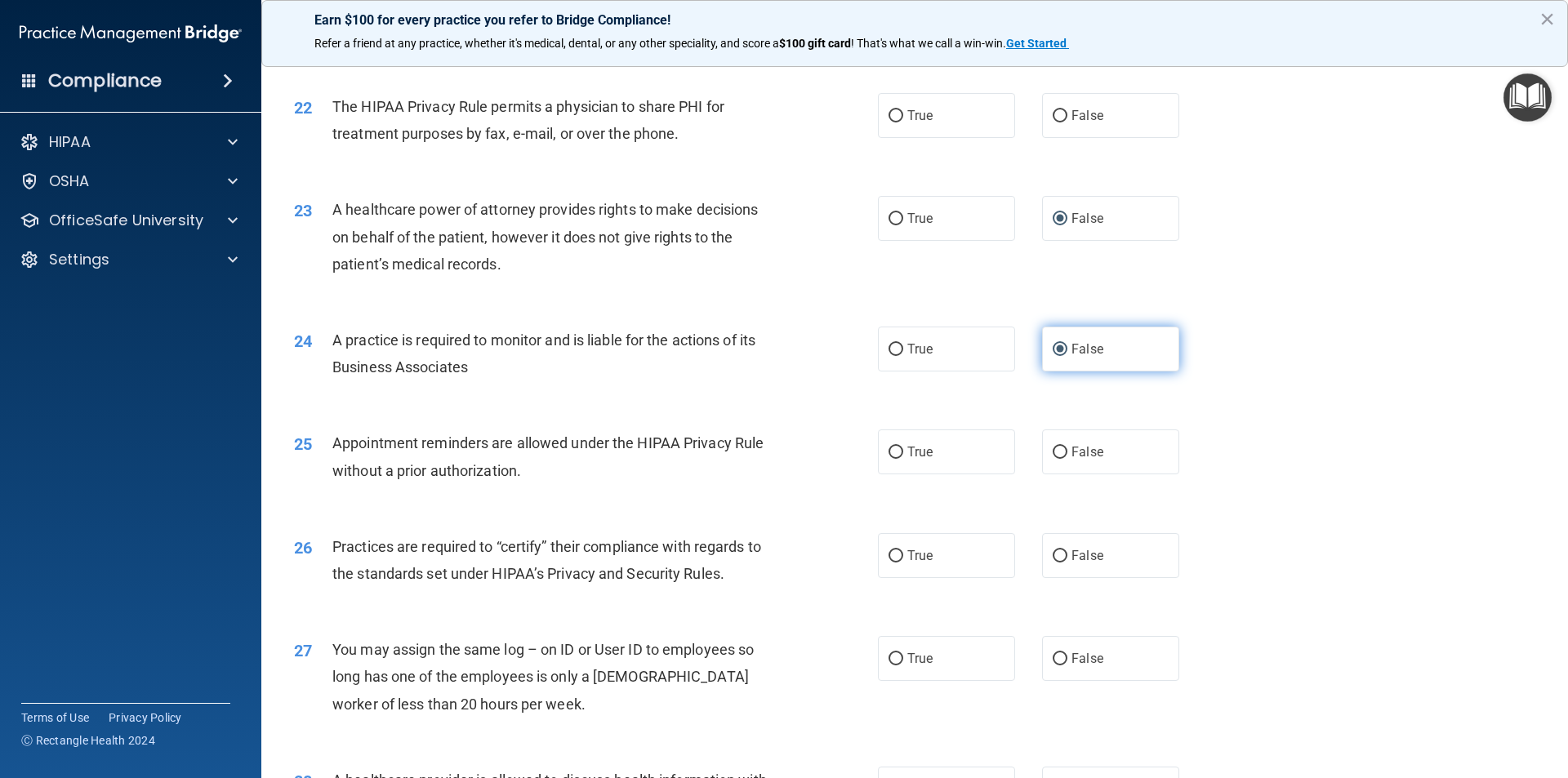
scroll to position [2613, 0]
click at [1052, 557] on input "False" at bounding box center [1060, 555] width 15 height 12
radio input "true"
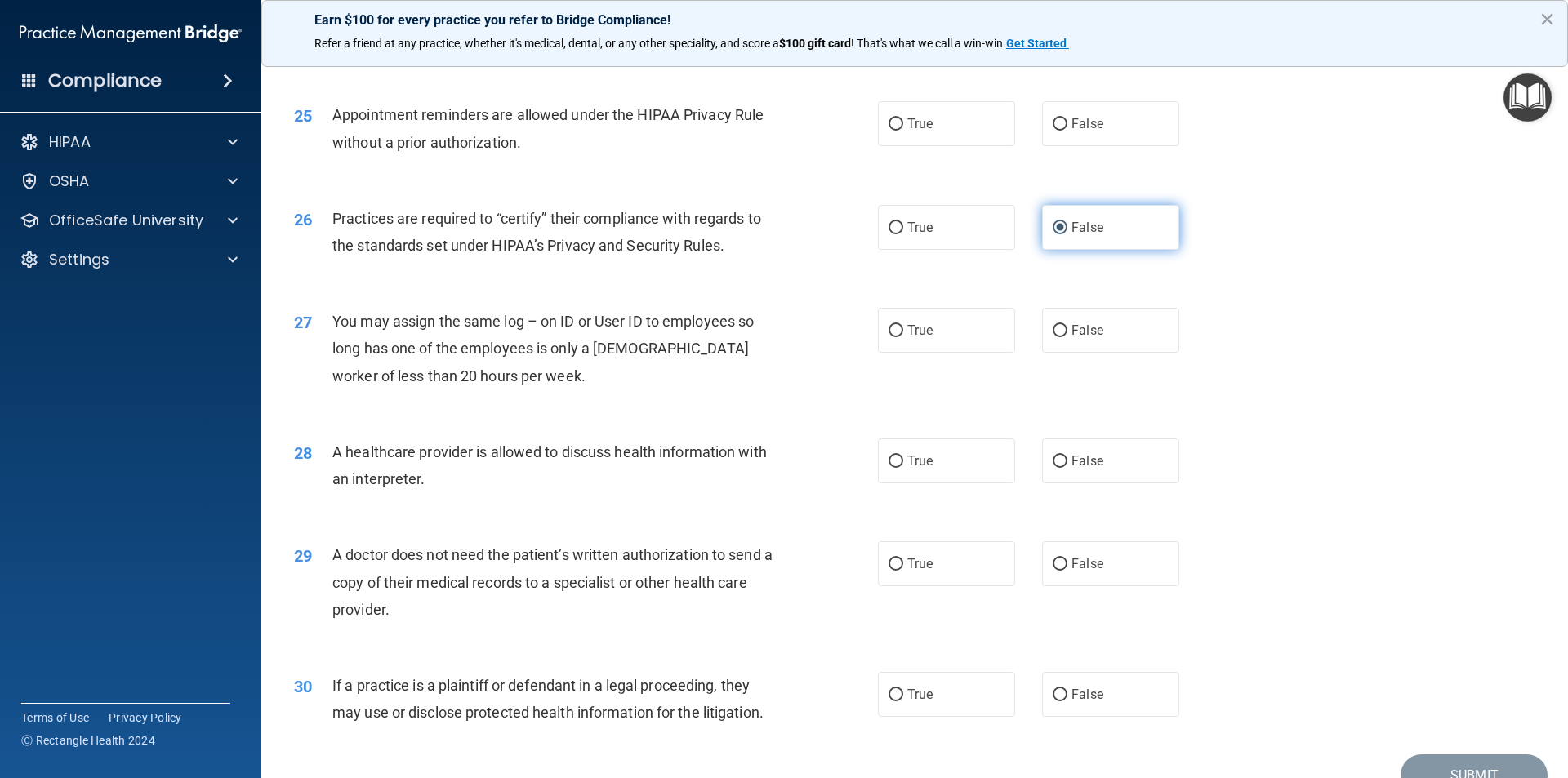
scroll to position [3022, 0]
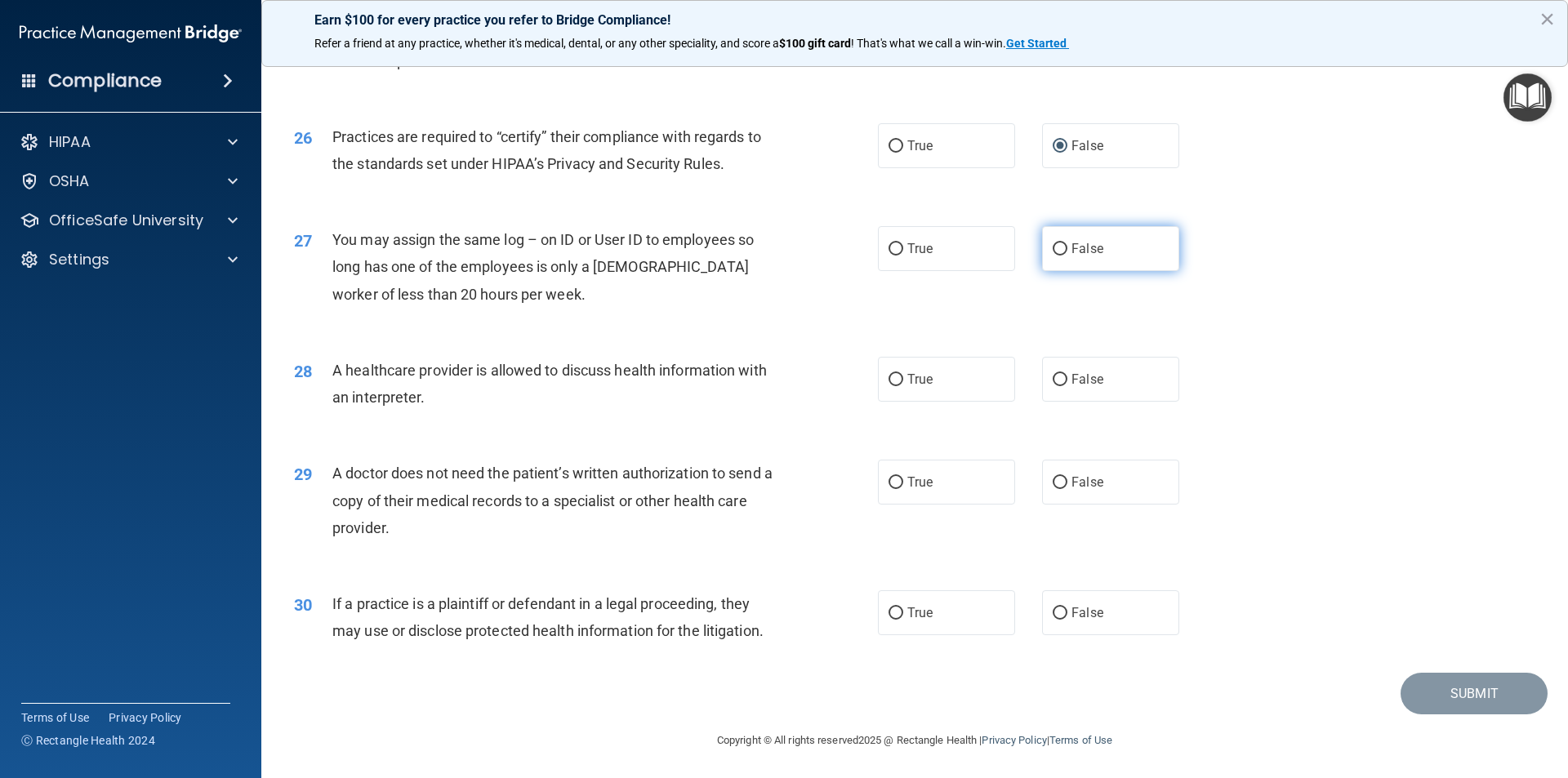
click at [1052, 249] on input "False" at bounding box center [1060, 249] width 15 height 12
radio input "true"
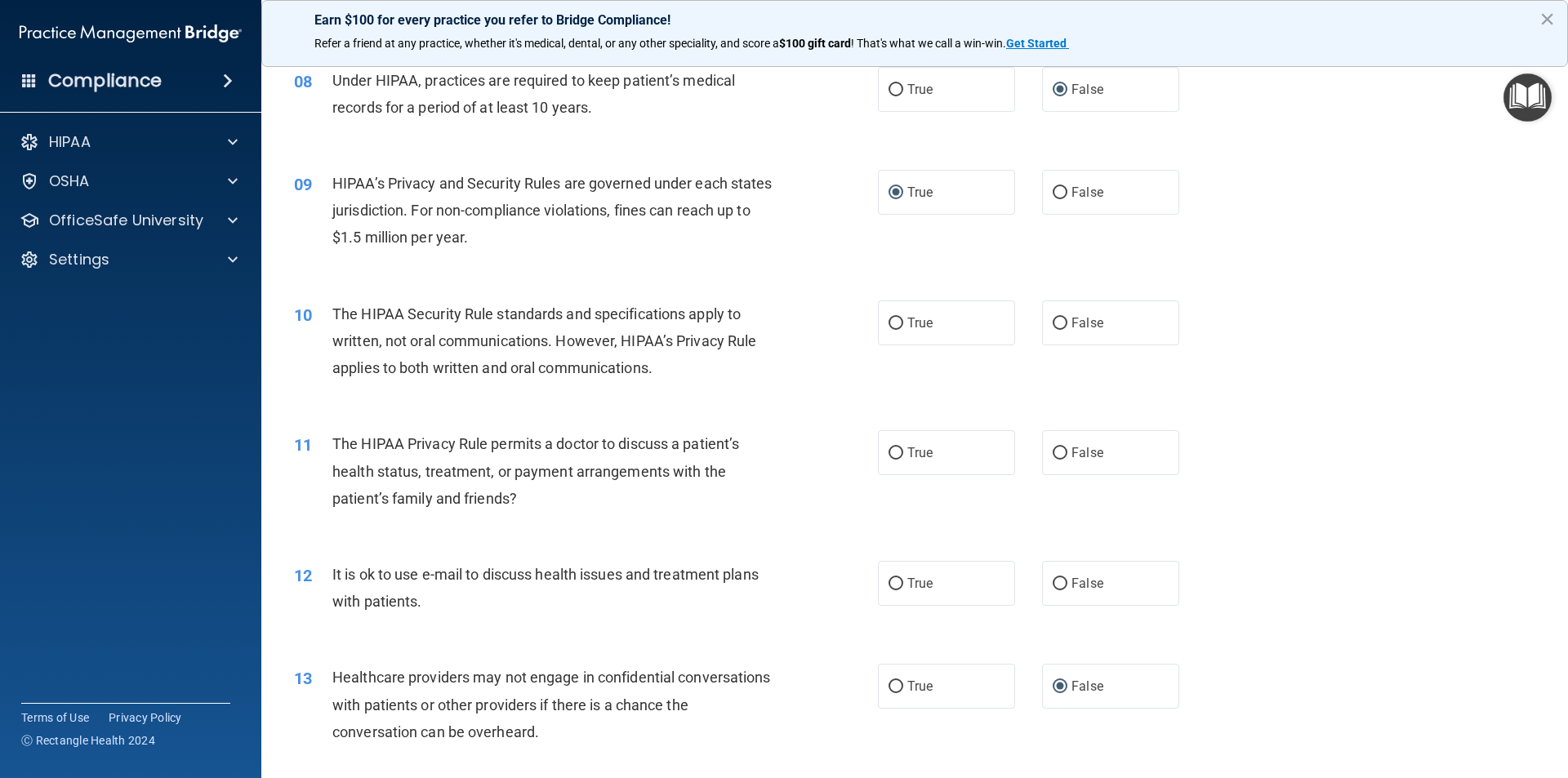
scroll to position [980, 0]
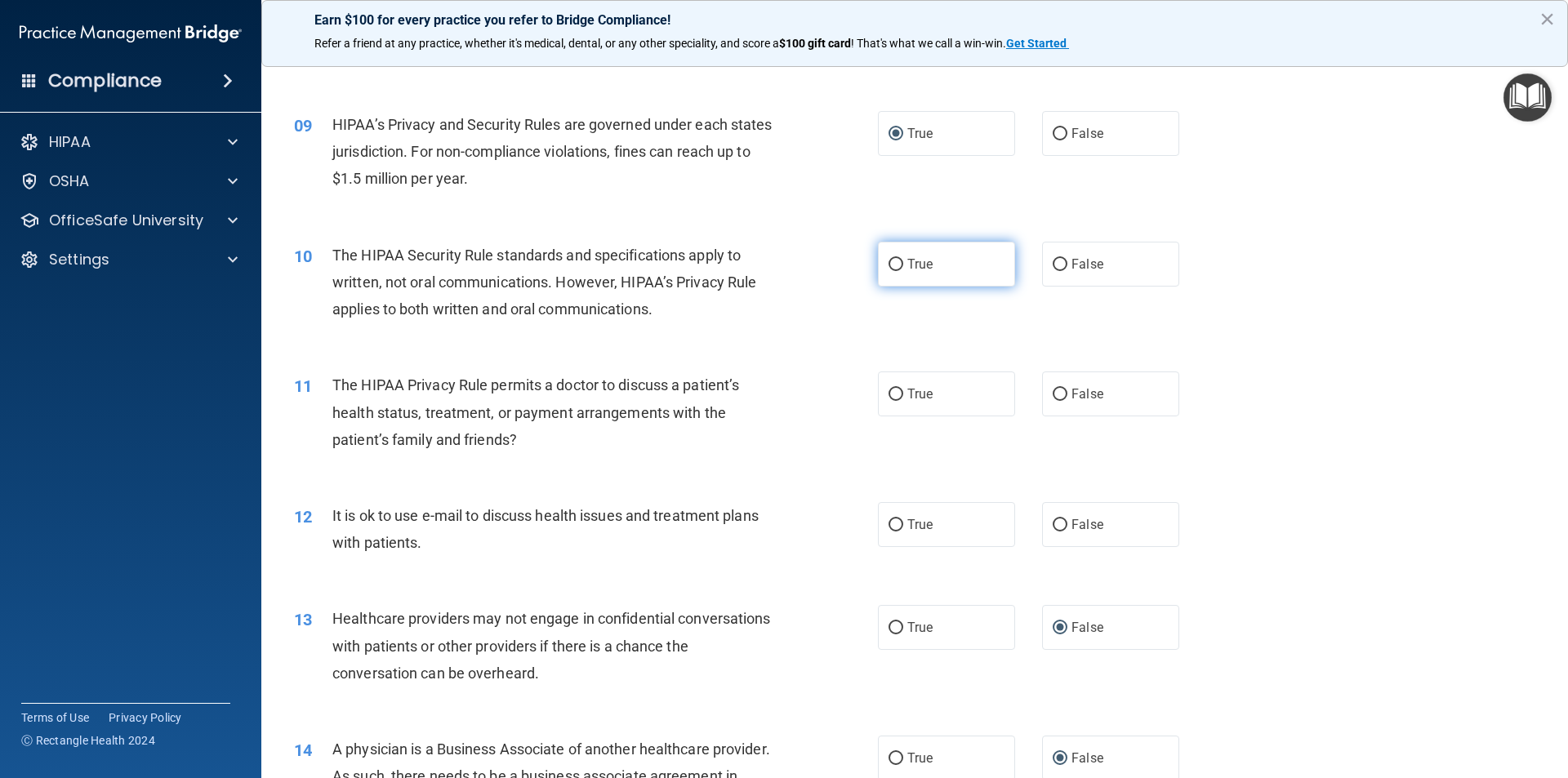
click at [890, 262] on input "True" at bounding box center [896, 265] width 15 height 12
radio input "true"
click at [894, 394] on input "True" at bounding box center [896, 394] width 15 height 12
radio input "true"
click at [891, 523] on input "True" at bounding box center [896, 525] width 15 height 12
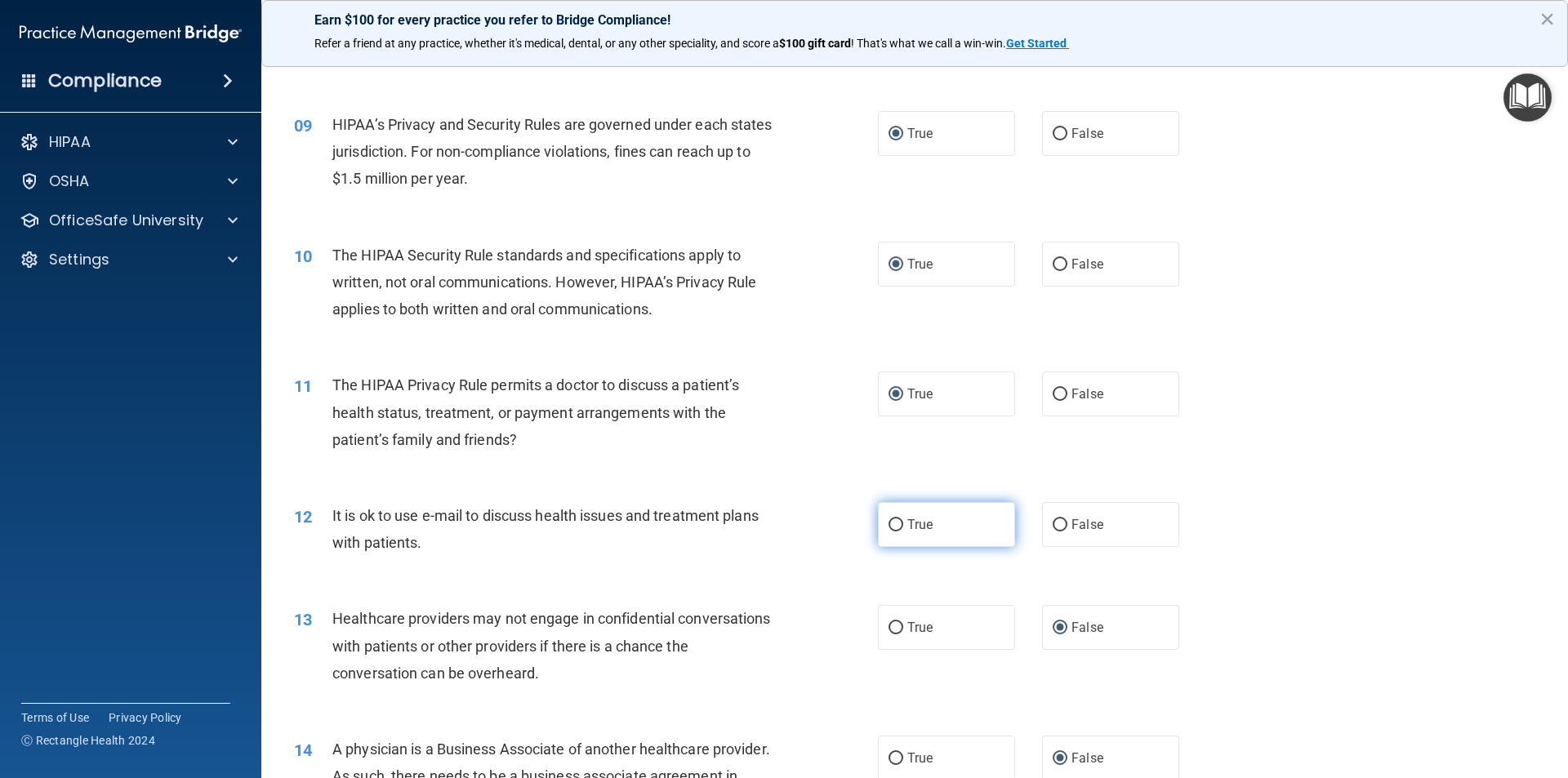
radio input "true"
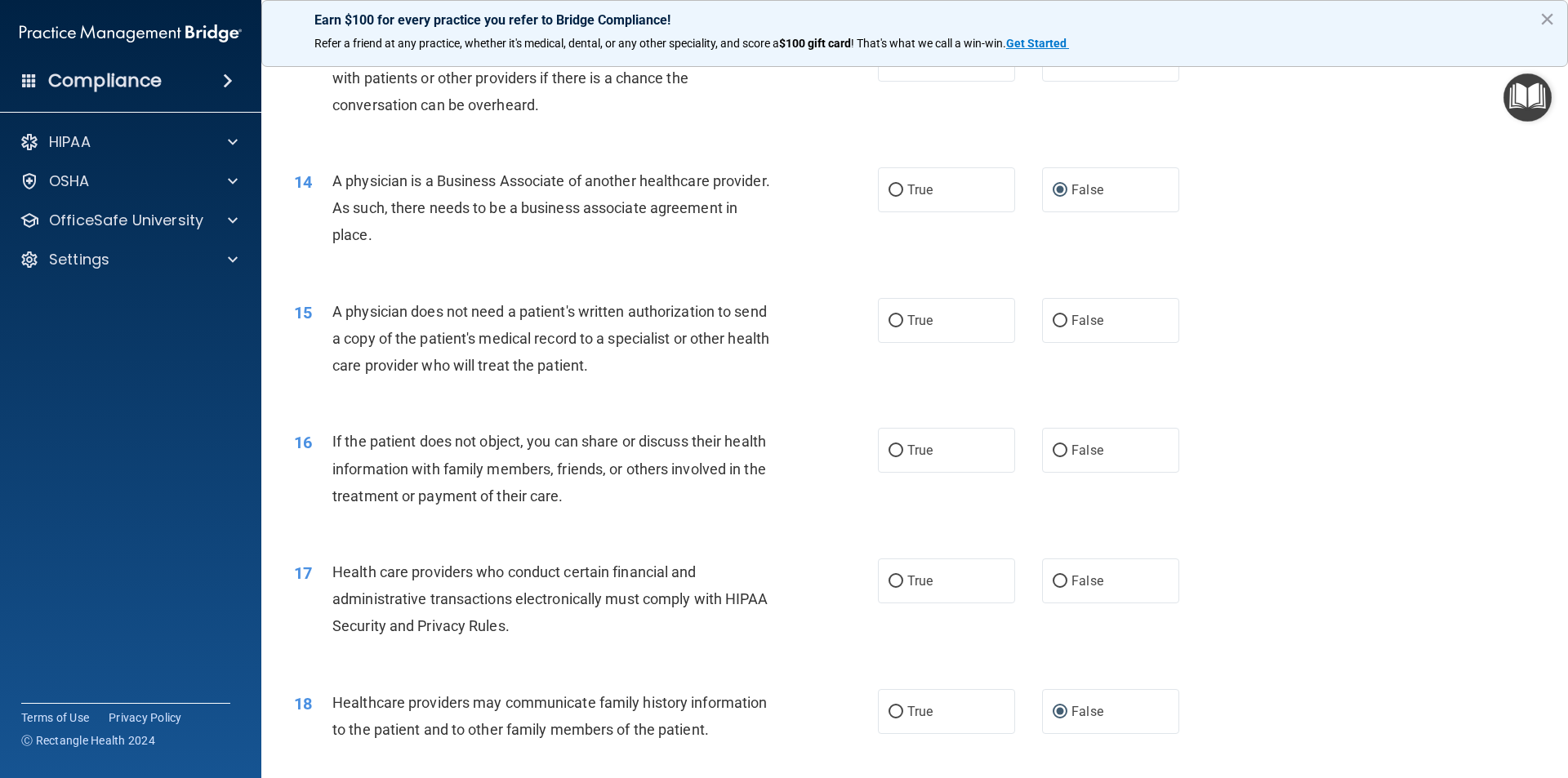
scroll to position [1552, 0]
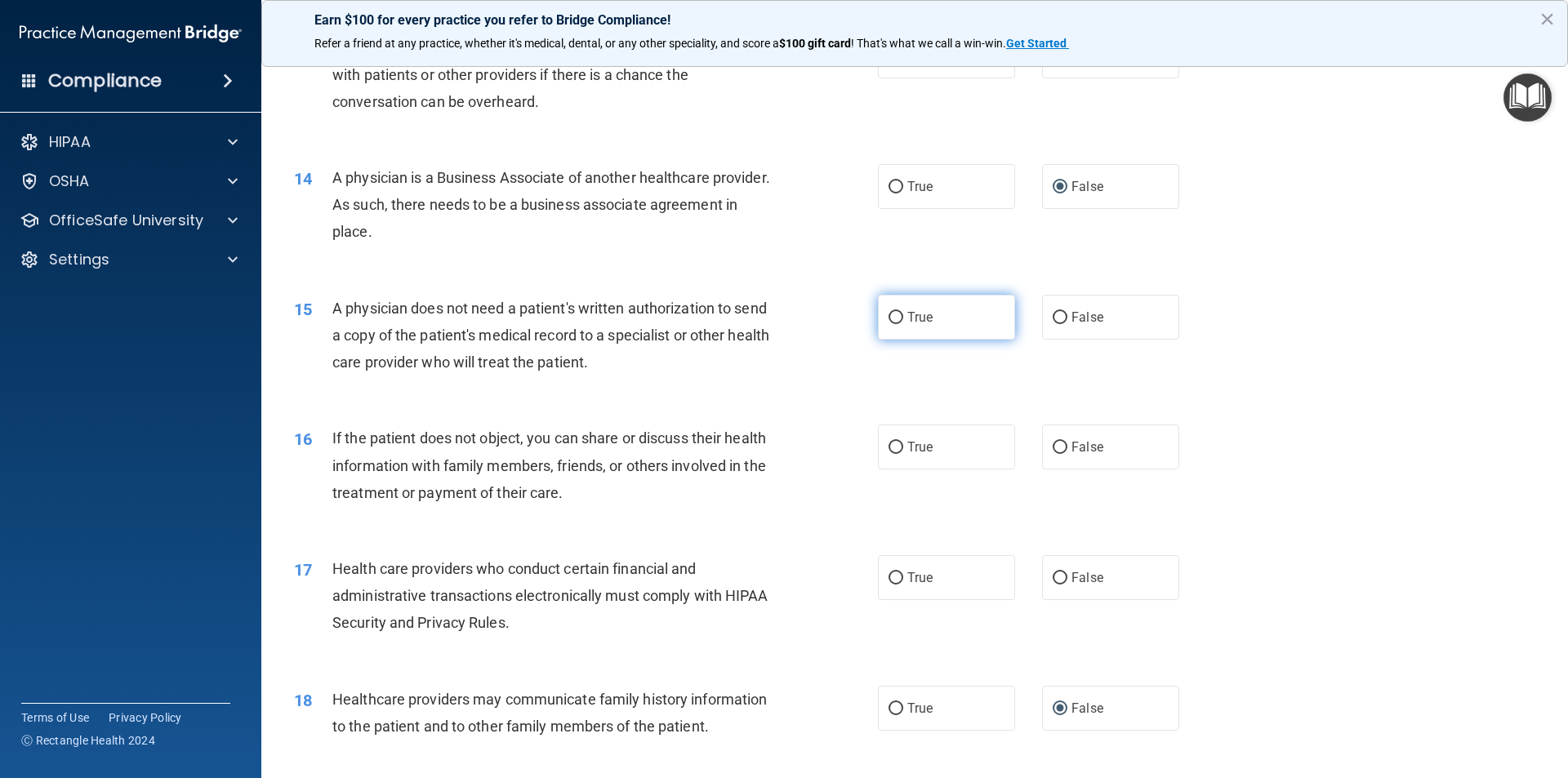
click at [895, 324] on input "True" at bounding box center [896, 318] width 15 height 12
radio input "true"
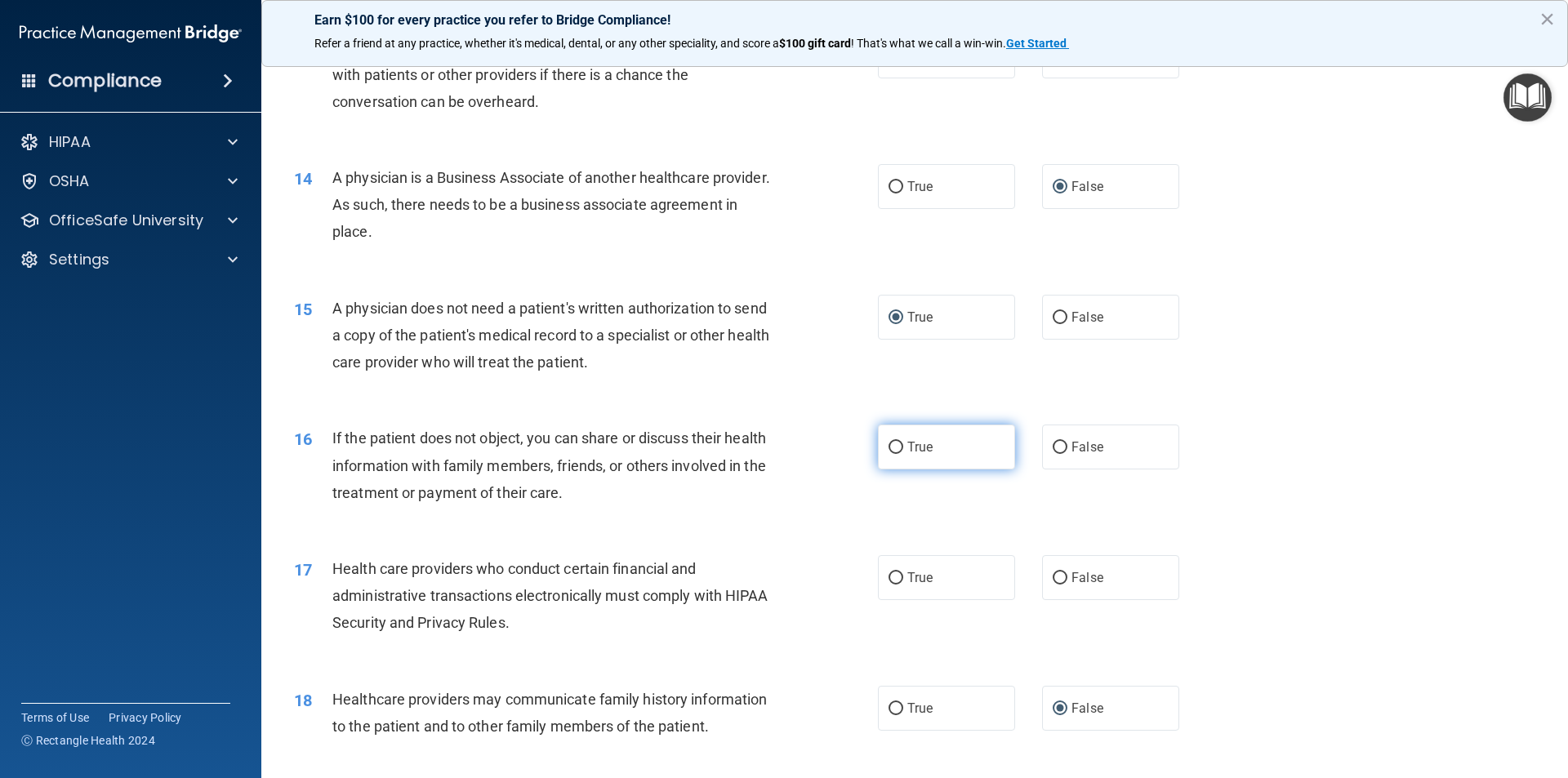
click at [892, 443] on input "True" at bounding box center [896, 448] width 15 height 12
radio input "true"
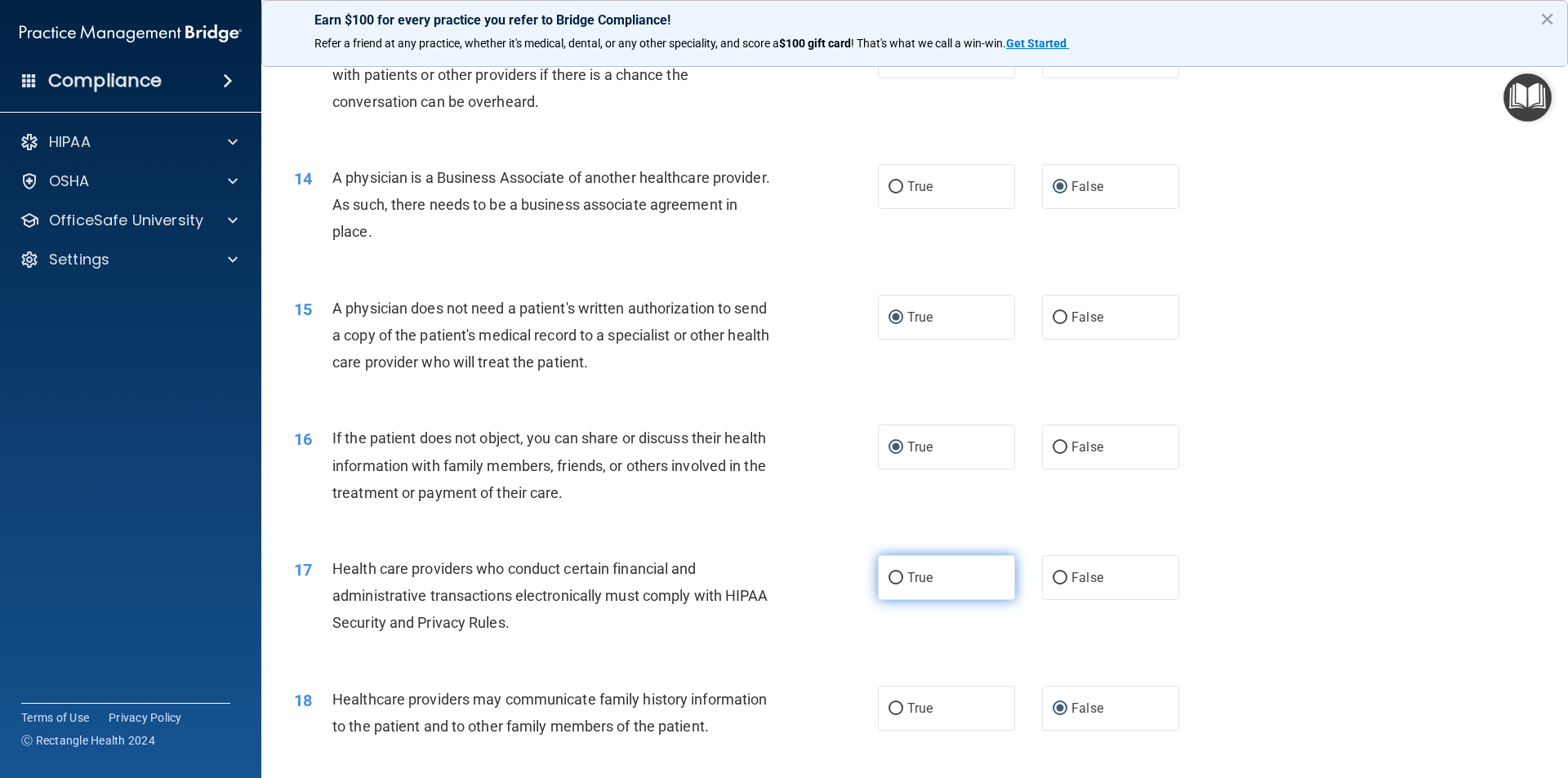
click at [893, 573] on input "True" at bounding box center [896, 578] width 15 height 12
radio input "true"
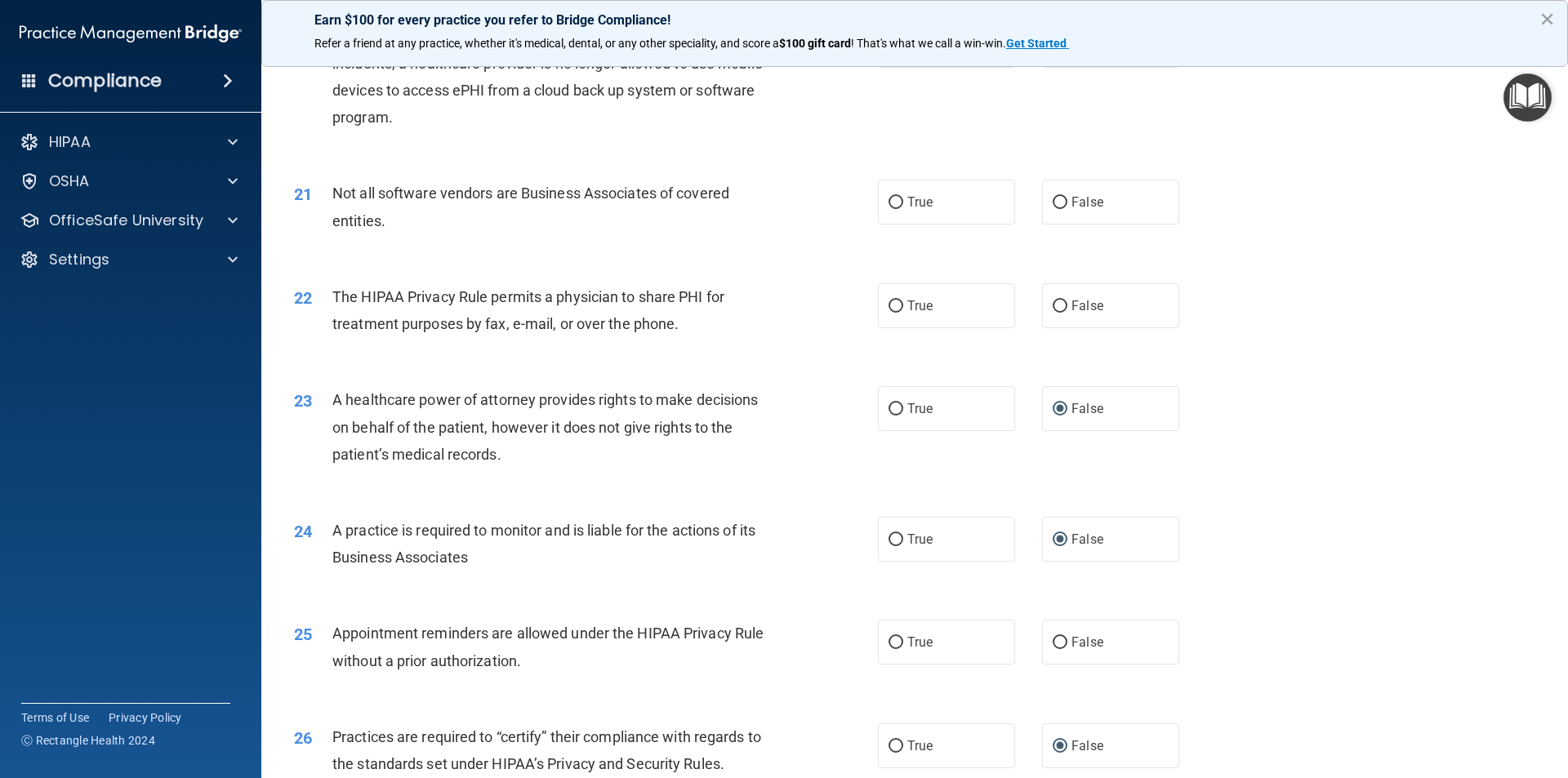
scroll to position [2450, 0]
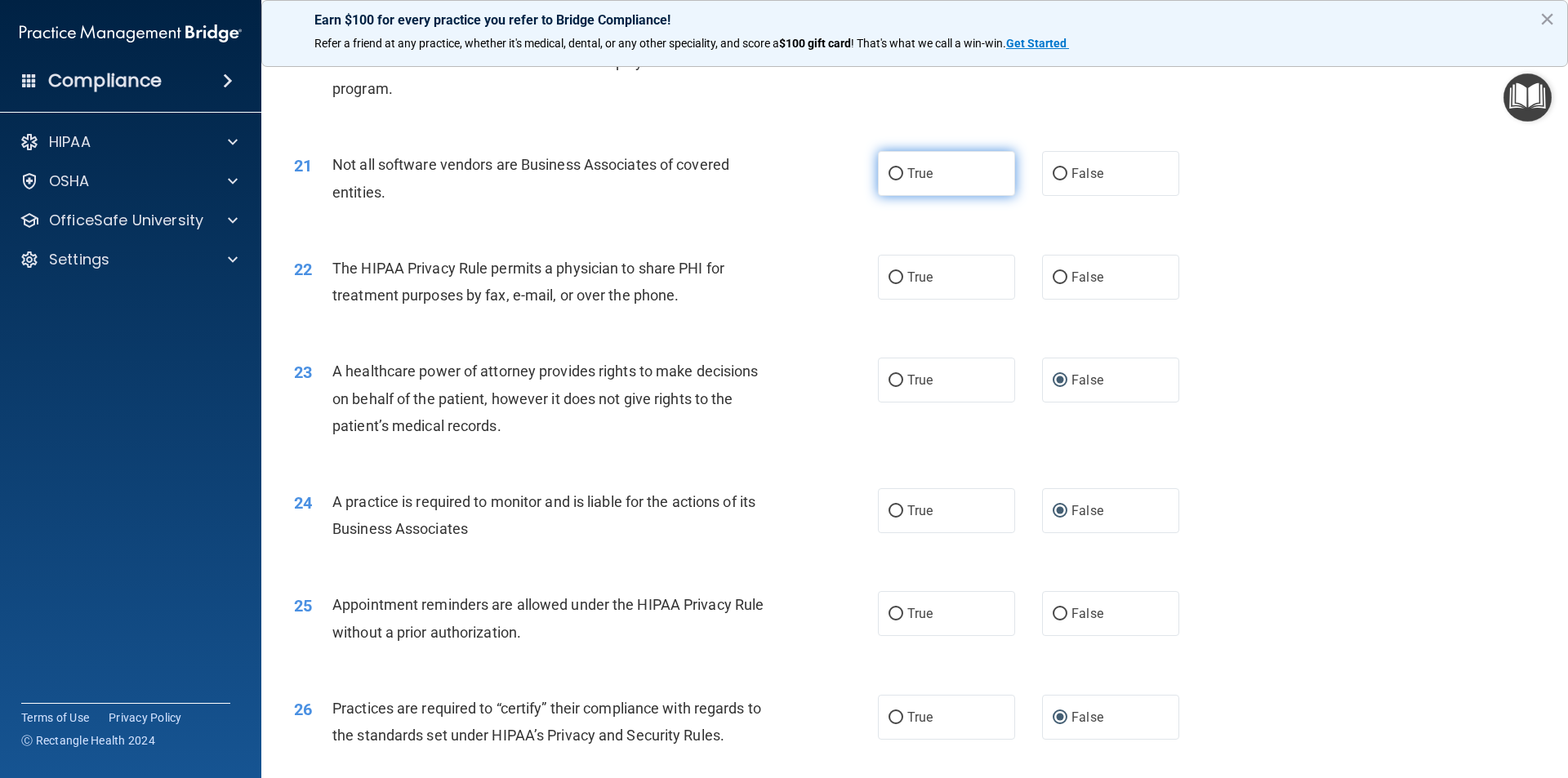
click at [889, 173] on input "True" at bounding box center [896, 174] width 15 height 12
radio input "true"
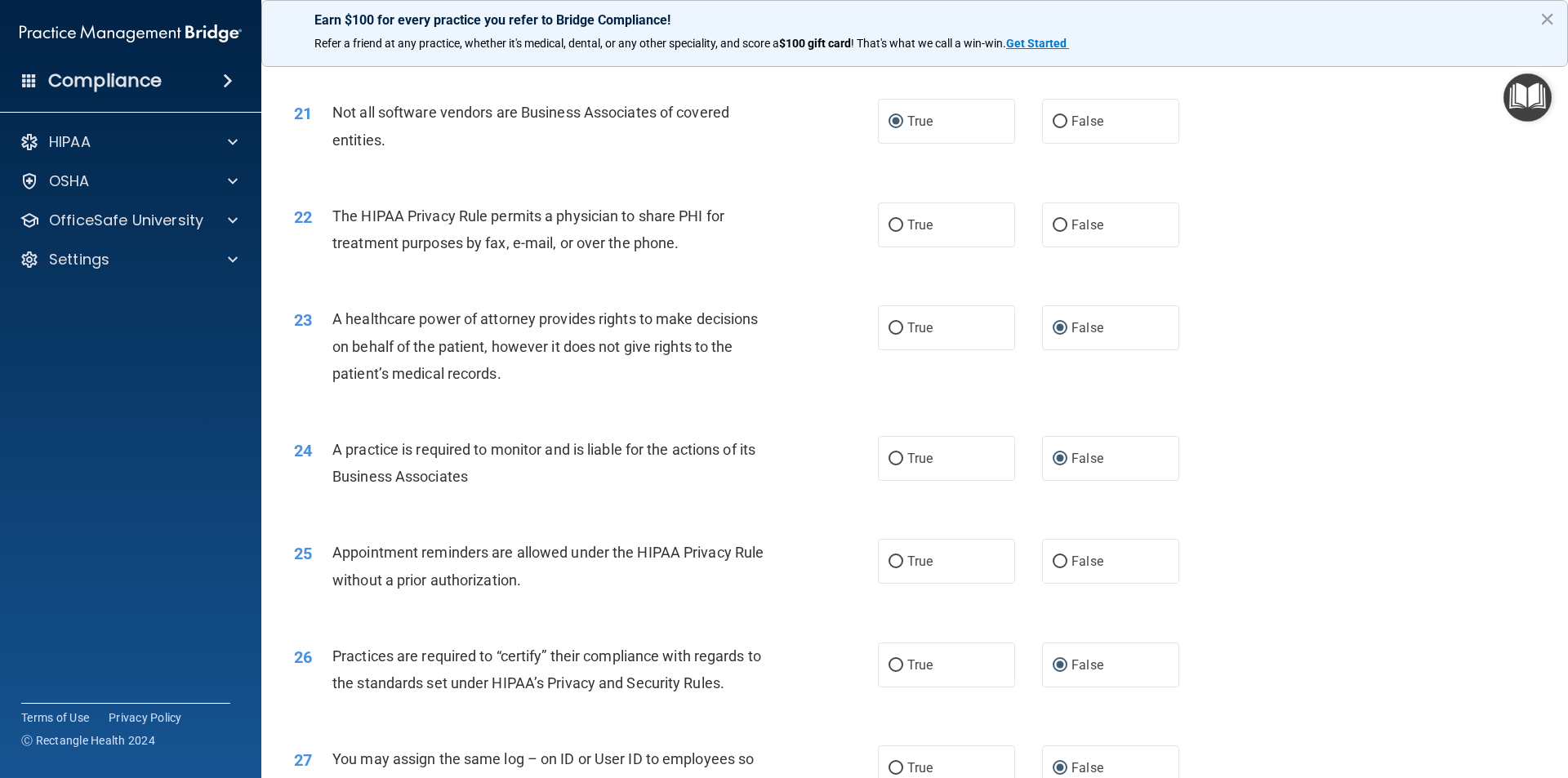
scroll to position [2532, 0]
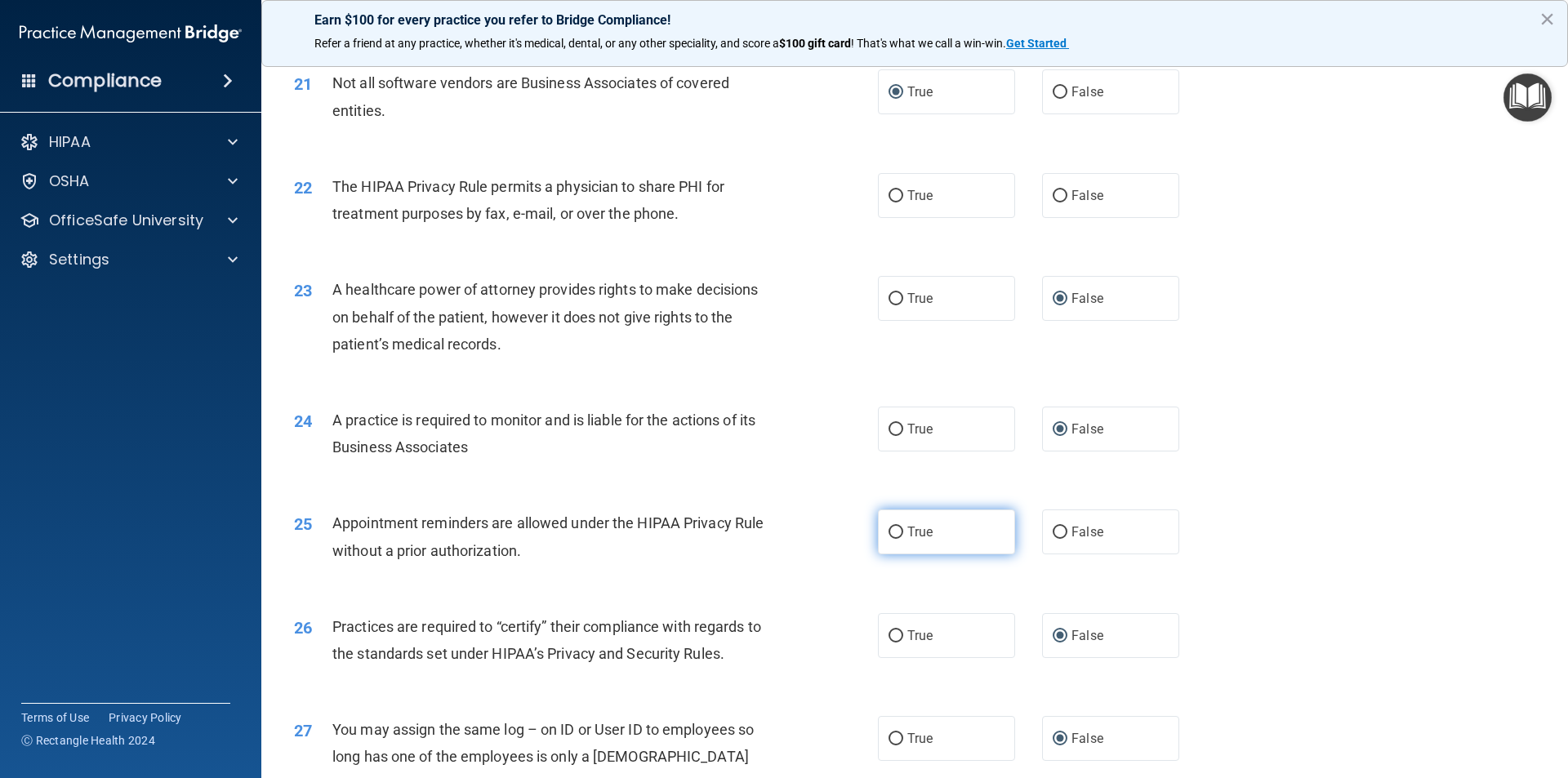
click at [898, 531] on label "True" at bounding box center [946, 532] width 137 height 45
click at [898, 531] on input "True" at bounding box center [896, 532] width 15 height 12
radio input "true"
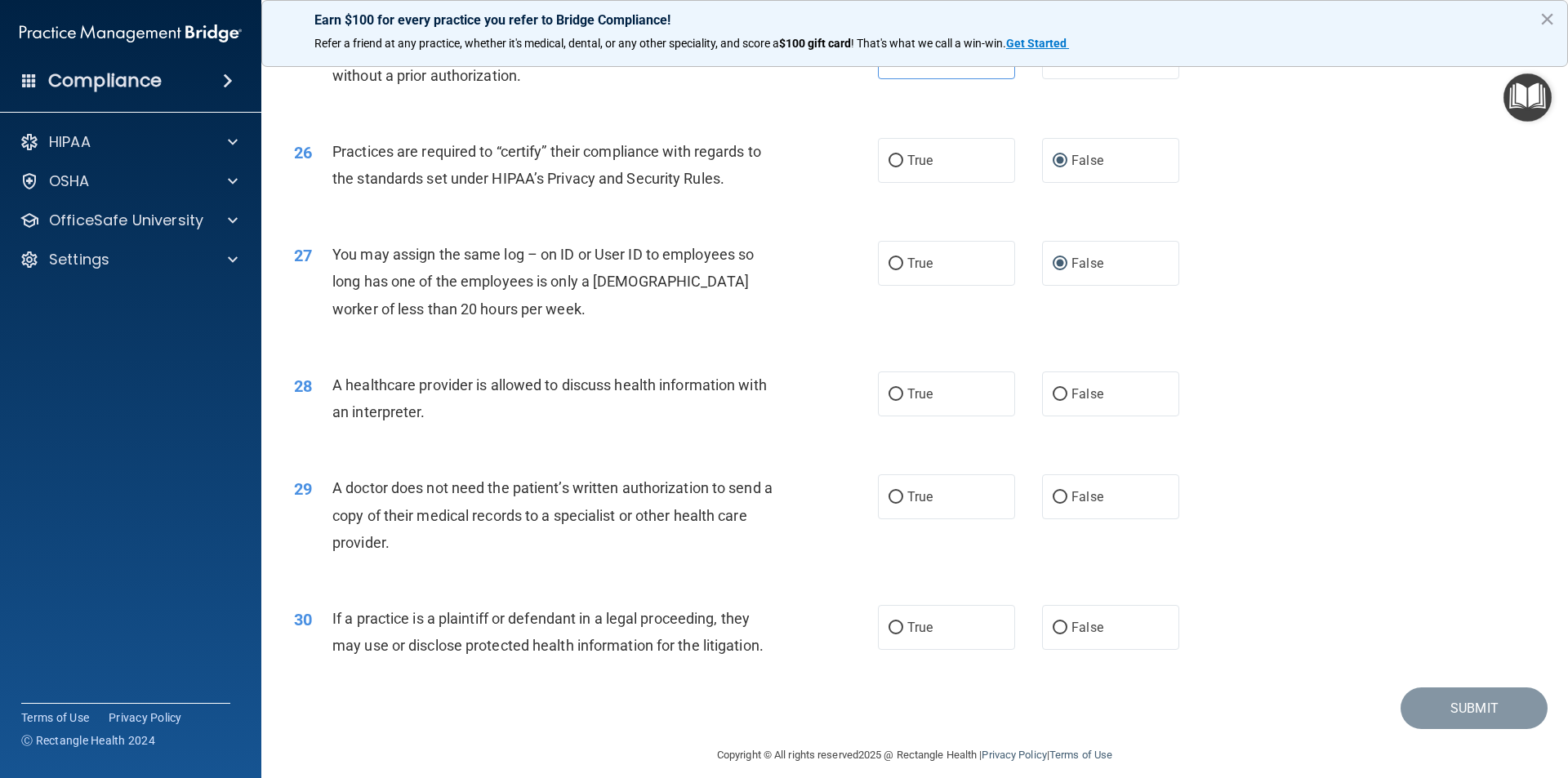
scroll to position [3022, 0]
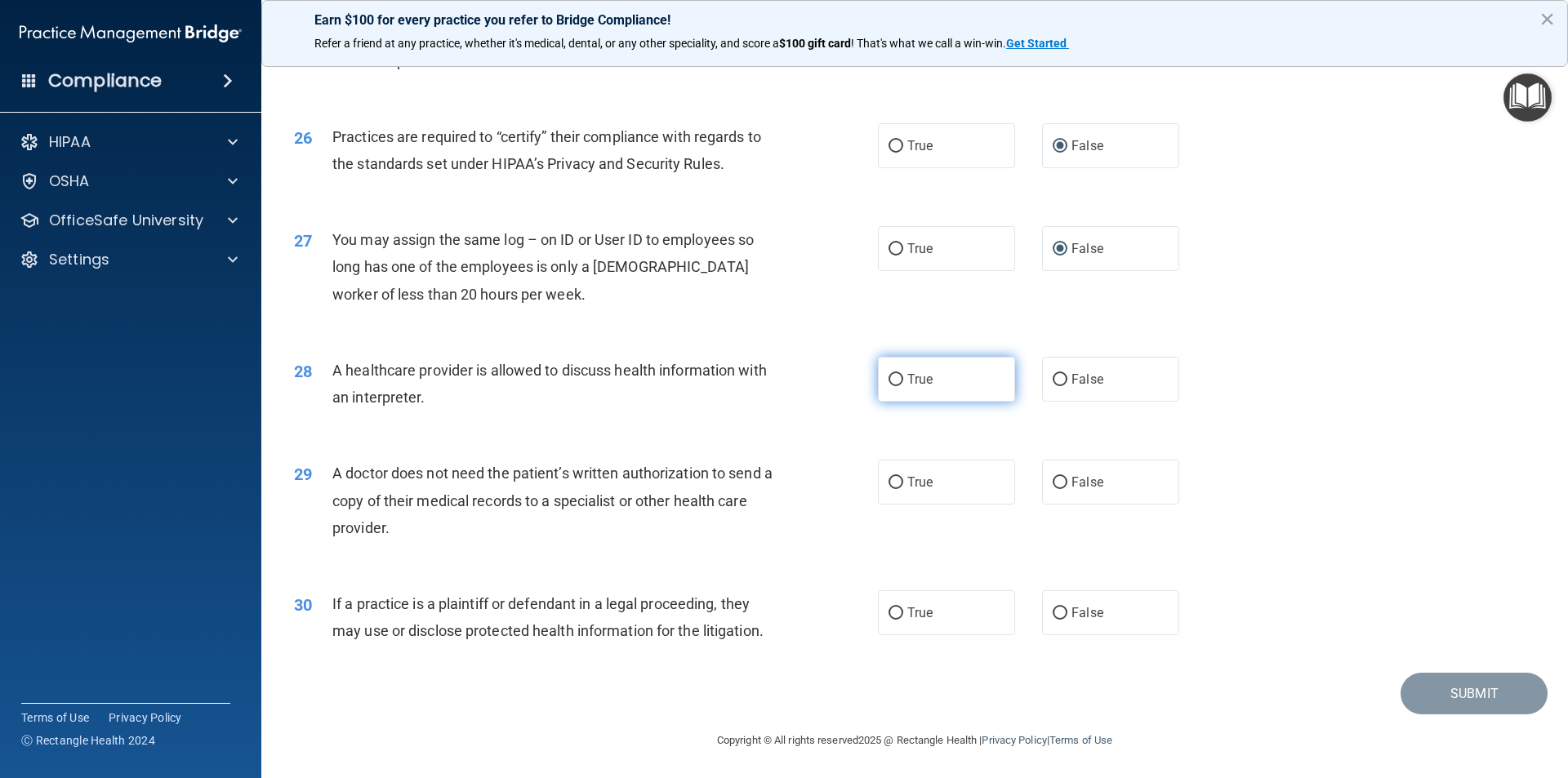
click at [890, 380] on input "True" at bounding box center [896, 380] width 15 height 12
radio input "true"
click at [889, 478] on input "True" at bounding box center [896, 483] width 15 height 12
radio input "true"
click at [892, 608] on input "True" at bounding box center [896, 614] width 15 height 12
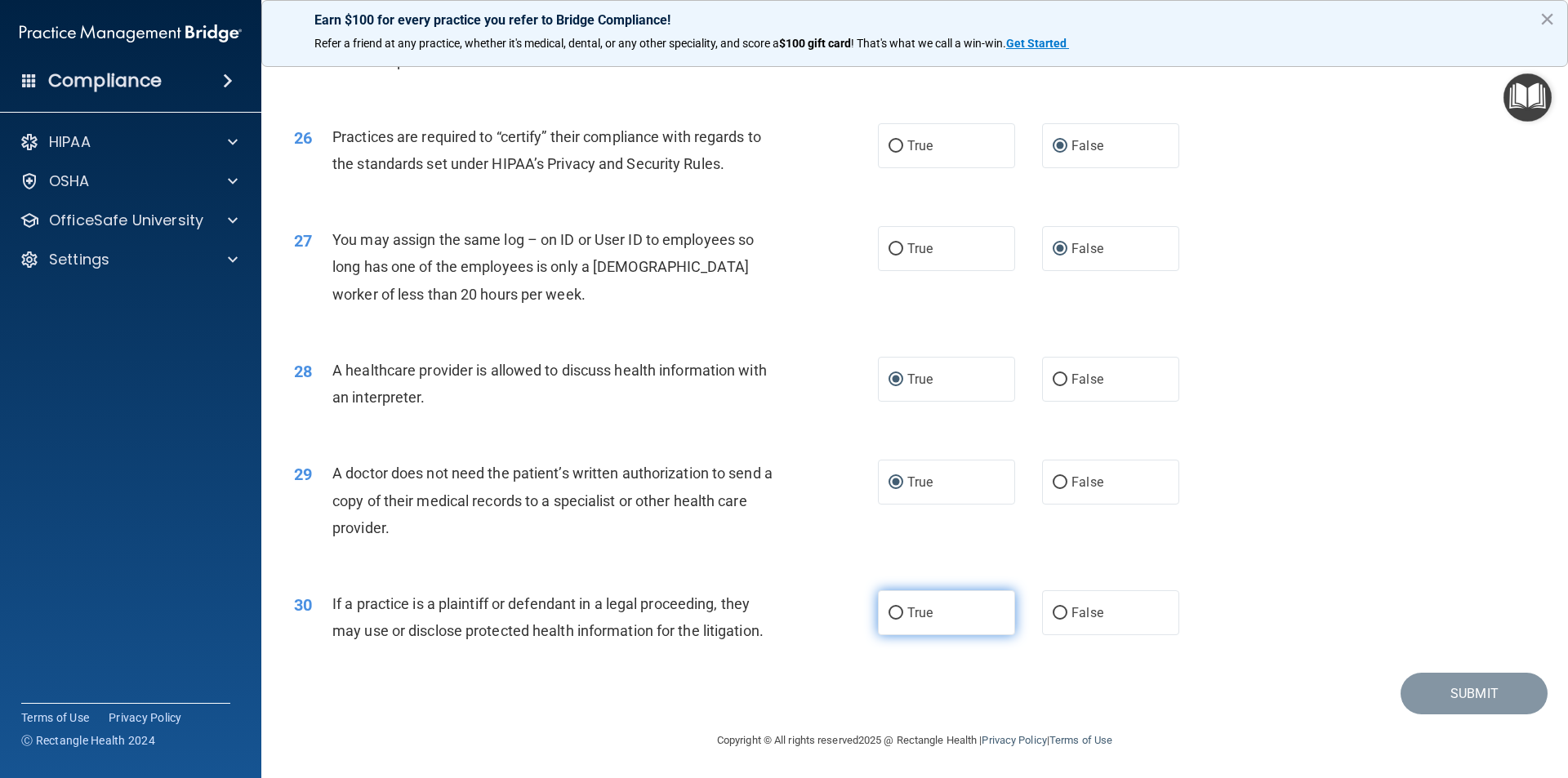
radio input "true"
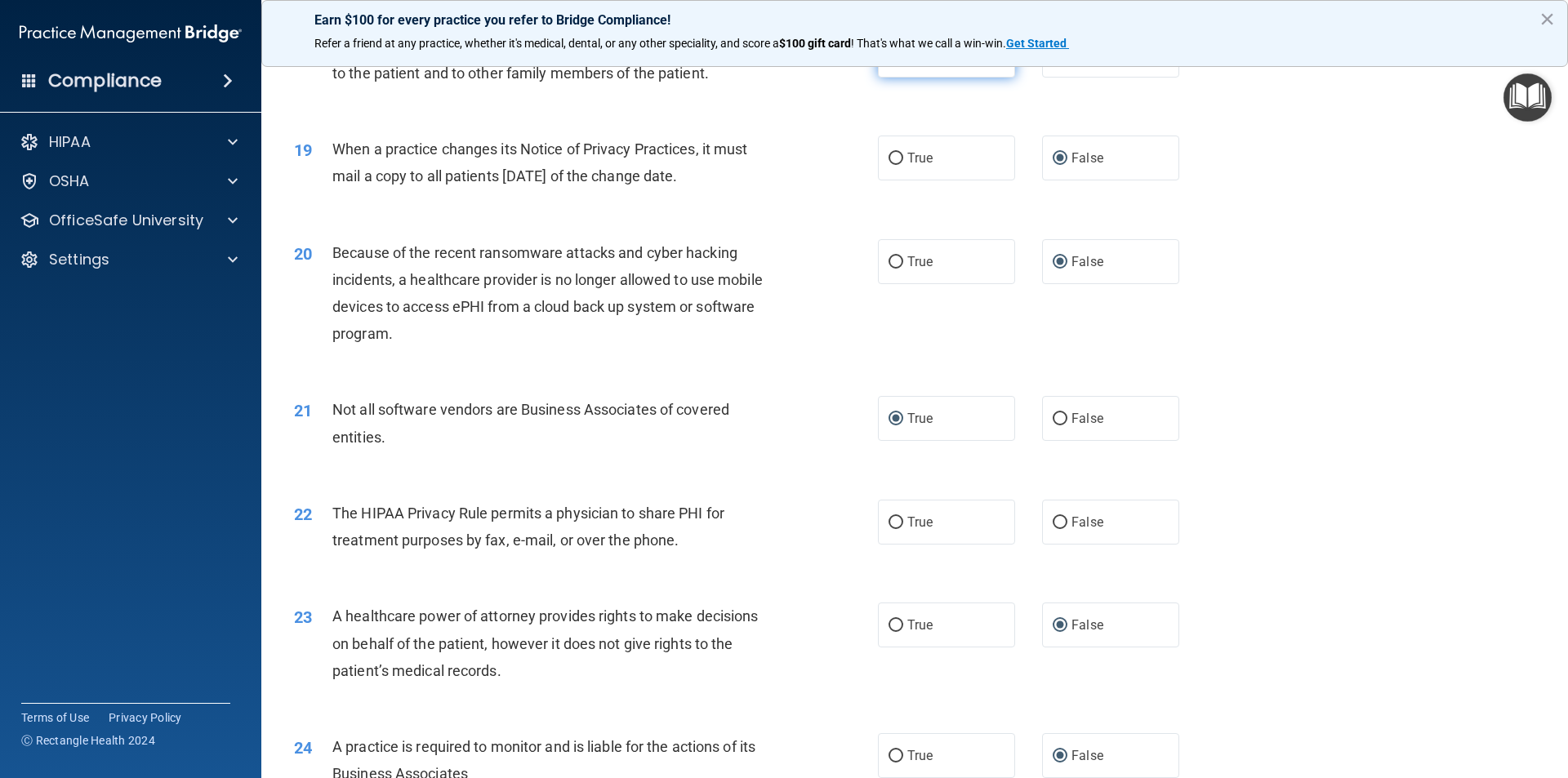
scroll to position [2286, 0]
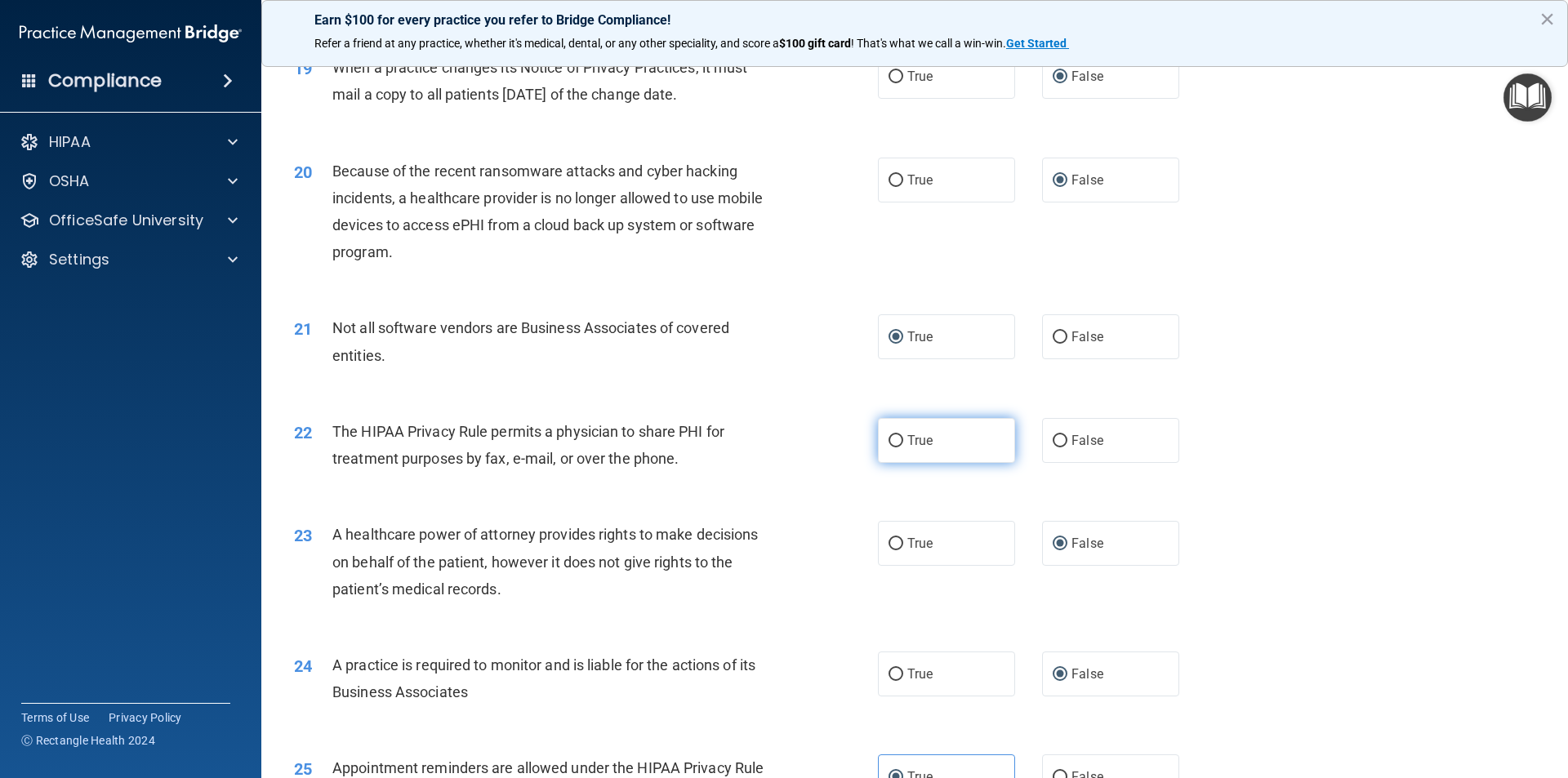
click at [891, 440] on input "True" at bounding box center [896, 441] width 15 height 12
radio input "true"
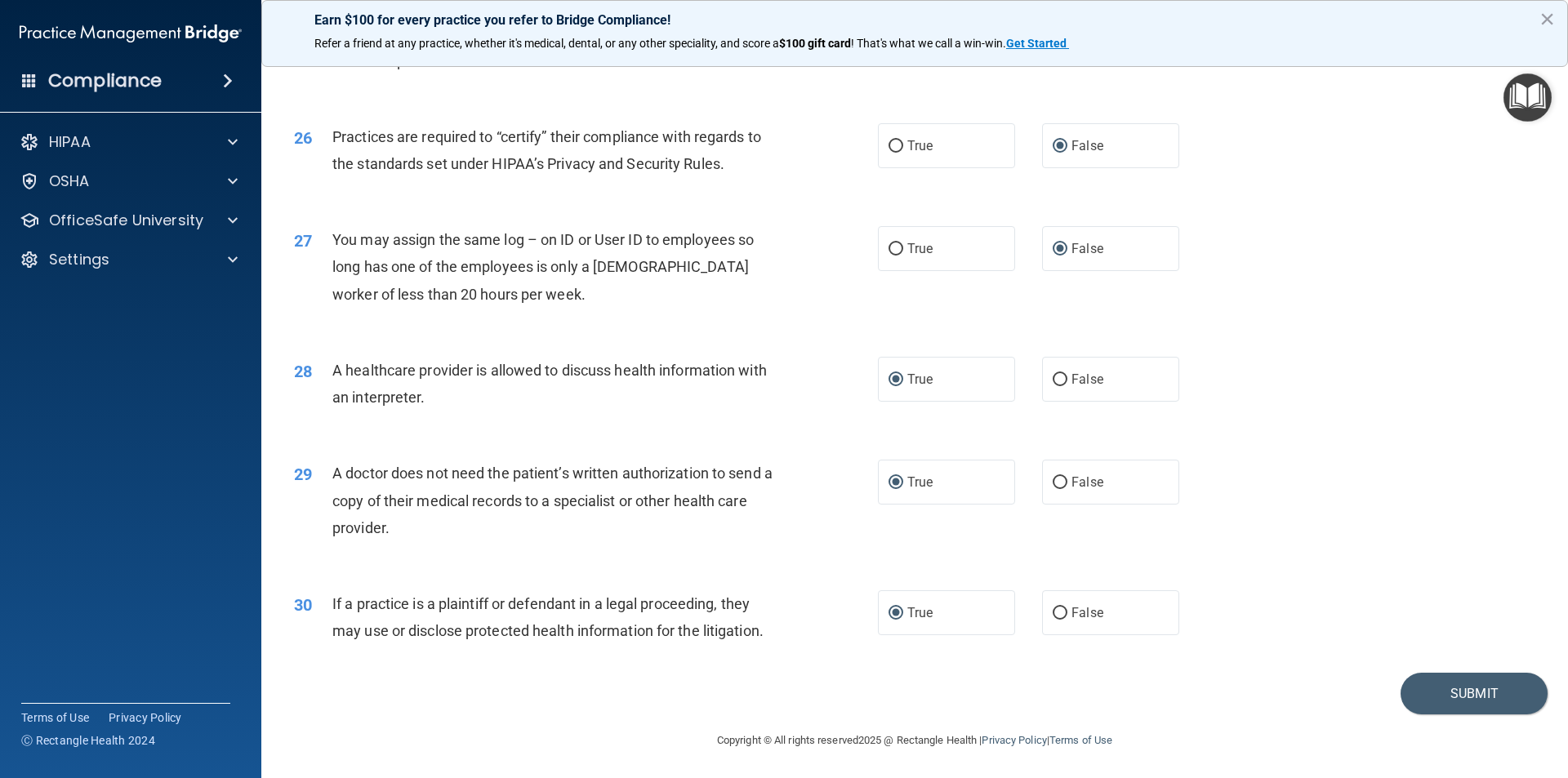
scroll to position [3023, 0]
click at [1441, 682] on button "Submit" at bounding box center [1474, 692] width 147 height 42
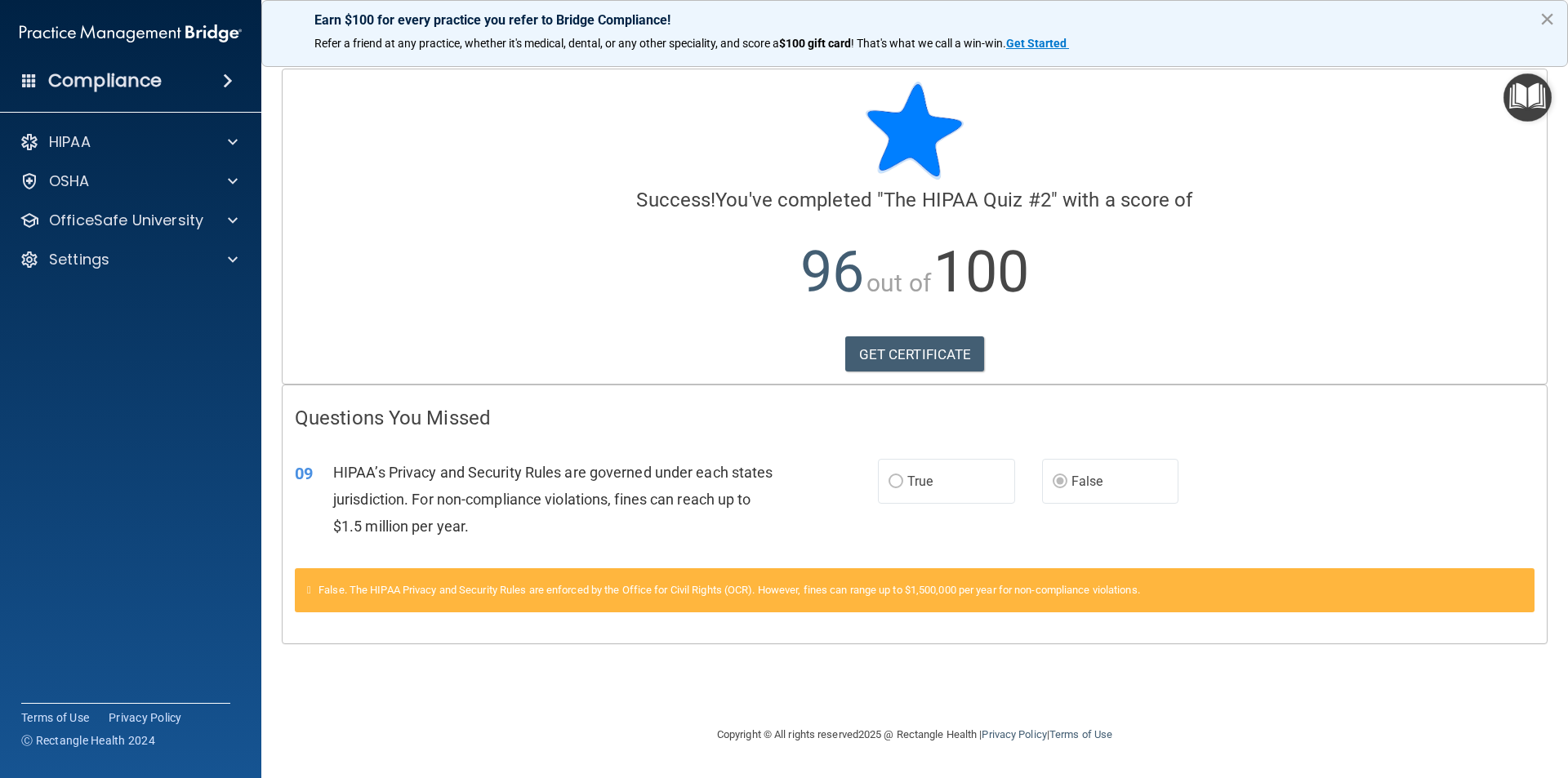
click at [1548, 16] on button "×" at bounding box center [1547, 19] width 16 height 26
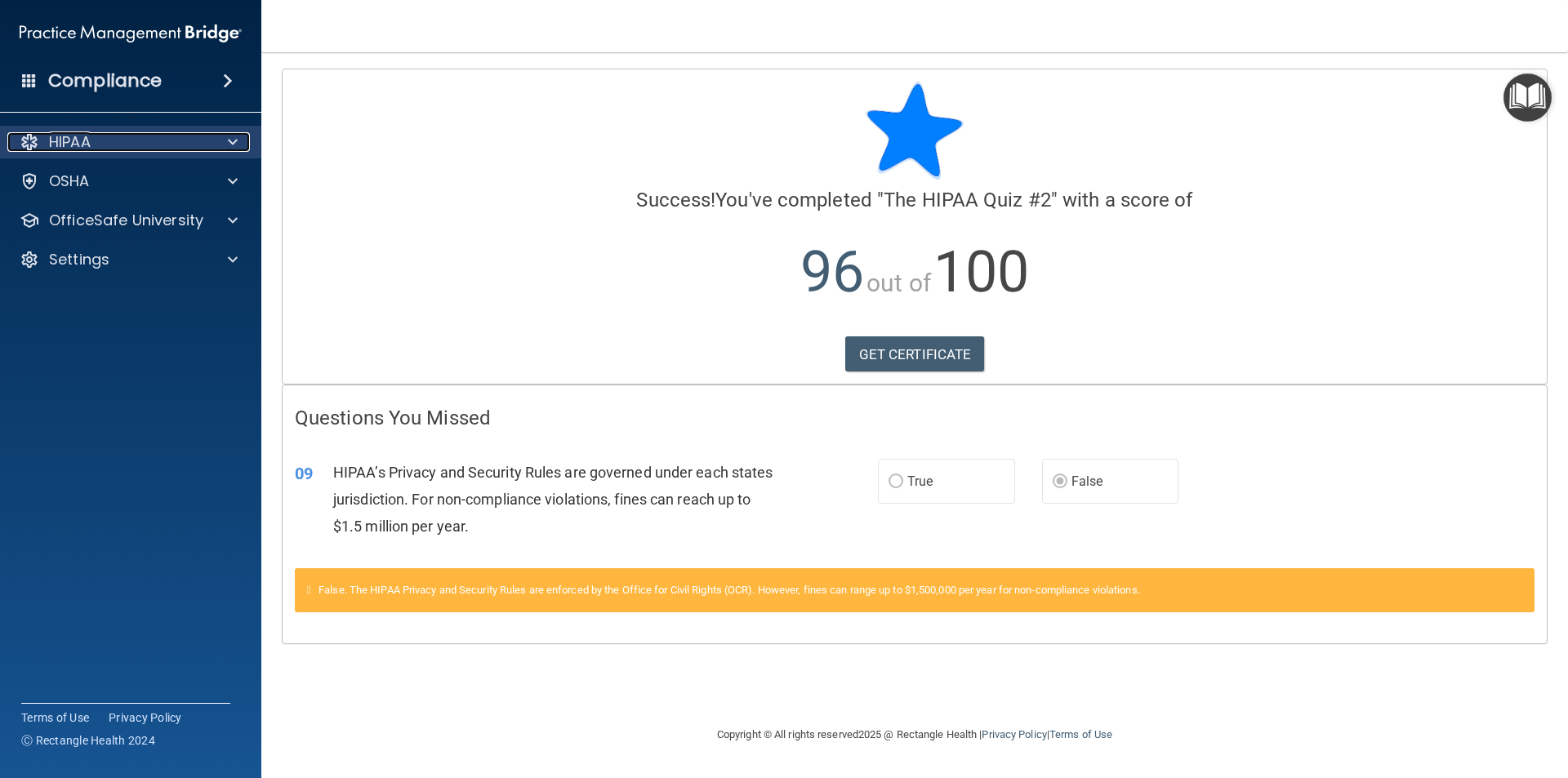
click at [237, 140] on span at bounding box center [232, 142] width 10 height 20
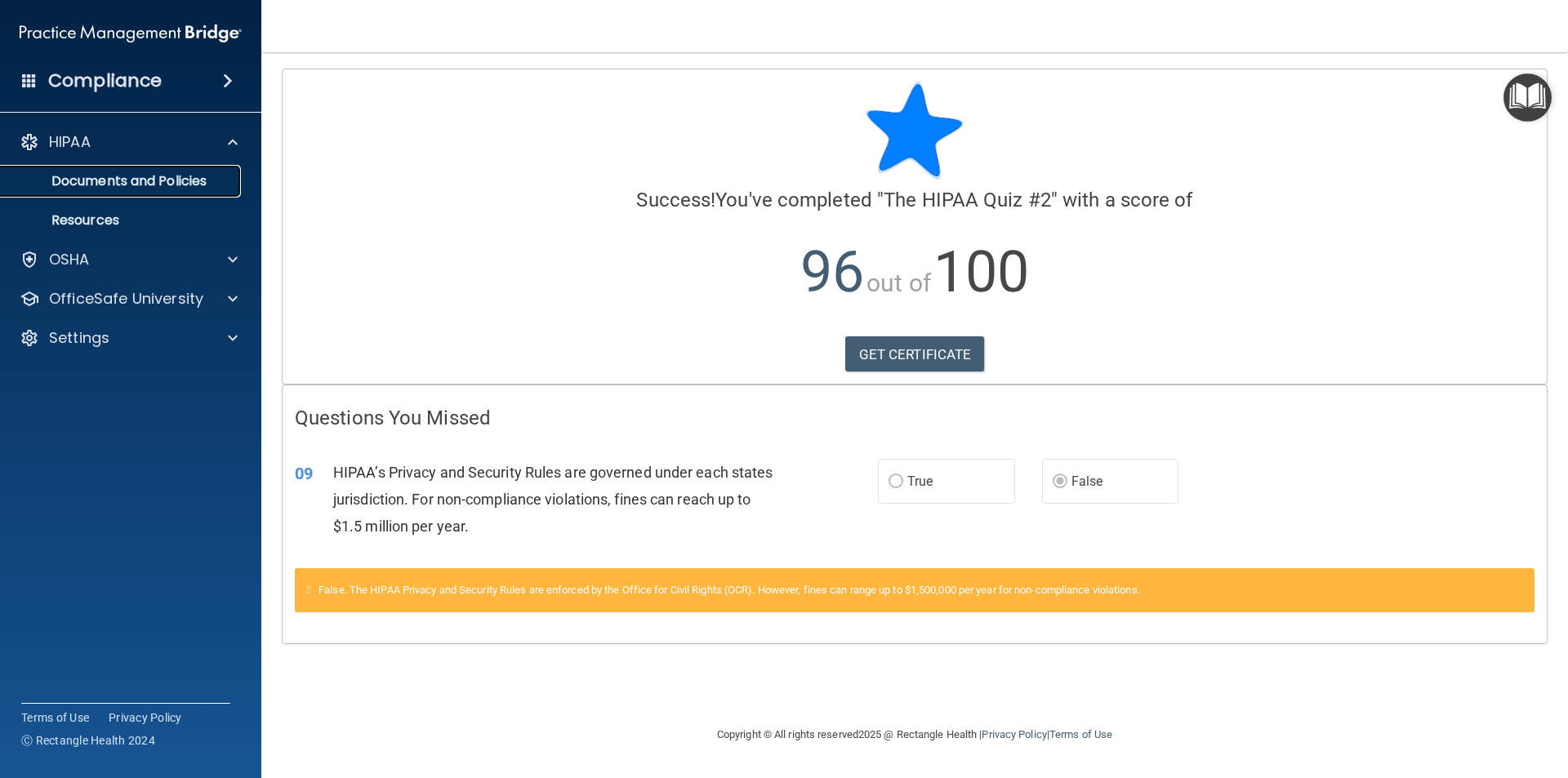
click at [185, 181] on p "Documents and Policies" at bounding box center [122, 182] width 223 height 16
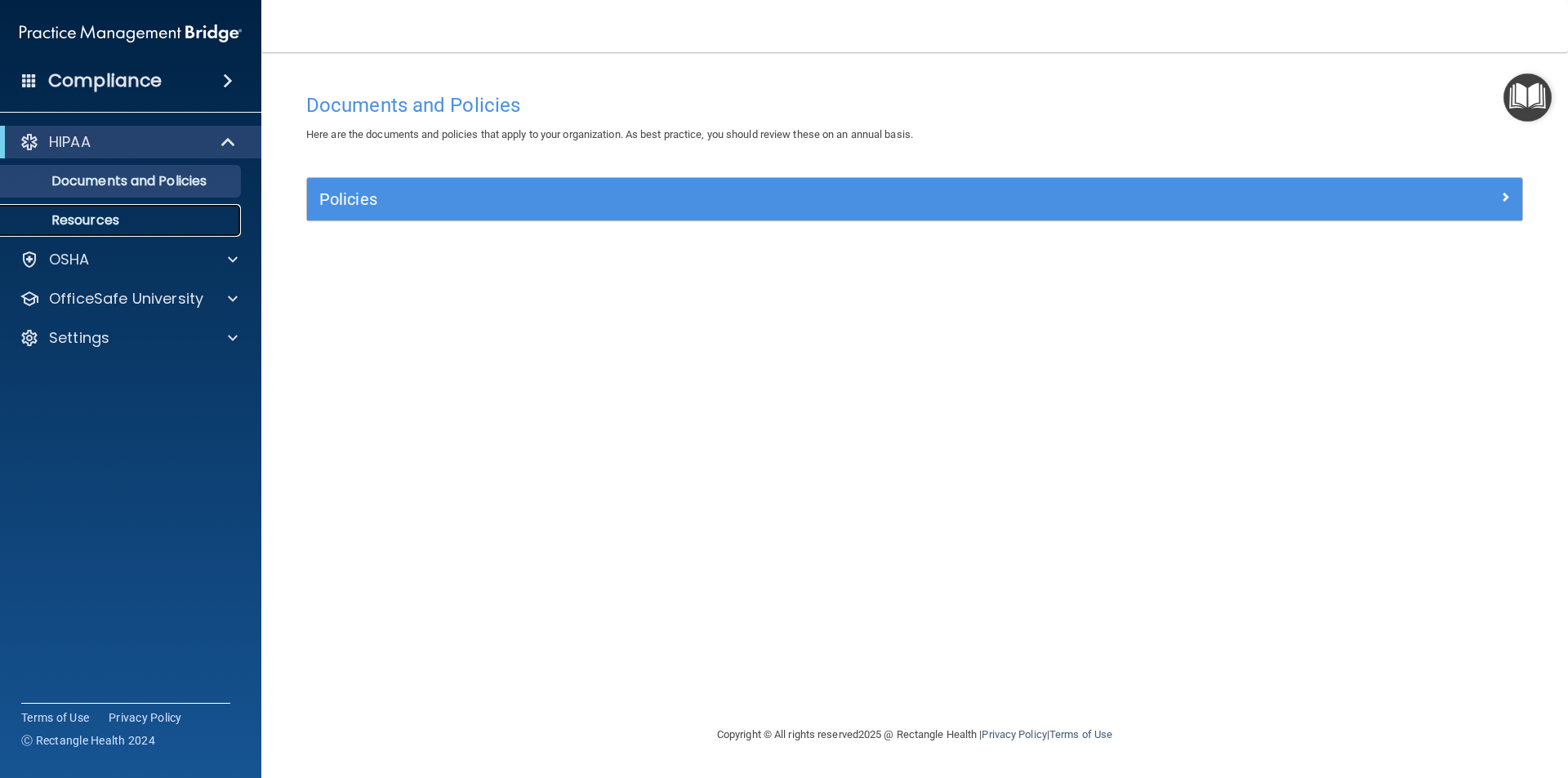
click at [135, 214] on p "Resources" at bounding box center [122, 220] width 223 height 16
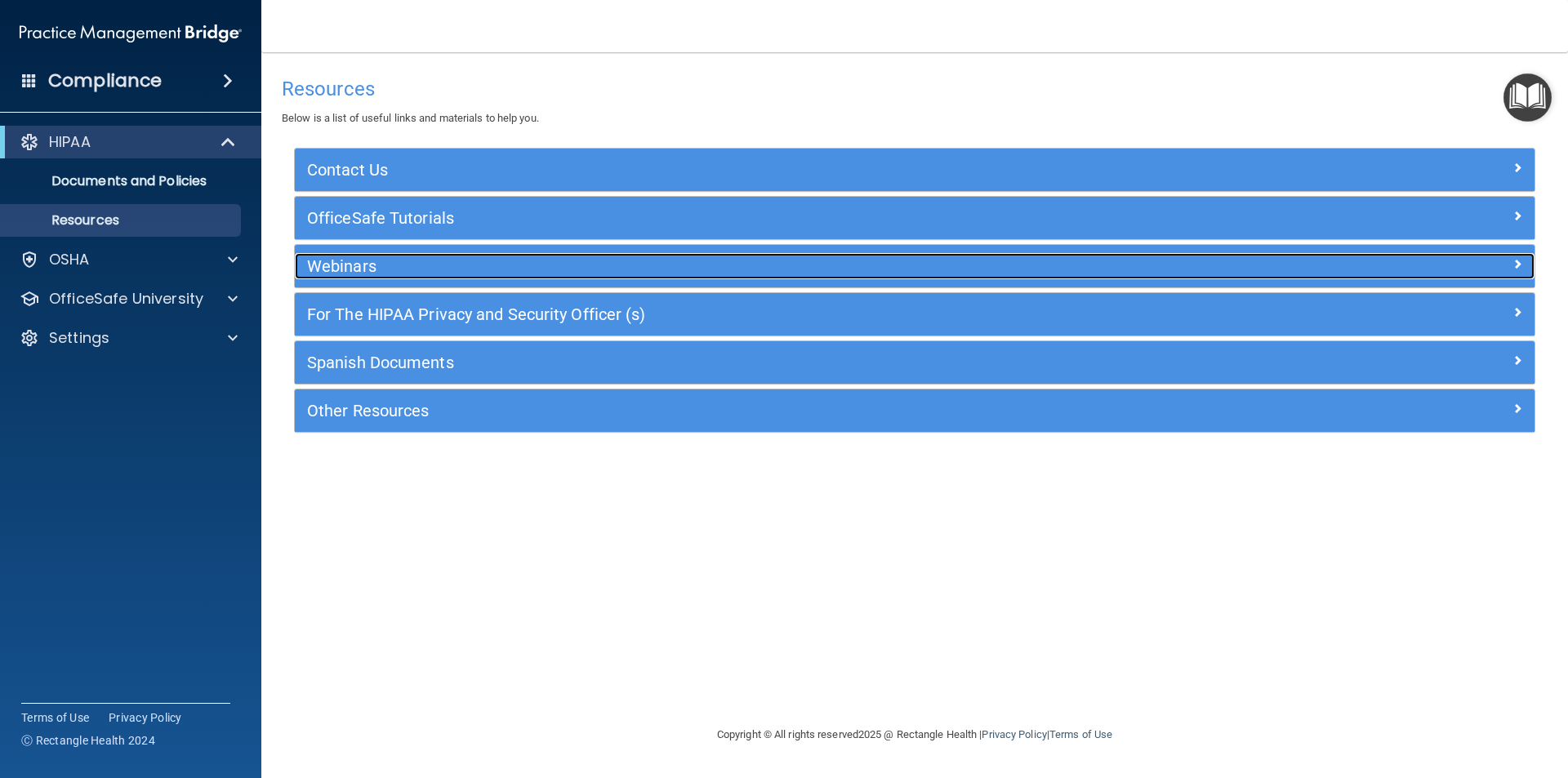
click at [363, 274] on h5 "Webinars" at bounding box center [760, 266] width 905 height 18
